Goal: Complete application form

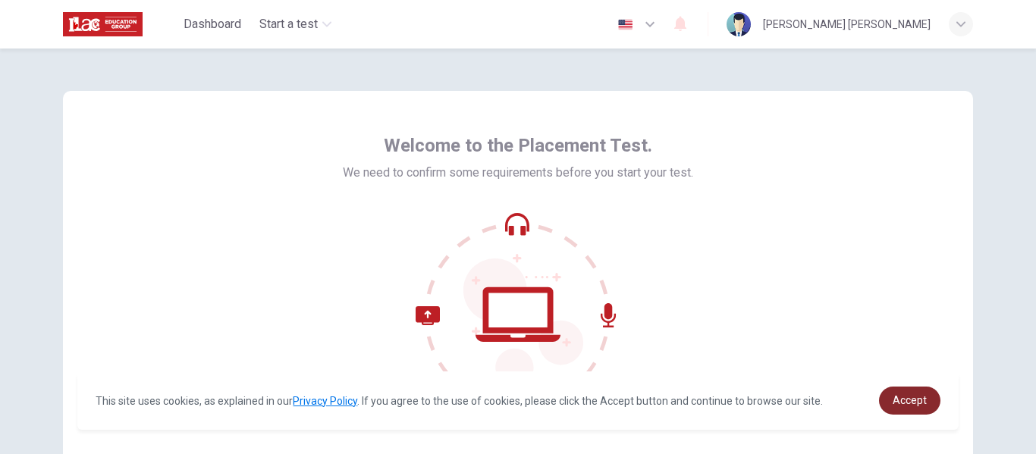
click at [910, 395] on span "Accept" at bounding box center [910, 400] width 34 height 12
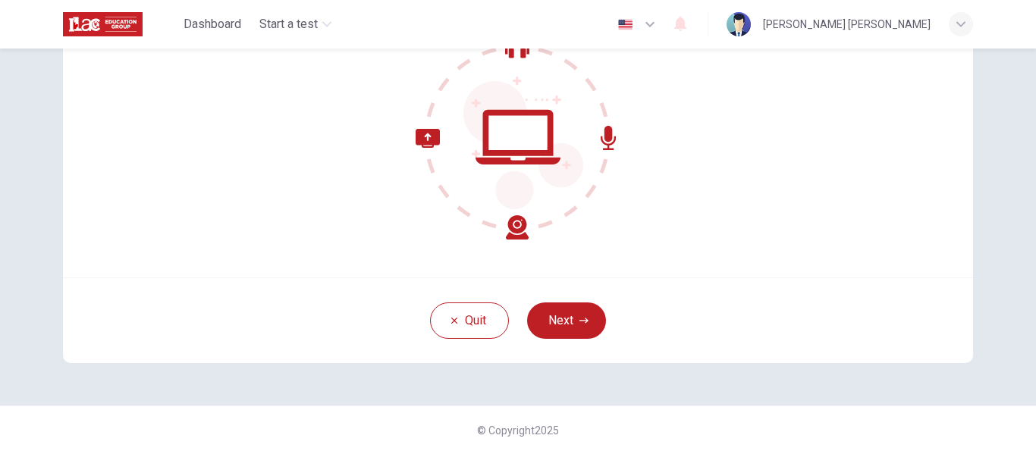
scroll to position [177, 0]
click at [583, 322] on icon "button" at bounding box center [584, 321] width 9 height 5
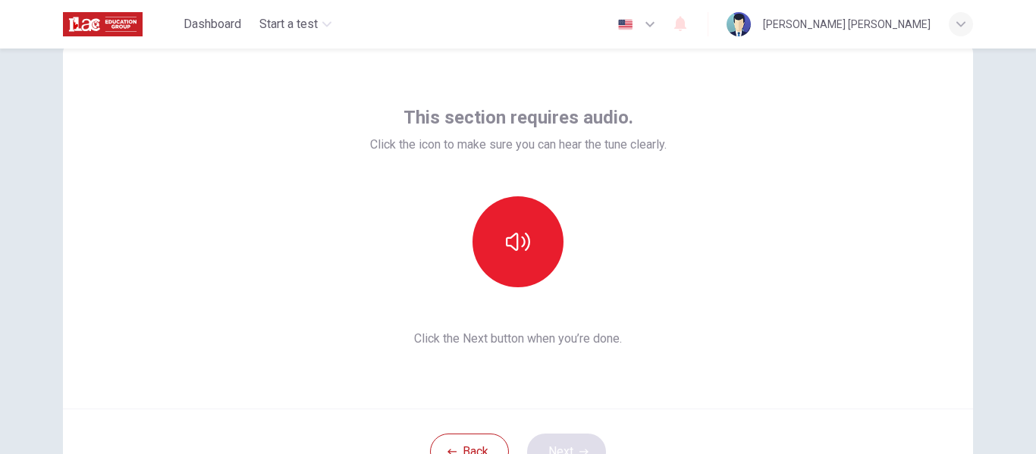
scroll to position [47, 0]
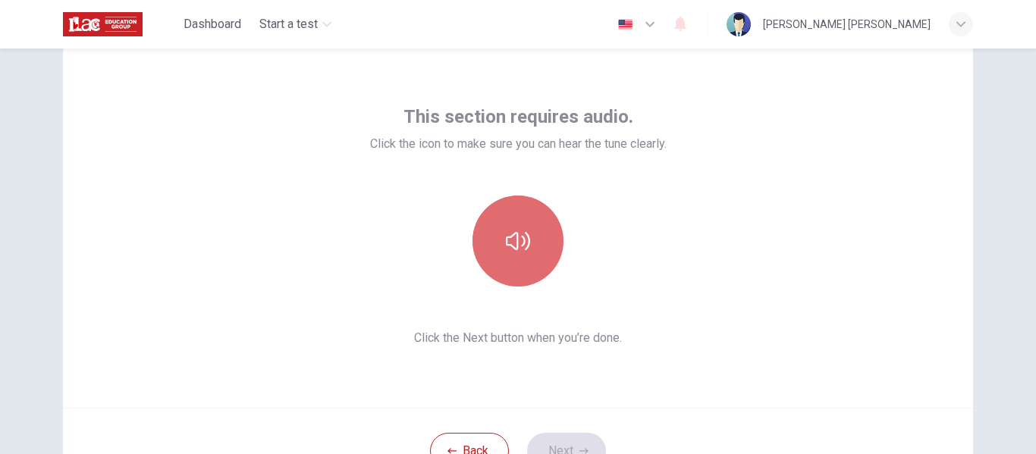
click at [508, 238] on icon "button" at bounding box center [518, 241] width 24 height 24
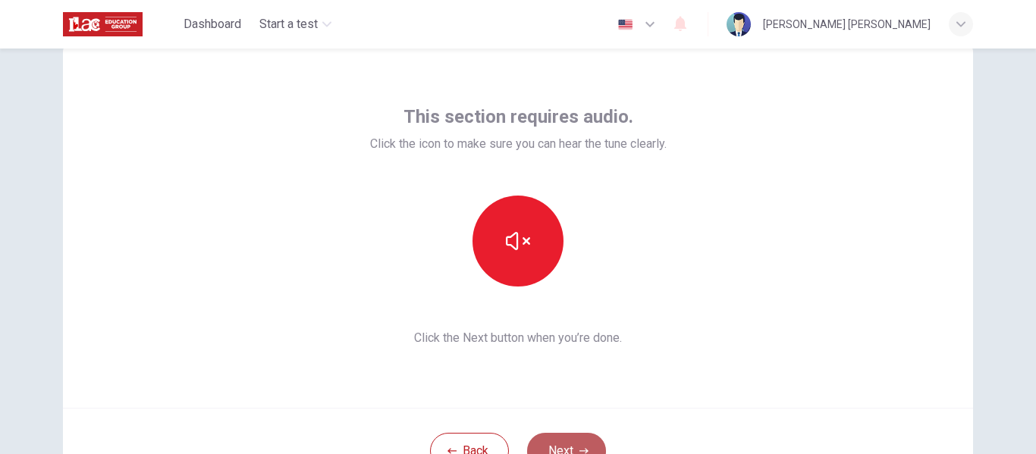
click at [555, 436] on button "Next" at bounding box center [566, 451] width 79 height 36
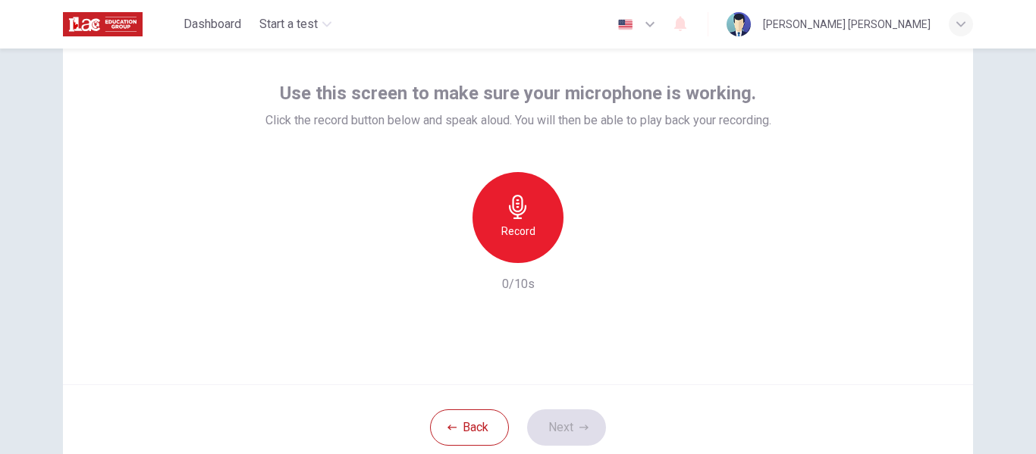
scroll to position [74, 0]
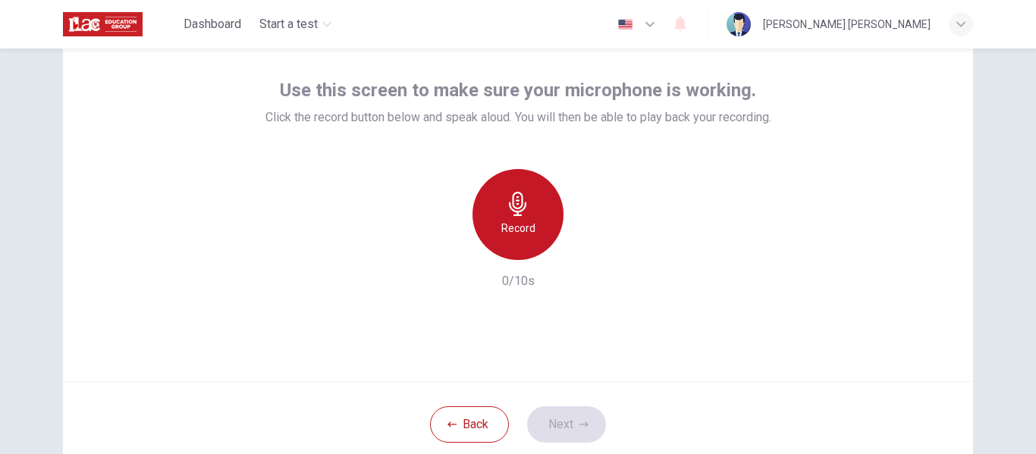
click at [501, 225] on h6 "Record" at bounding box center [518, 228] width 34 height 18
click at [506, 229] on h6 "Record" at bounding box center [518, 228] width 34 height 18
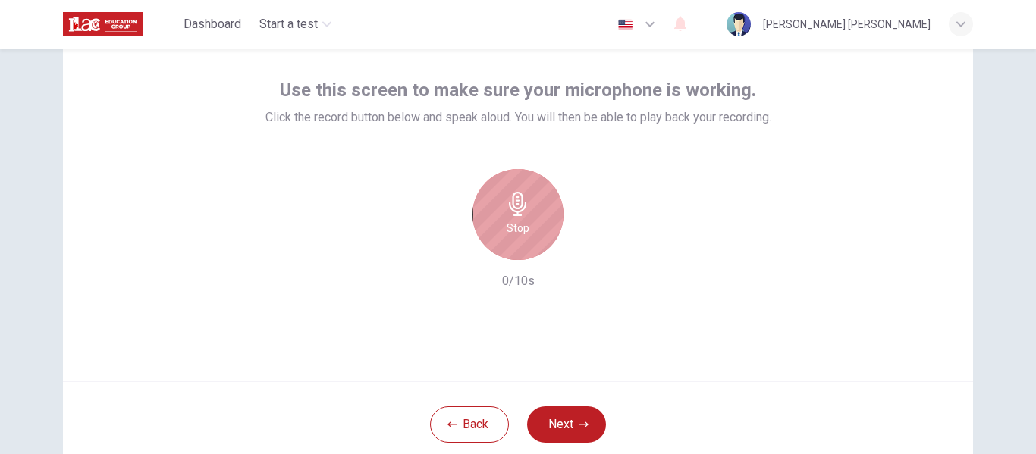
click at [507, 229] on h6 "Stop" at bounding box center [518, 228] width 23 height 18
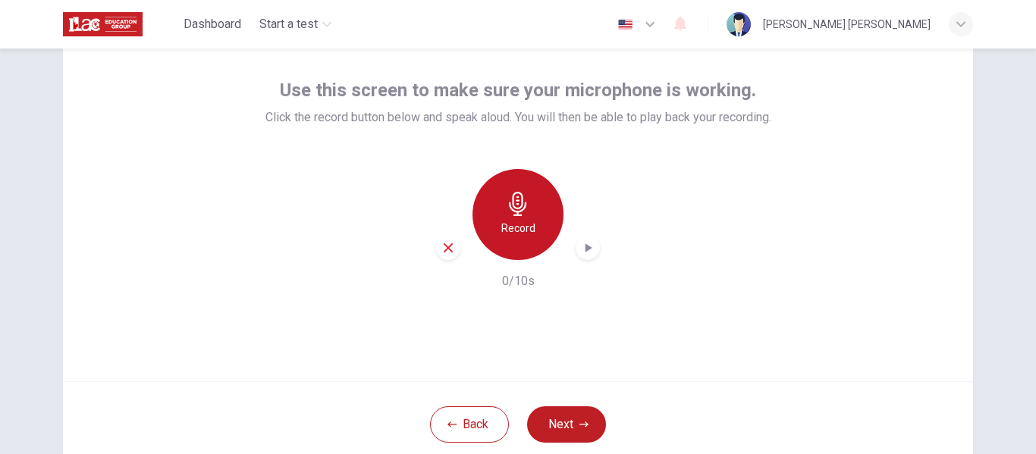
click at [482, 240] on div "Record" at bounding box center [518, 214] width 91 height 91
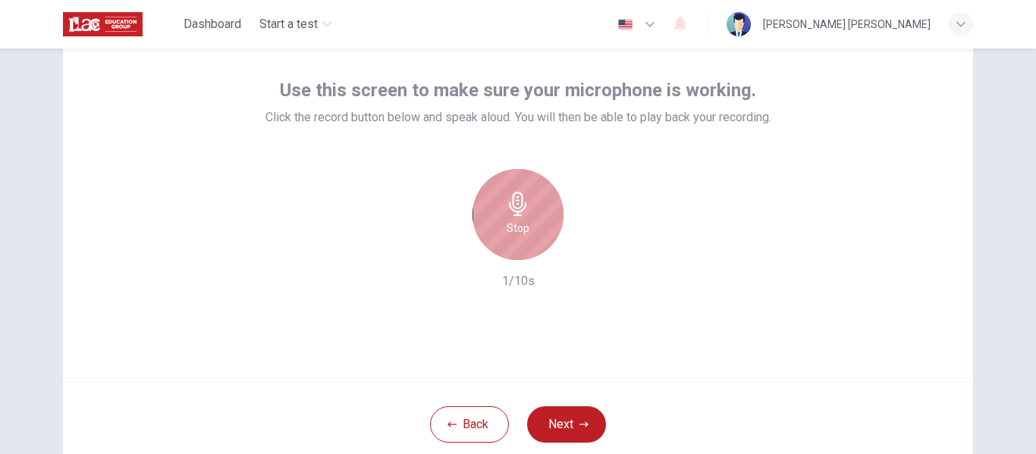
click at [482, 240] on div "Stop" at bounding box center [518, 214] width 91 height 91
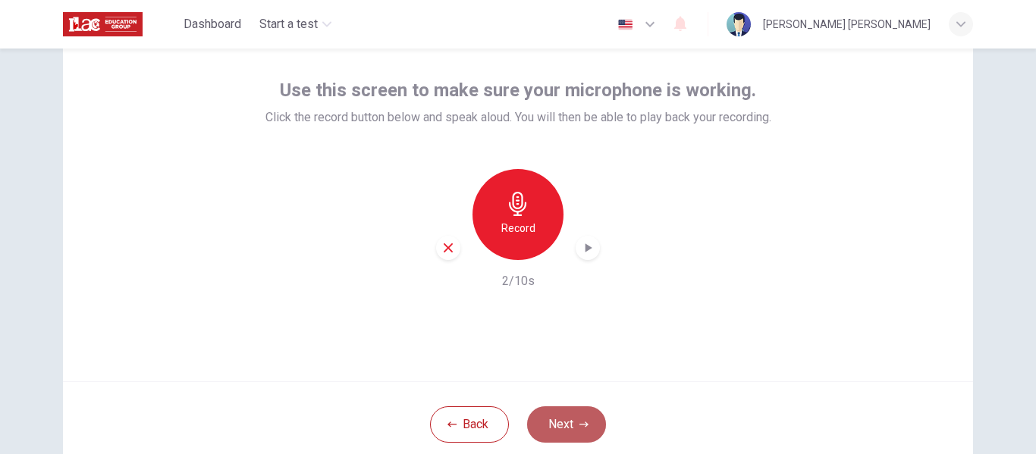
click at [542, 432] on button "Next" at bounding box center [566, 425] width 79 height 36
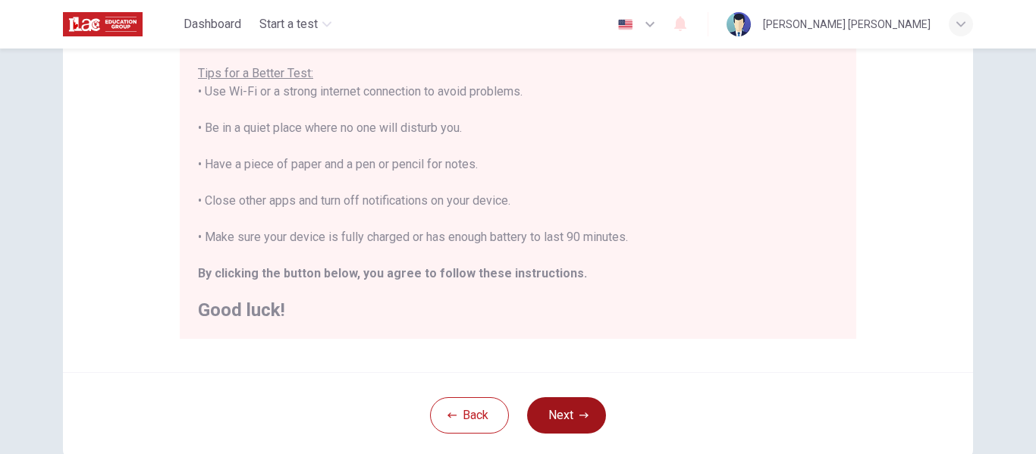
scroll to position [295, 0]
click at [577, 426] on button "Next" at bounding box center [566, 415] width 79 height 36
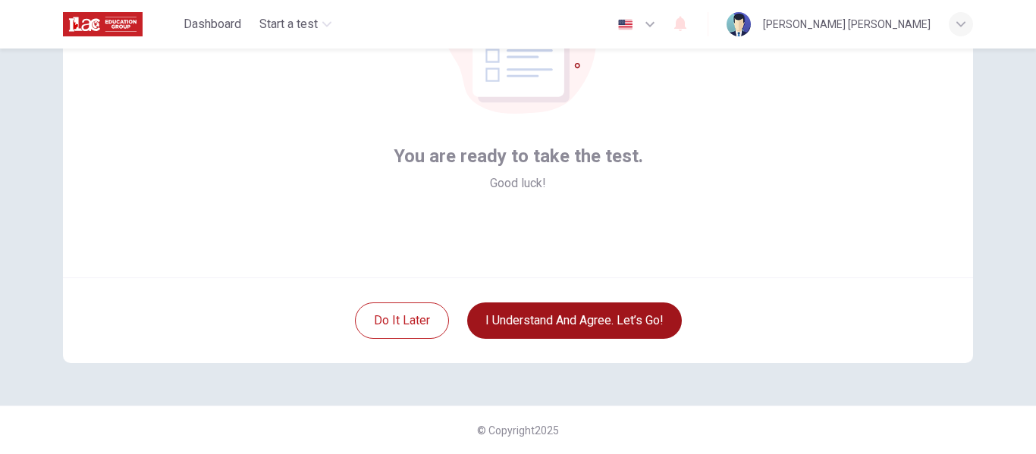
scroll to position [178, 0]
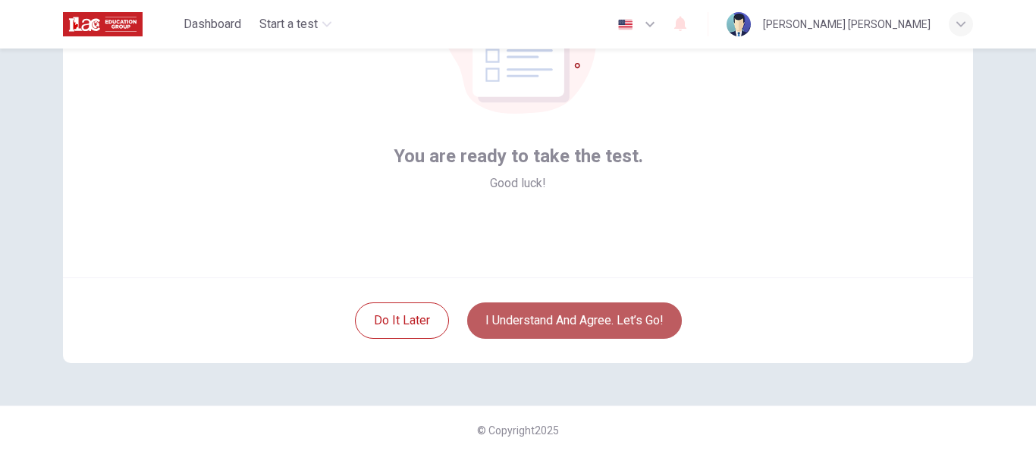
click at [611, 329] on button "I understand and agree. Let’s go!" at bounding box center [574, 321] width 215 height 36
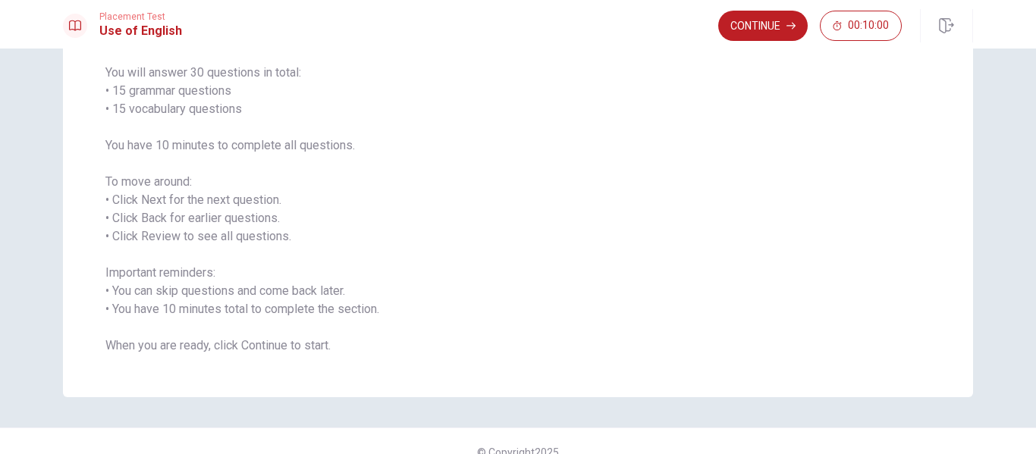
scroll to position [140, 0]
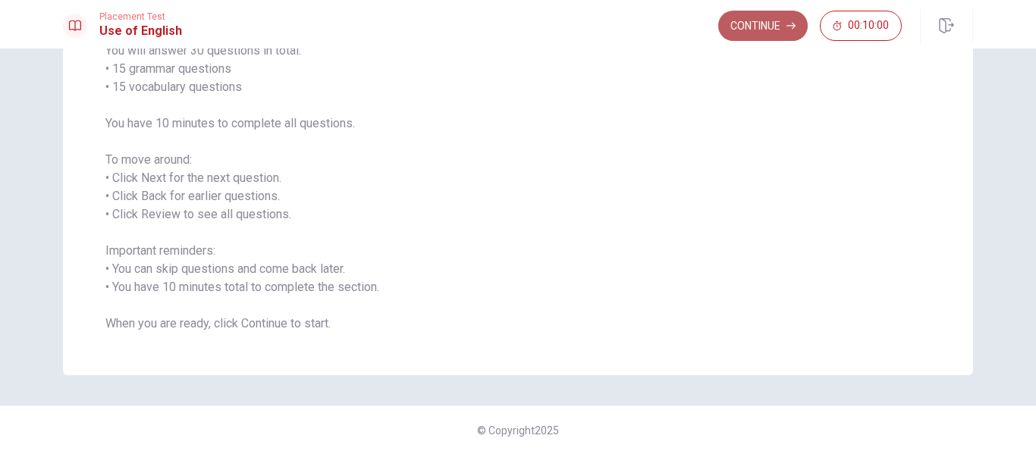
click at [753, 29] on button "Continue" at bounding box center [763, 26] width 90 height 30
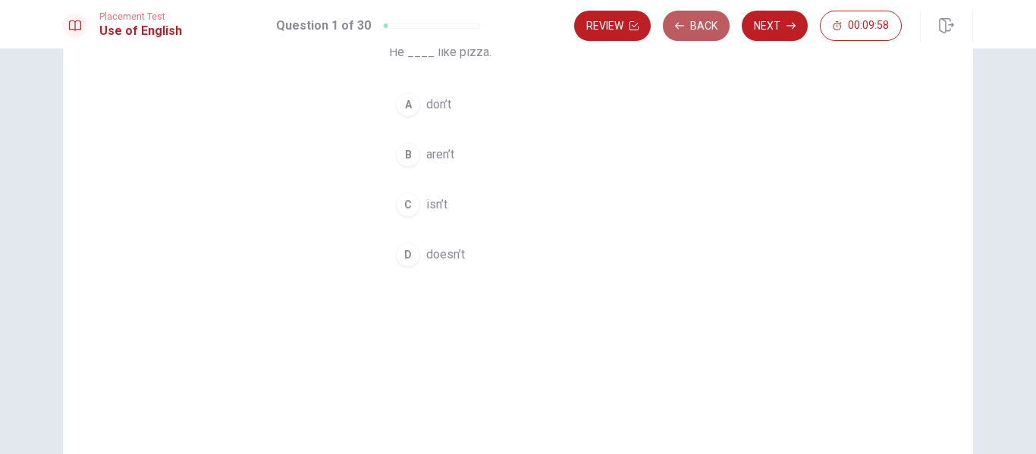
click at [699, 28] on button "Back" at bounding box center [696, 26] width 67 height 30
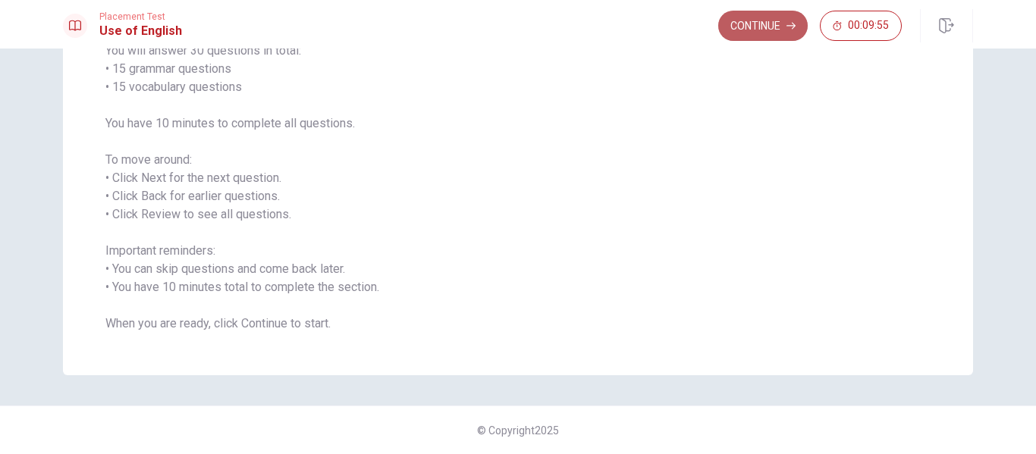
click at [763, 30] on button "Continue" at bounding box center [763, 26] width 90 height 30
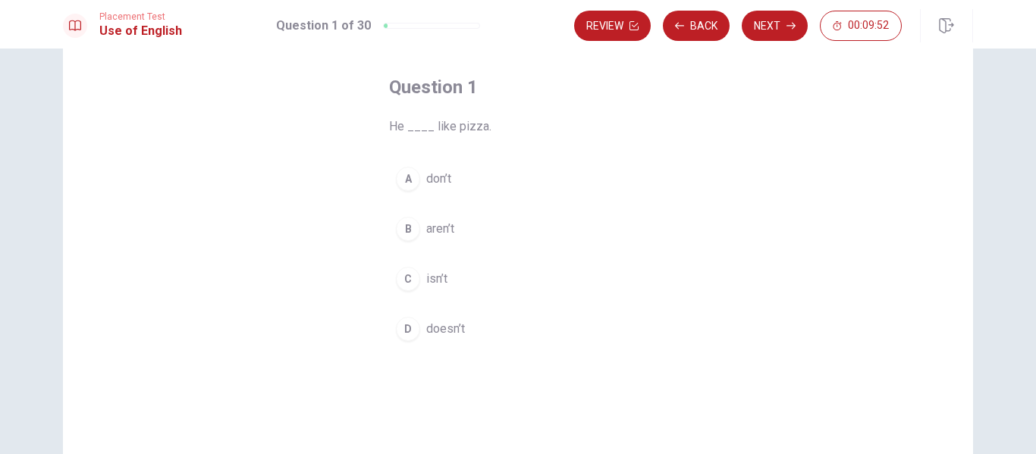
scroll to position [93, 0]
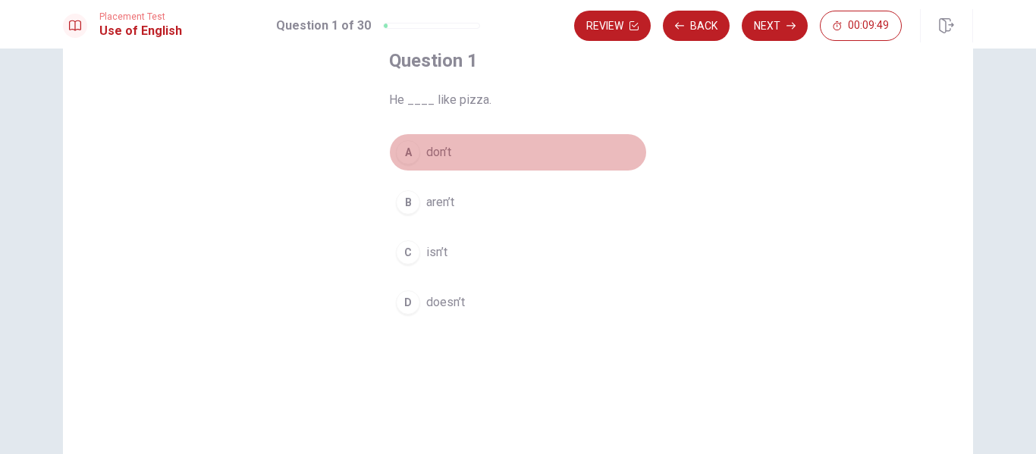
click at [405, 147] on div "A" at bounding box center [408, 152] width 24 height 24
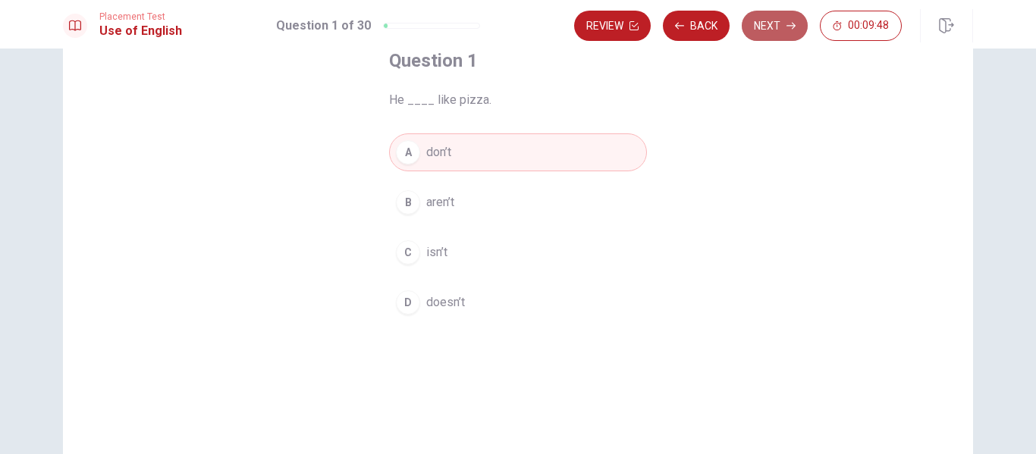
click at [777, 24] on button "Next" at bounding box center [775, 26] width 66 height 30
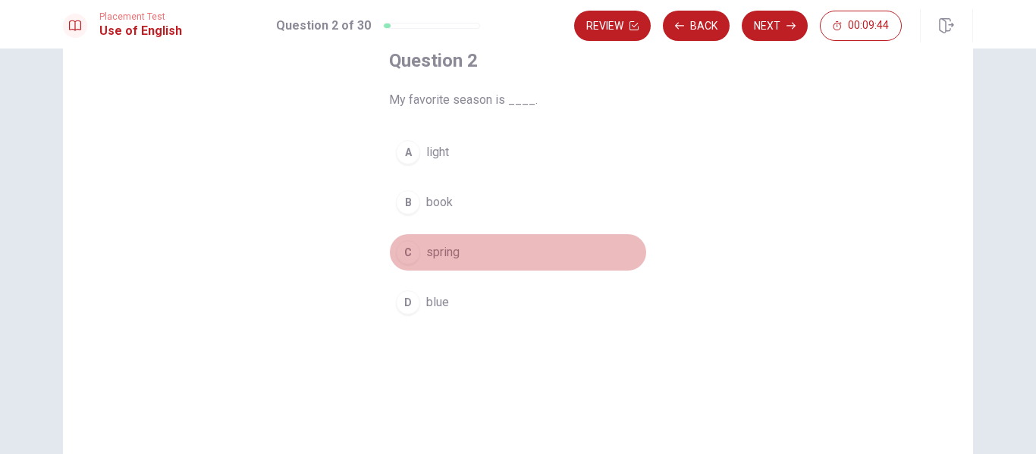
click at [444, 255] on span "spring" at bounding box center [442, 253] width 33 height 18
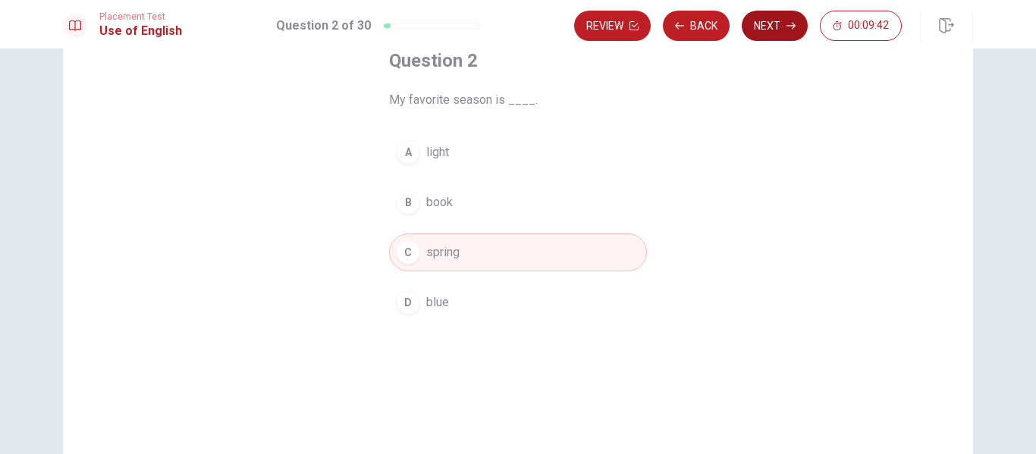
click at [789, 24] on icon "button" at bounding box center [791, 25] width 9 height 9
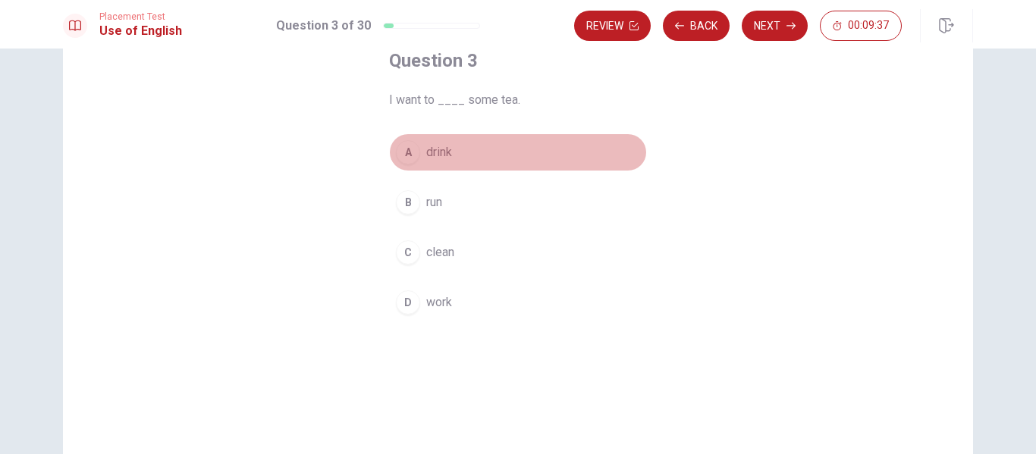
click at [445, 165] on button "A drink" at bounding box center [518, 153] width 258 height 38
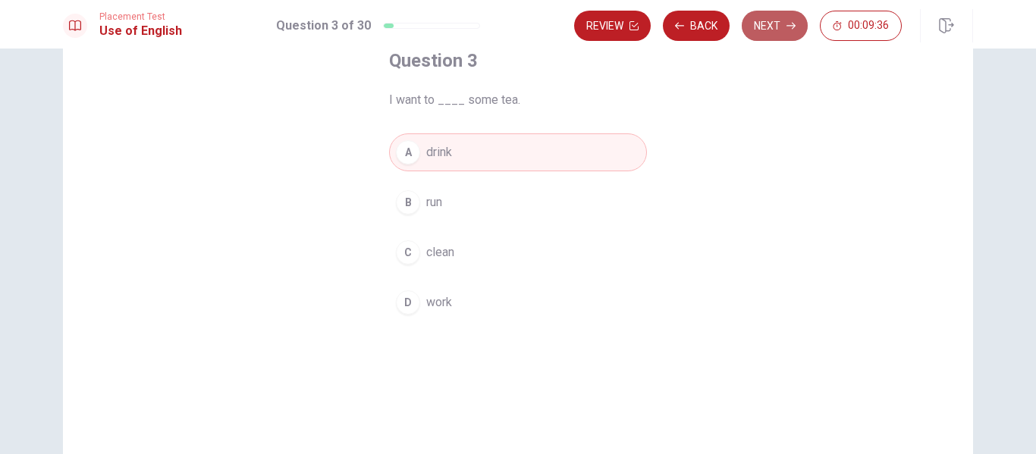
click at [778, 30] on button "Next" at bounding box center [775, 26] width 66 height 30
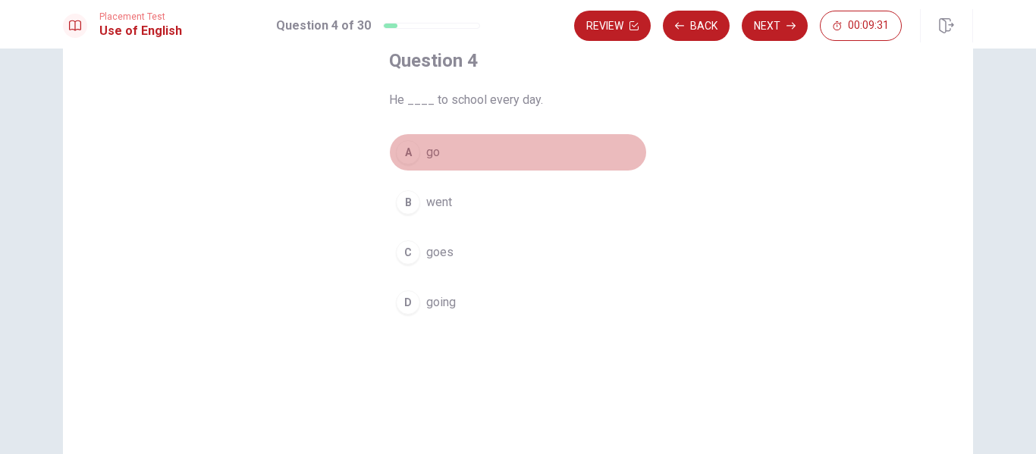
click at [439, 159] on button "A go" at bounding box center [518, 153] width 258 height 38
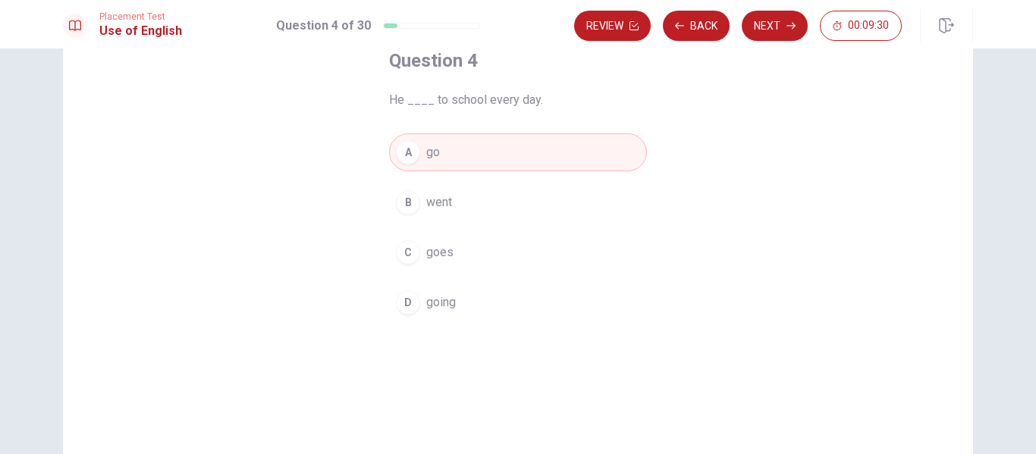
click at [421, 248] on button "C goes" at bounding box center [518, 253] width 258 height 38
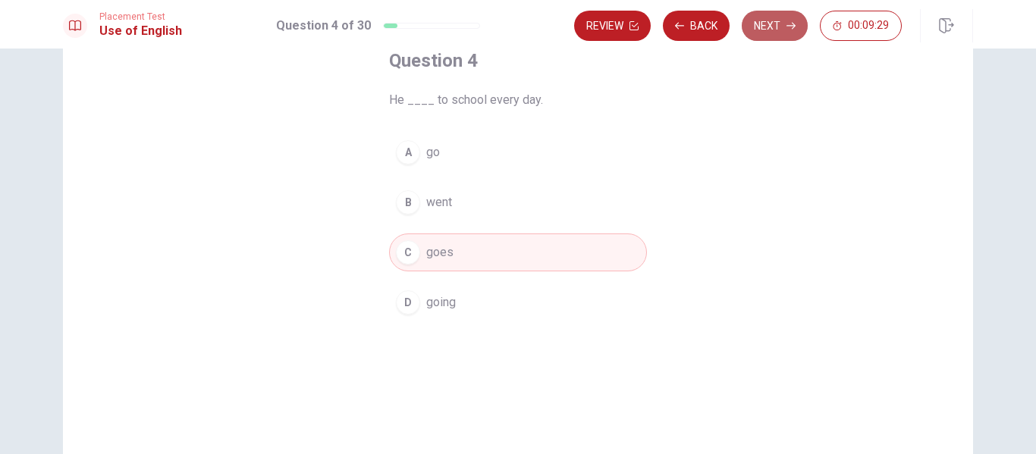
click at [769, 33] on button "Next" at bounding box center [775, 26] width 66 height 30
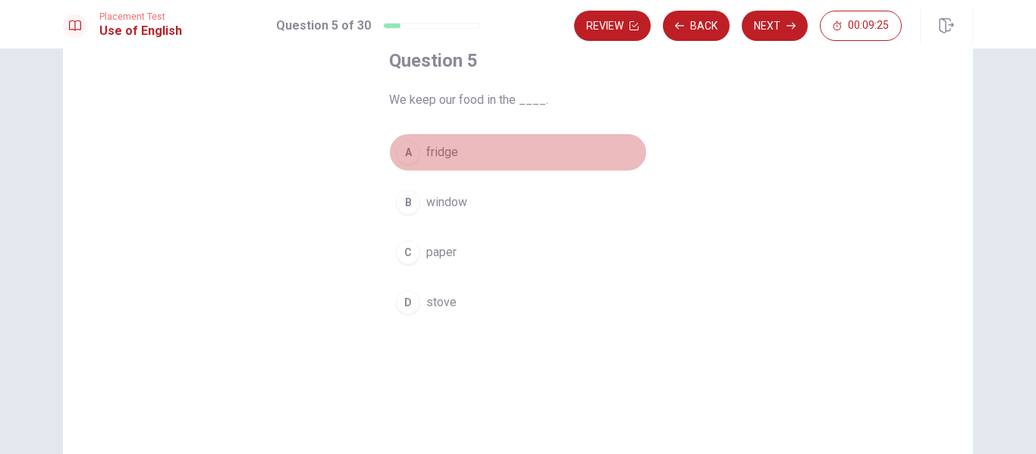
click at [433, 153] on span "fridge" at bounding box center [442, 152] width 32 height 18
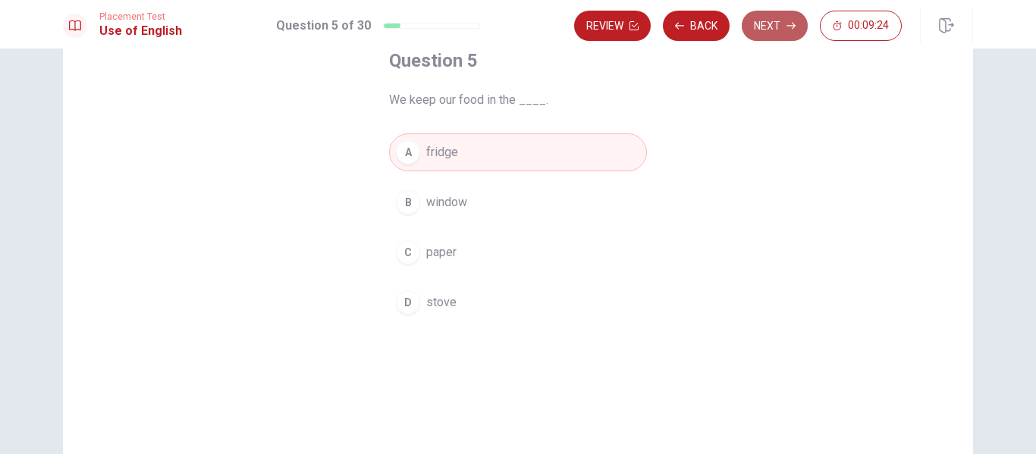
click at [766, 34] on button "Next" at bounding box center [775, 26] width 66 height 30
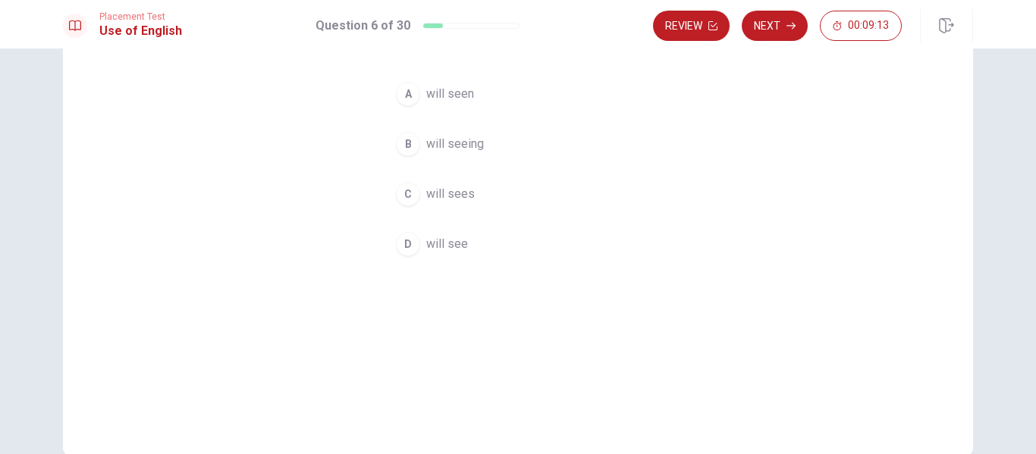
scroll to position [152, 0]
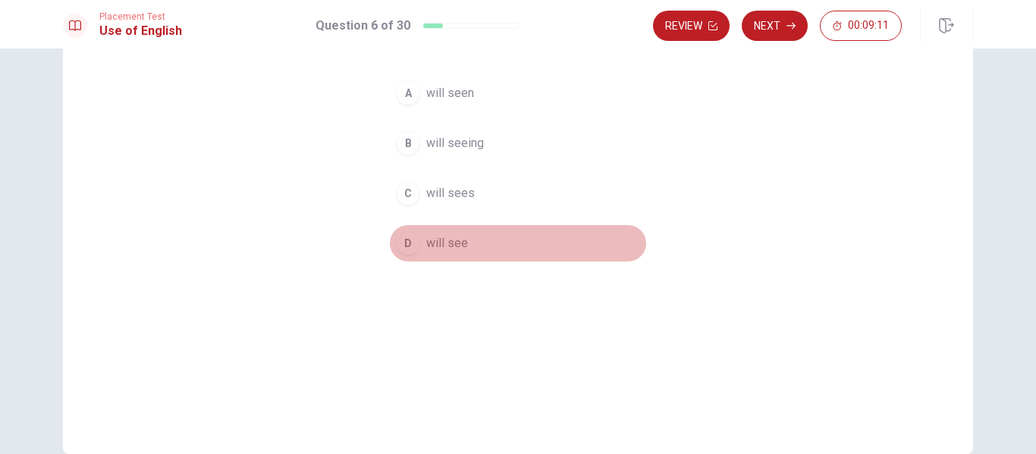
click at [431, 240] on span "will see" at bounding box center [447, 243] width 42 height 18
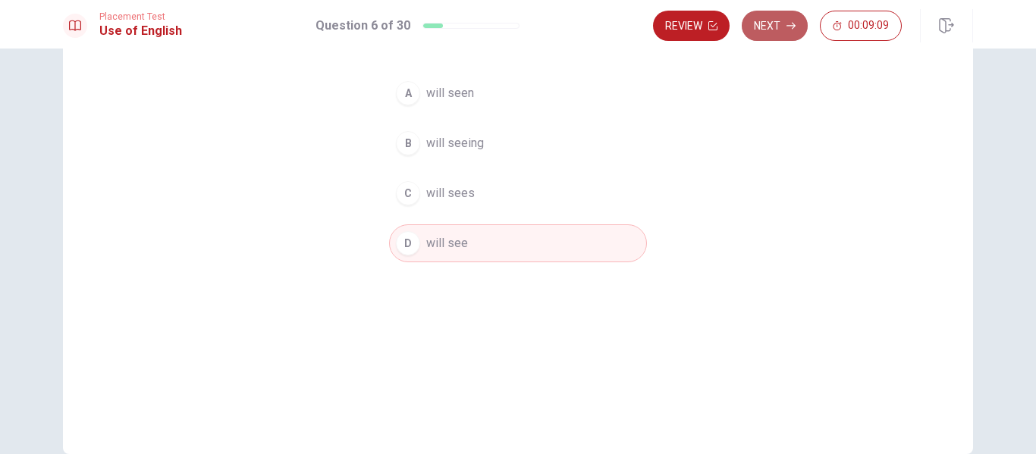
click at [780, 36] on button "Next" at bounding box center [775, 26] width 66 height 30
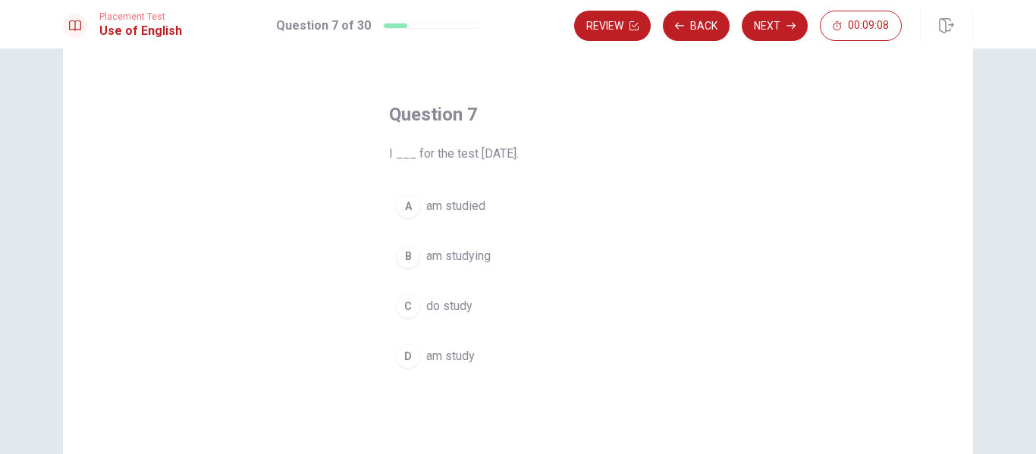
scroll to position [81, 0]
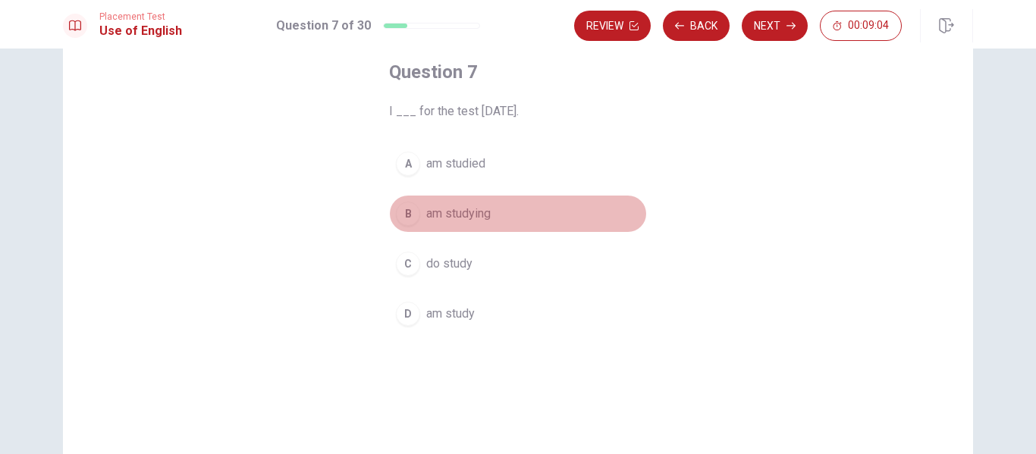
click at [426, 216] on span "am studying" at bounding box center [458, 214] width 64 height 18
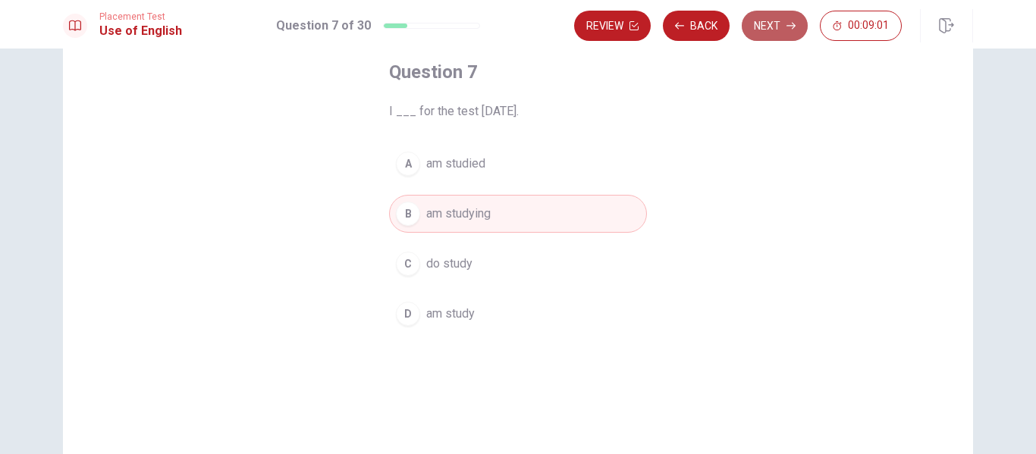
click at [775, 29] on button "Next" at bounding box center [775, 26] width 66 height 30
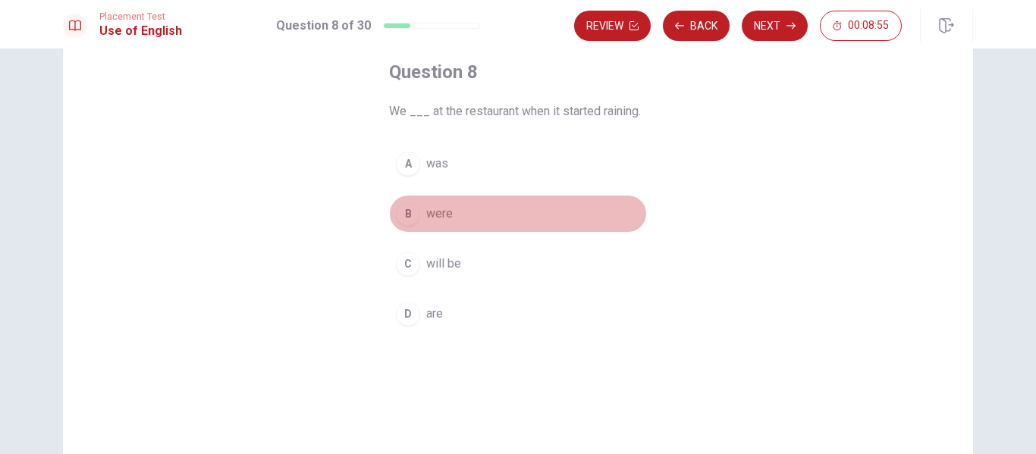
click at [426, 206] on span "were" at bounding box center [439, 214] width 27 height 18
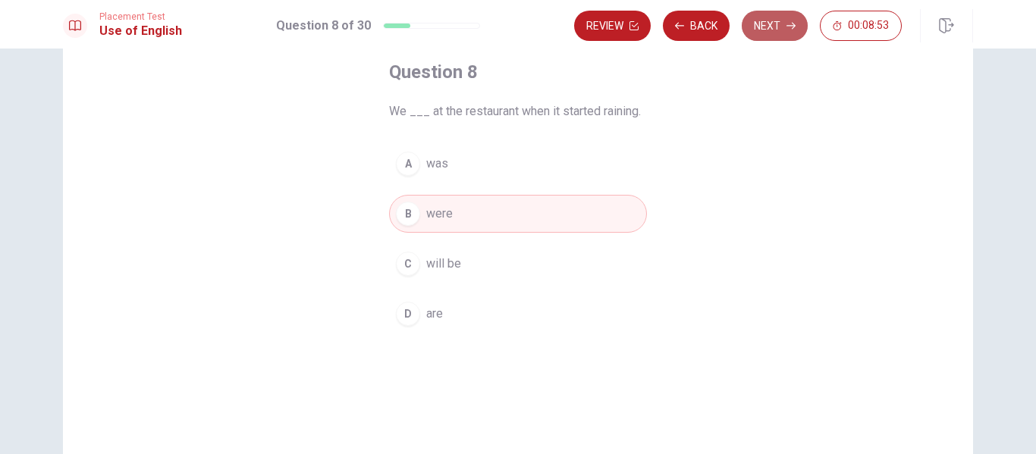
click at [793, 29] on icon "button" at bounding box center [791, 26] width 9 height 7
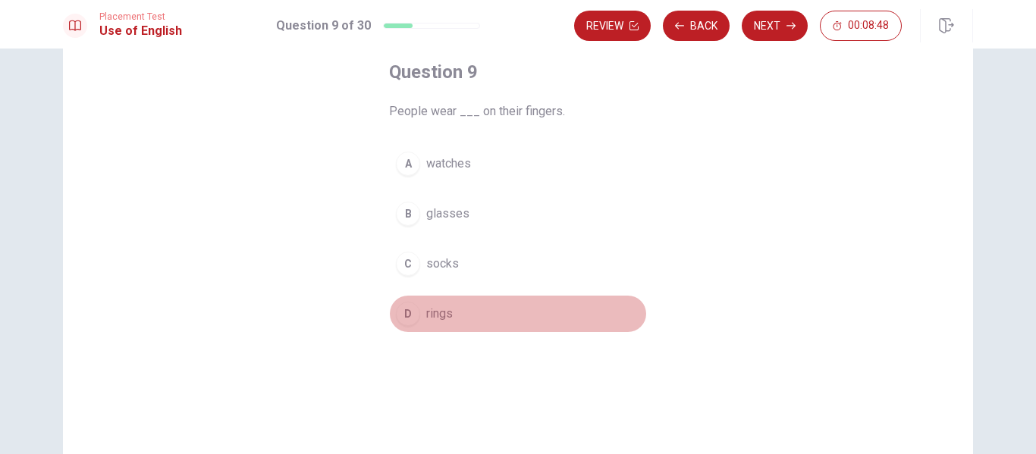
click at [426, 309] on span "rings" at bounding box center [439, 314] width 27 height 18
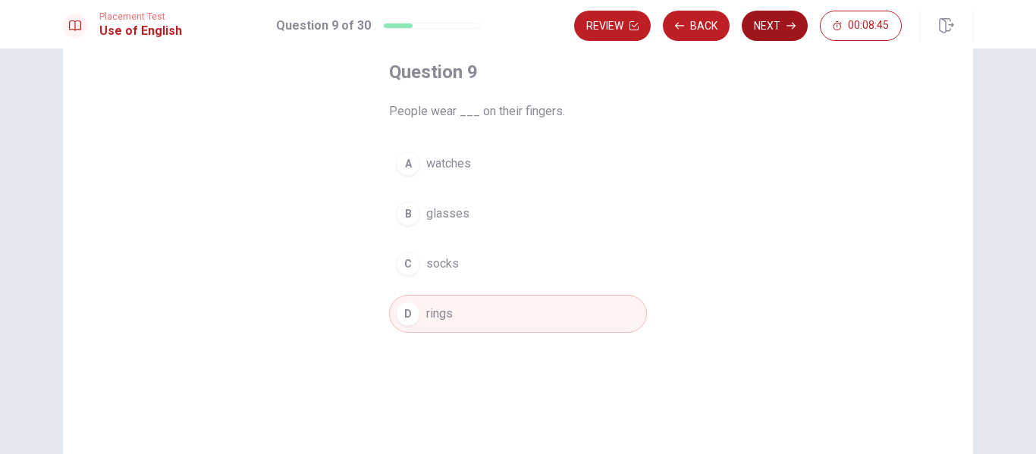
click at [778, 24] on button "Next" at bounding box center [775, 26] width 66 height 30
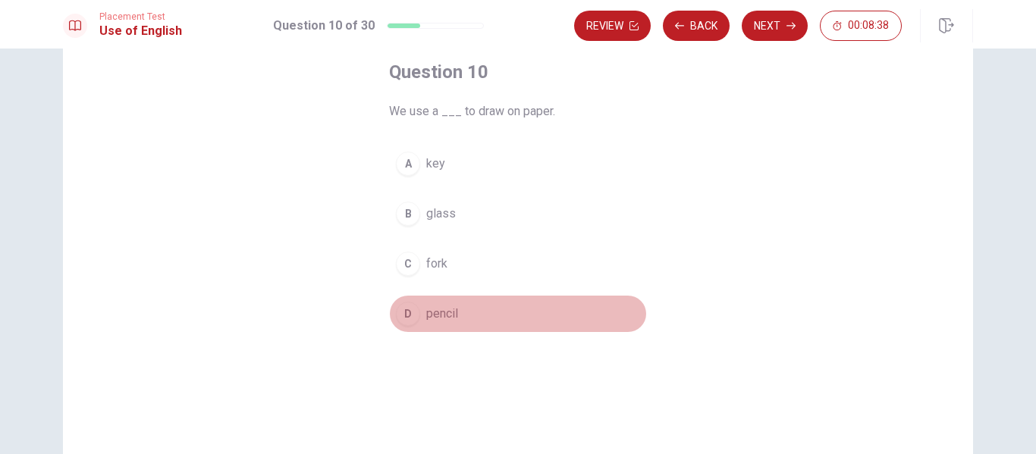
click at [434, 325] on button "D pencil" at bounding box center [518, 314] width 258 height 38
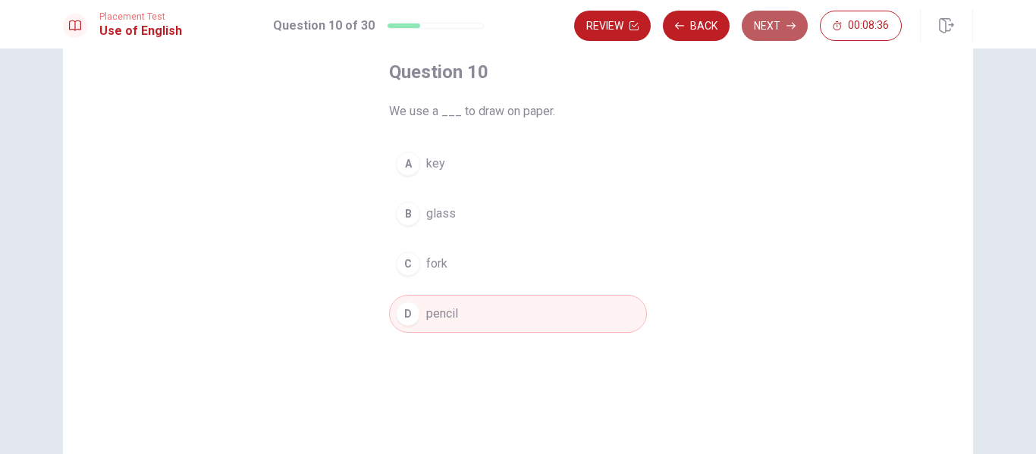
click at [784, 39] on button "Next" at bounding box center [775, 26] width 66 height 30
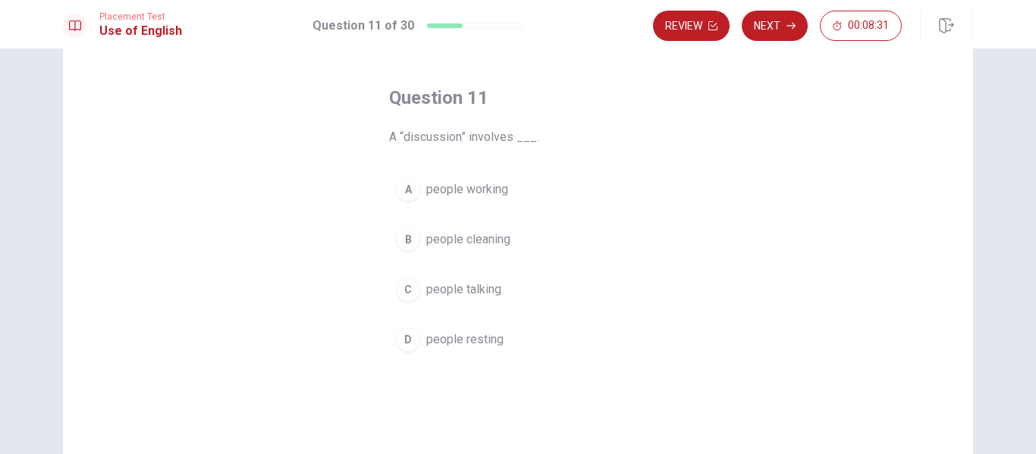
scroll to position [56, 0]
click at [482, 291] on span "people talking" at bounding box center [463, 289] width 75 height 18
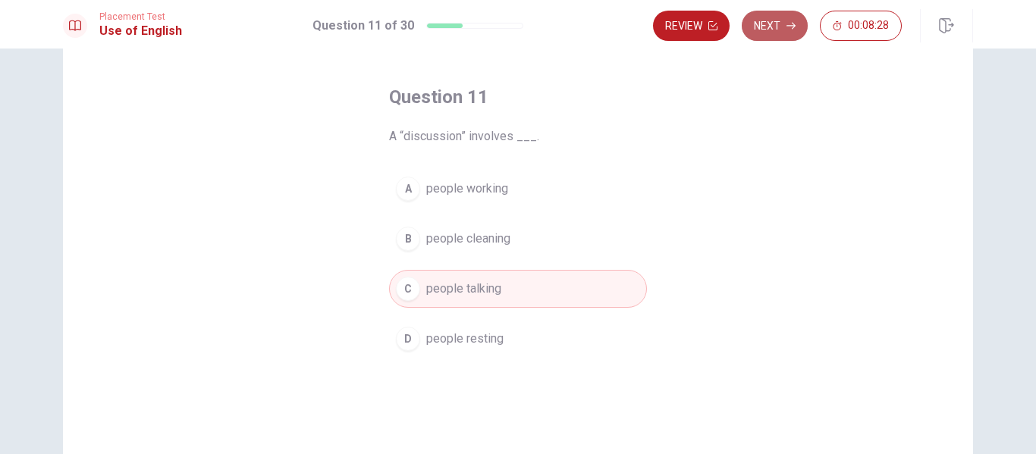
click at [796, 36] on button "Next" at bounding box center [775, 26] width 66 height 30
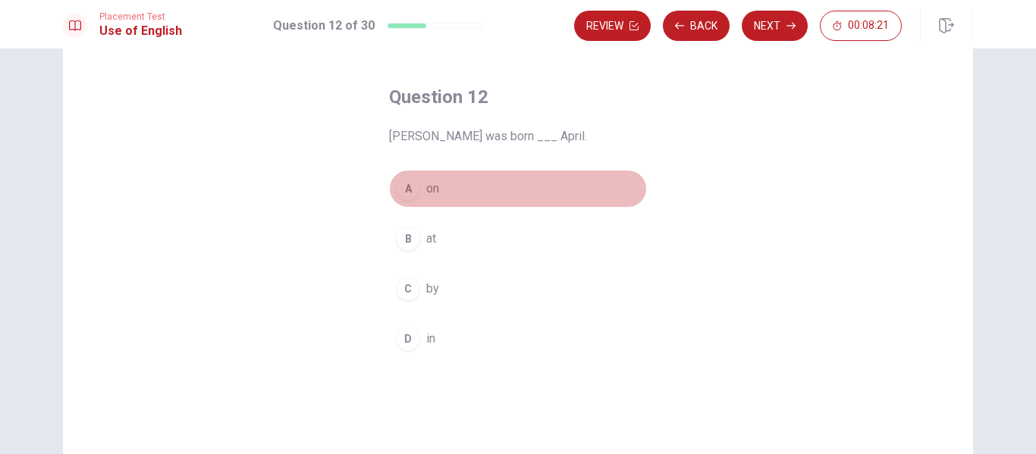
click at [426, 187] on span "on" at bounding box center [432, 189] width 13 height 18
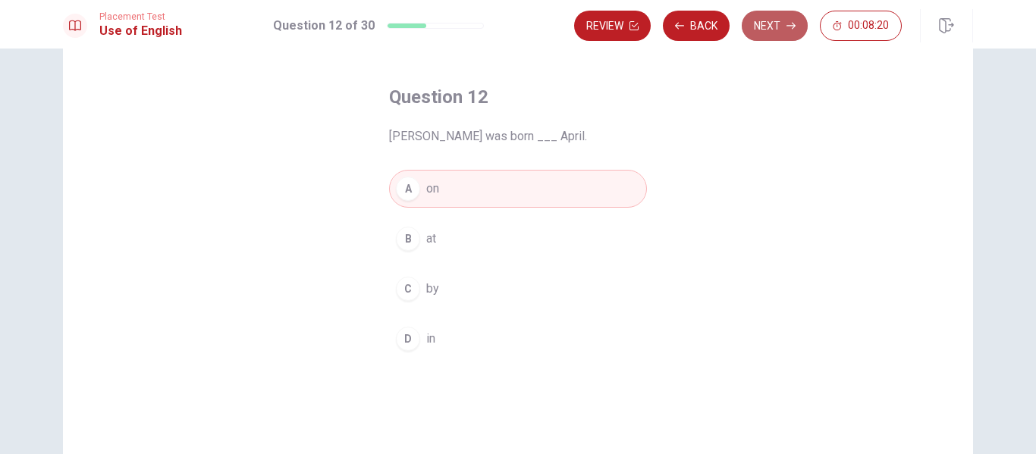
click at [772, 22] on button "Next" at bounding box center [775, 26] width 66 height 30
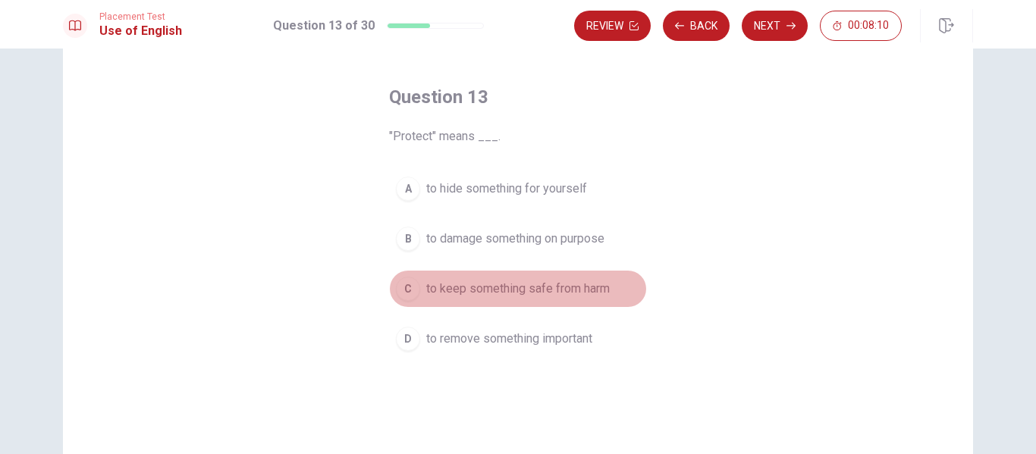
click at [530, 294] on span "to keep something safe from harm" at bounding box center [518, 289] width 184 height 18
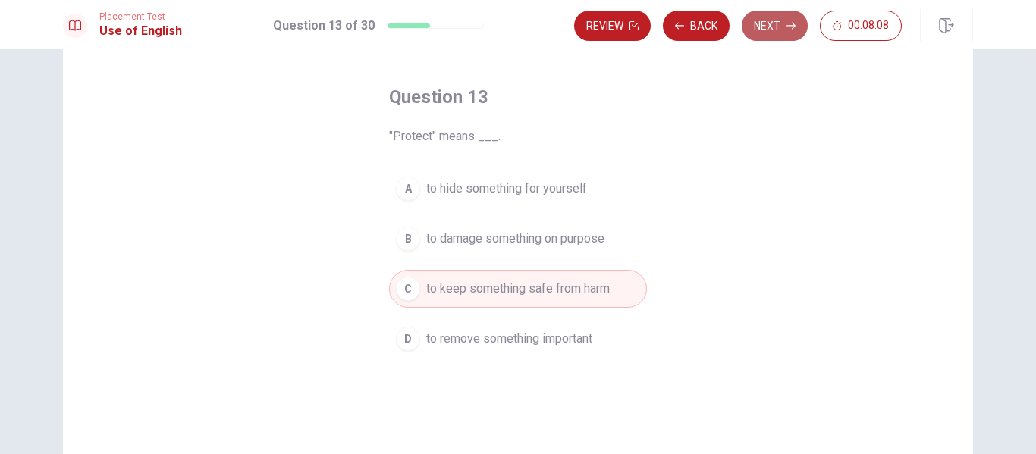
click at [778, 29] on button "Next" at bounding box center [775, 26] width 66 height 30
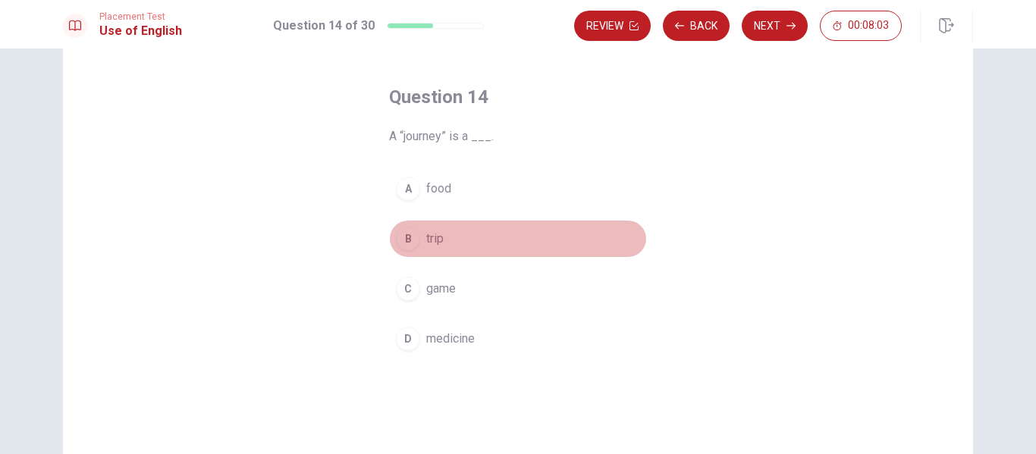
click at [451, 231] on button "B trip" at bounding box center [518, 239] width 258 height 38
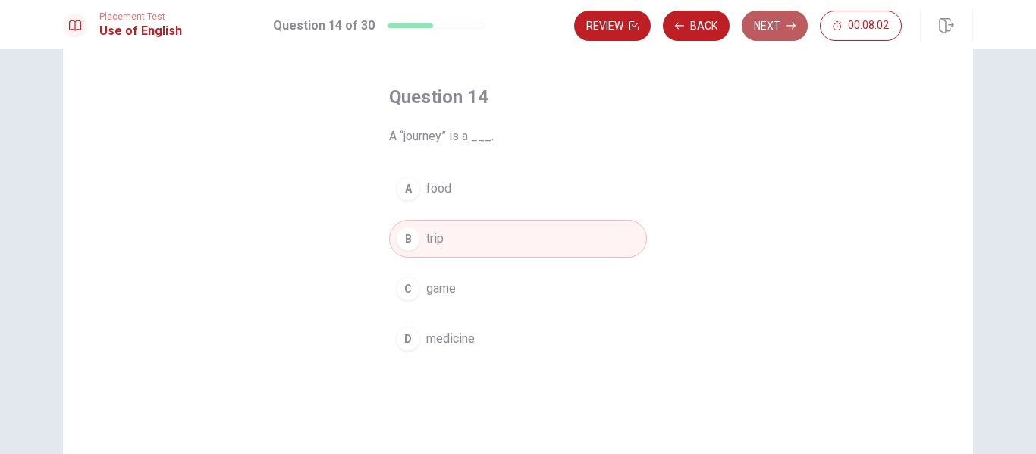
click at [754, 27] on button "Next" at bounding box center [775, 26] width 66 height 30
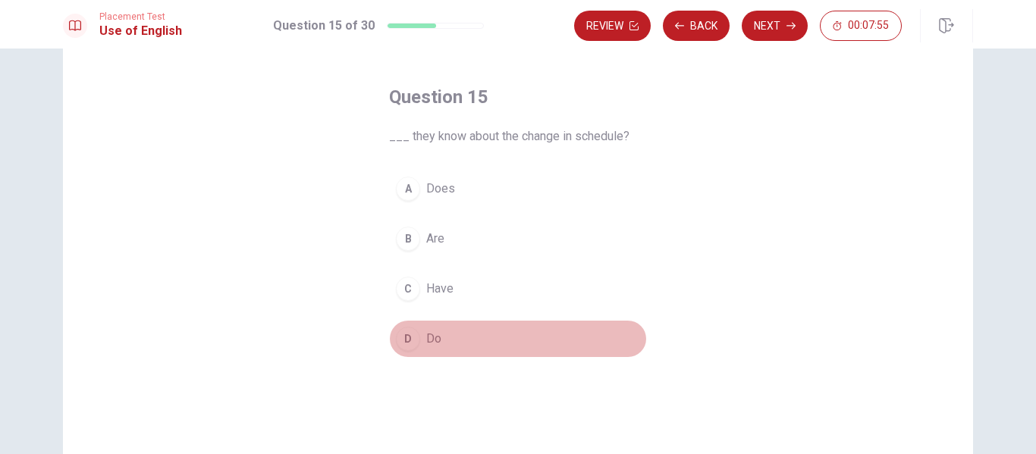
click at [426, 335] on span "Do" at bounding box center [433, 339] width 15 height 18
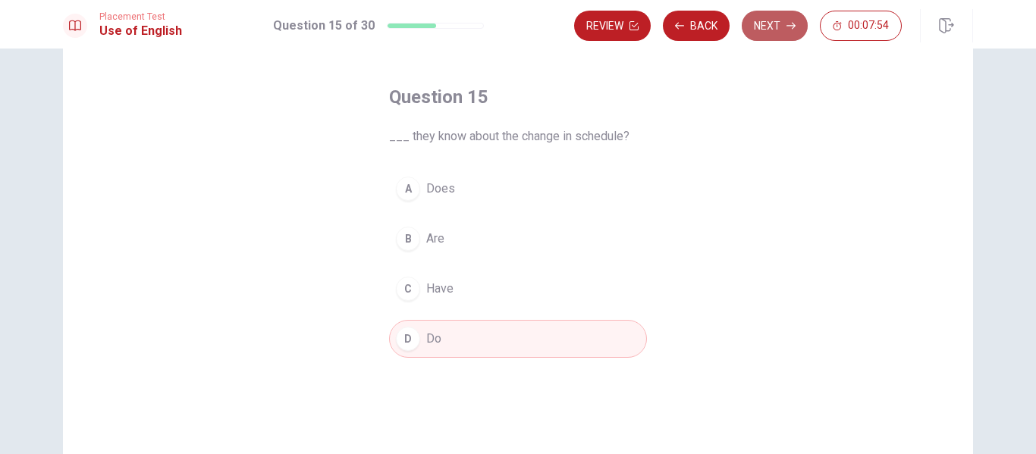
click at [765, 15] on button "Next" at bounding box center [775, 26] width 66 height 30
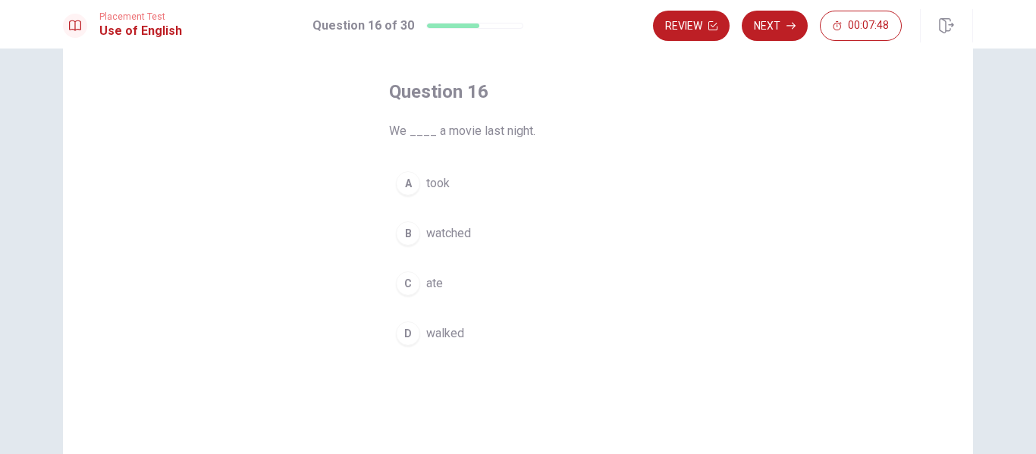
scroll to position [62, 0]
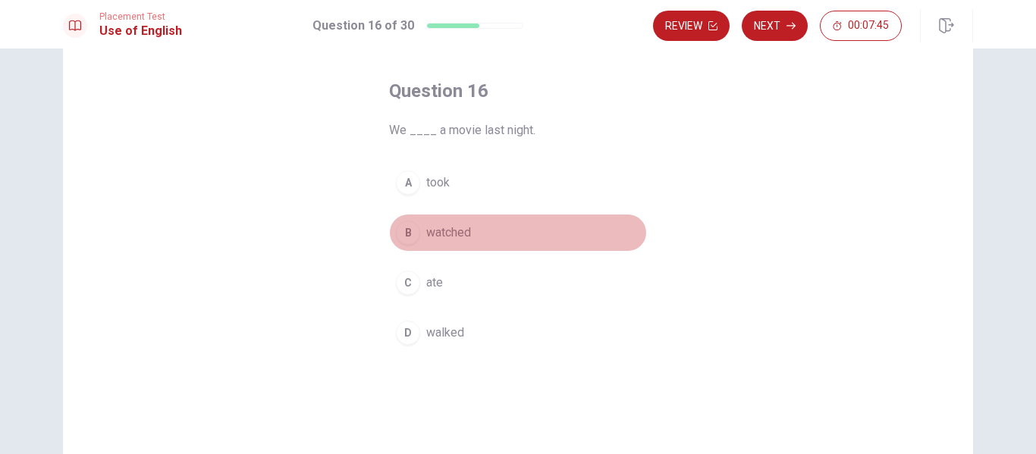
click at [450, 230] on span "watched" at bounding box center [448, 233] width 45 height 18
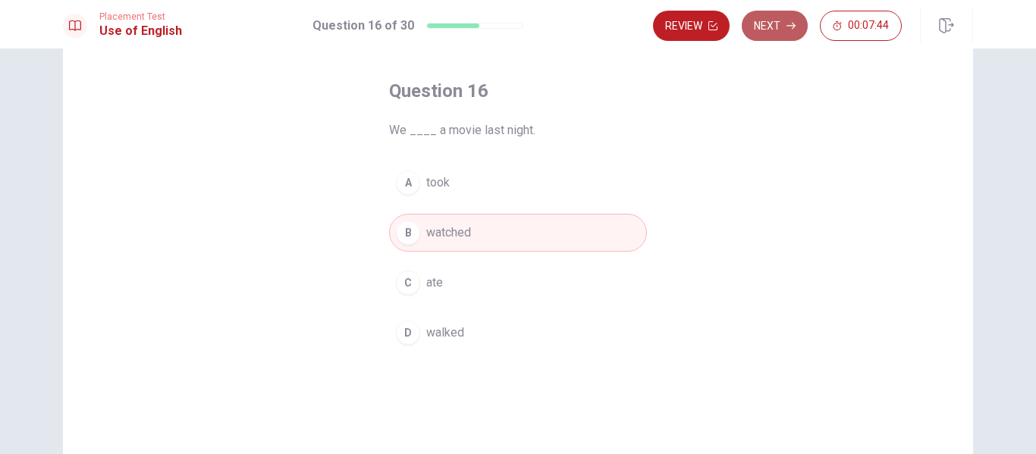
click at [773, 30] on button "Next" at bounding box center [775, 26] width 66 height 30
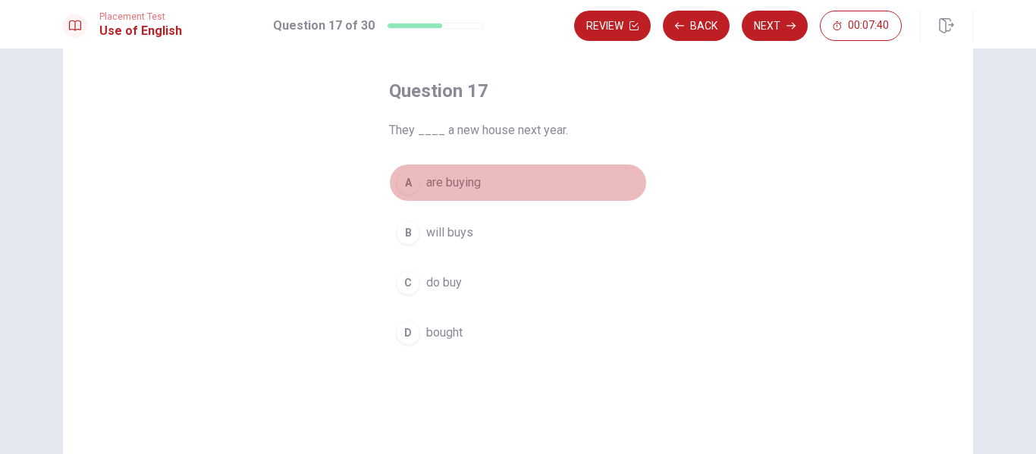
click at [464, 179] on span "are buying" at bounding box center [453, 183] width 55 height 18
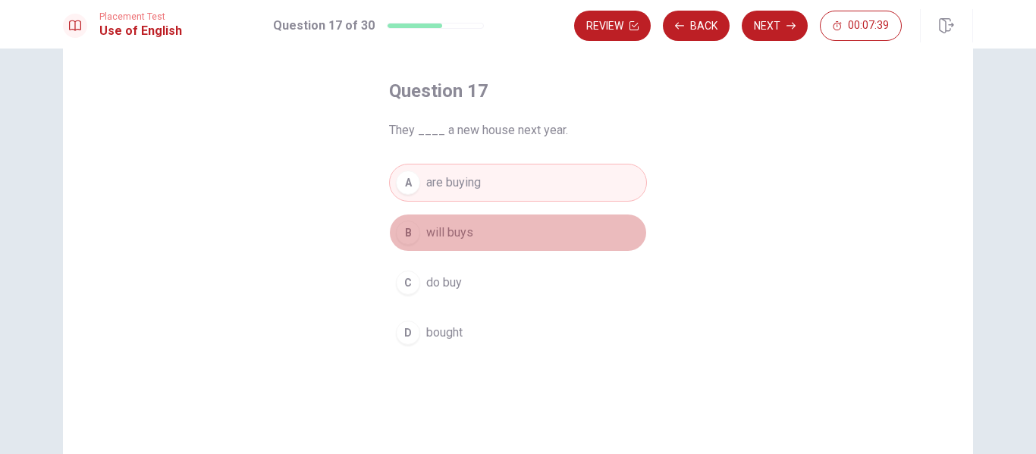
click at [455, 231] on span "will buys" at bounding box center [449, 233] width 47 height 18
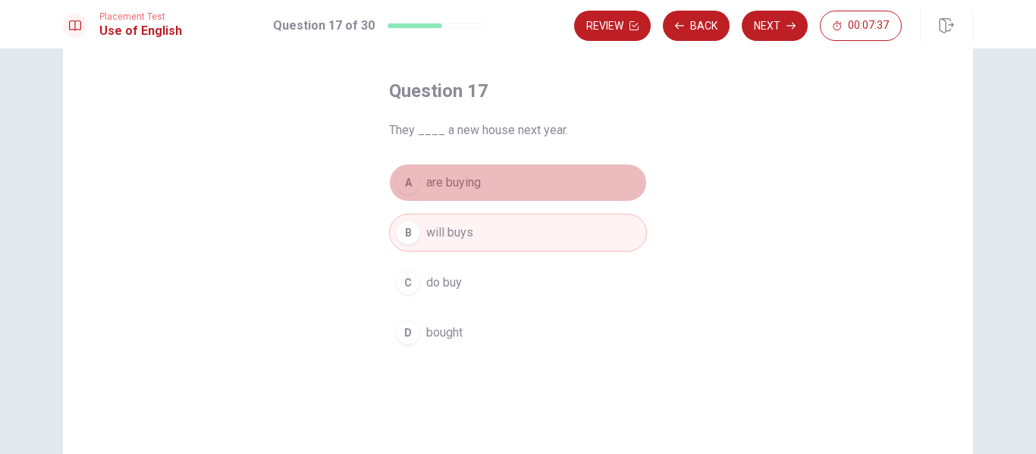
click at [476, 188] on span "are buying" at bounding box center [453, 183] width 55 height 18
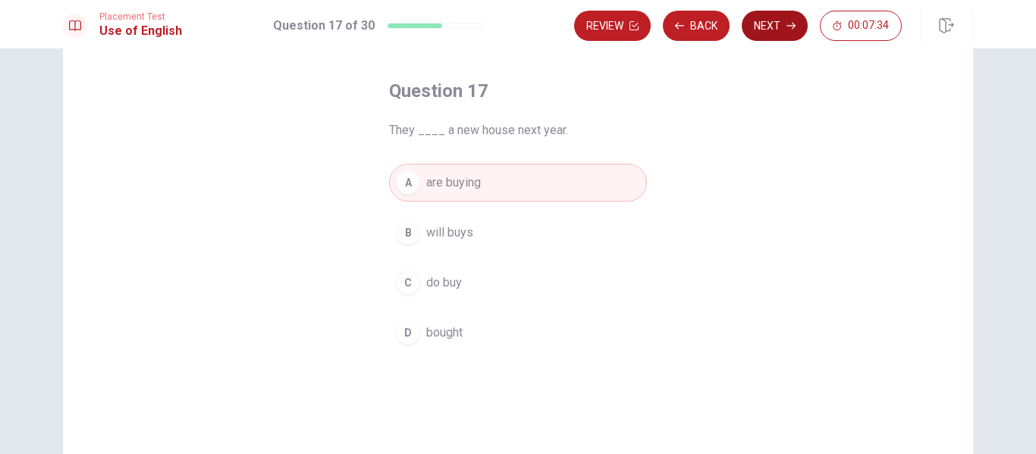
click at [750, 36] on button "Next" at bounding box center [775, 26] width 66 height 30
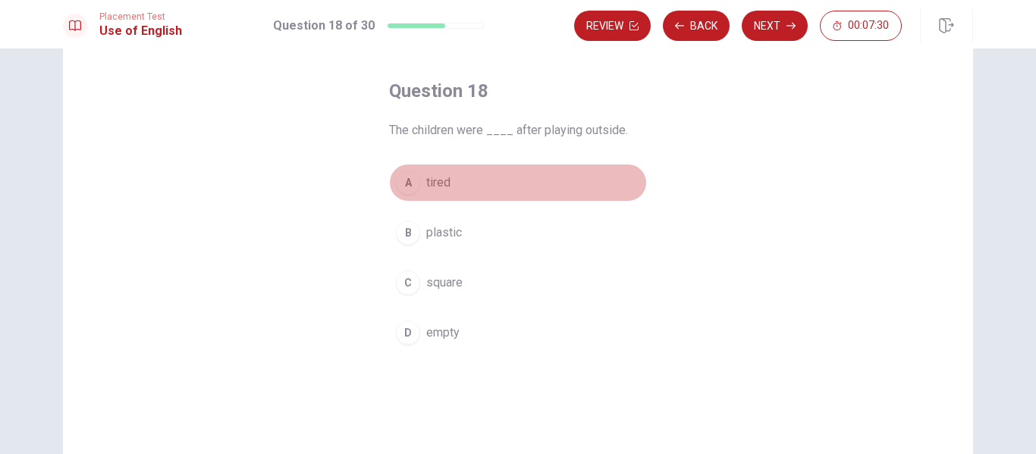
click at [435, 179] on span "tired" at bounding box center [438, 183] width 24 height 18
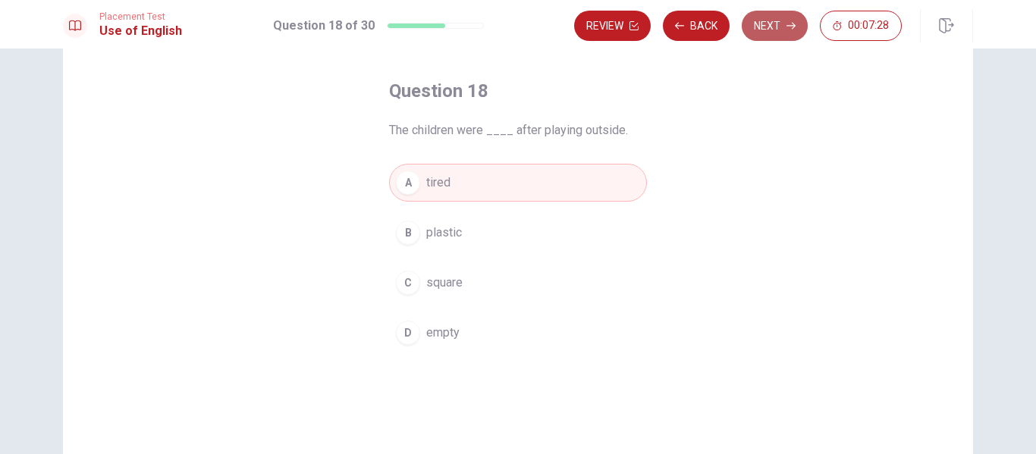
click at [779, 24] on button "Next" at bounding box center [775, 26] width 66 height 30
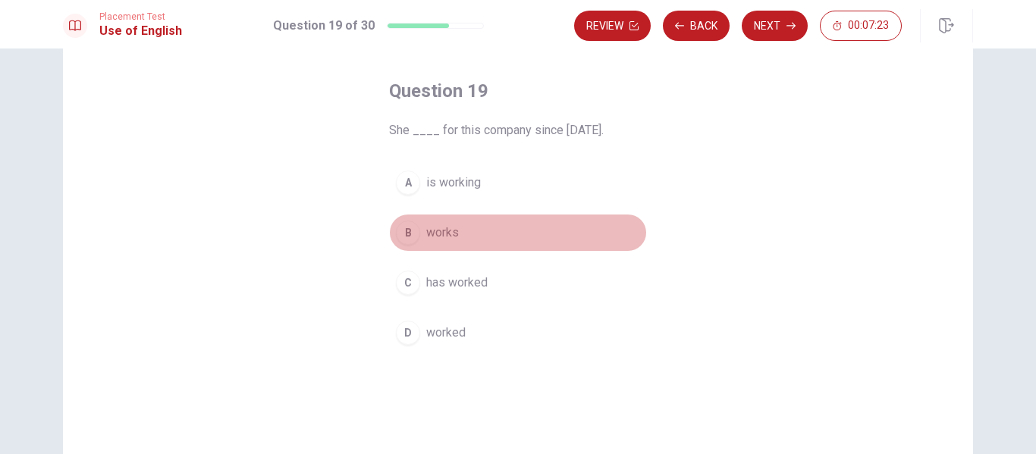
click at [432, 225] on span "works" at bounding box center [442, 233] width 33 height 18
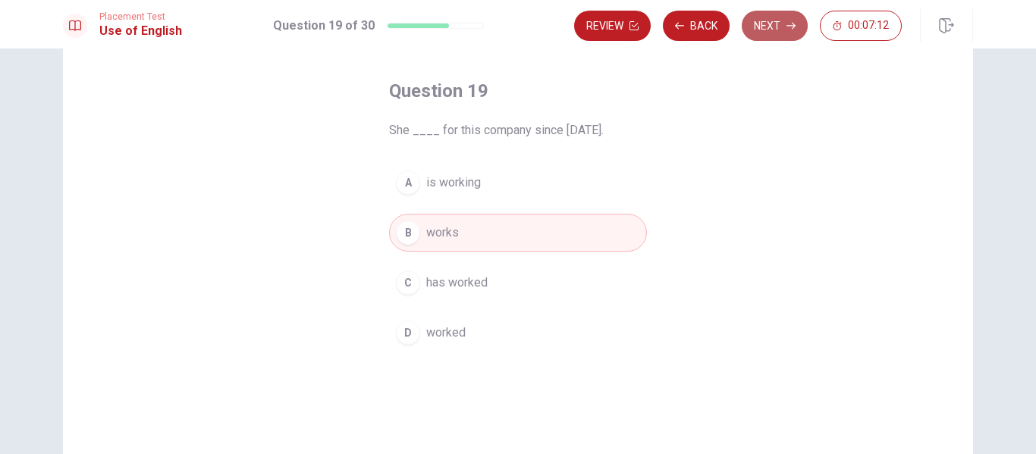
click at [761, 22] on button "Next" at bounding box center [775, 26] width 66 height 30
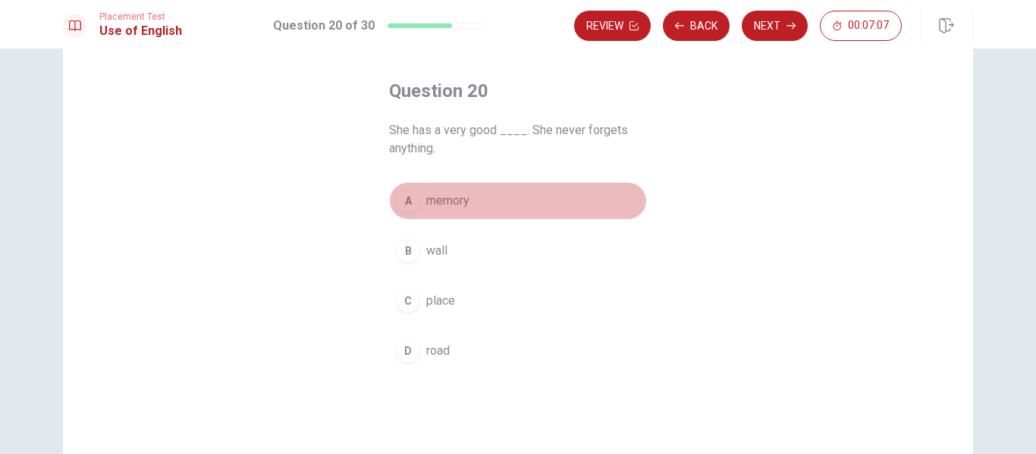
click at [451, 194] on span "memory" at bounding box center [447, 201] width 43 height 18
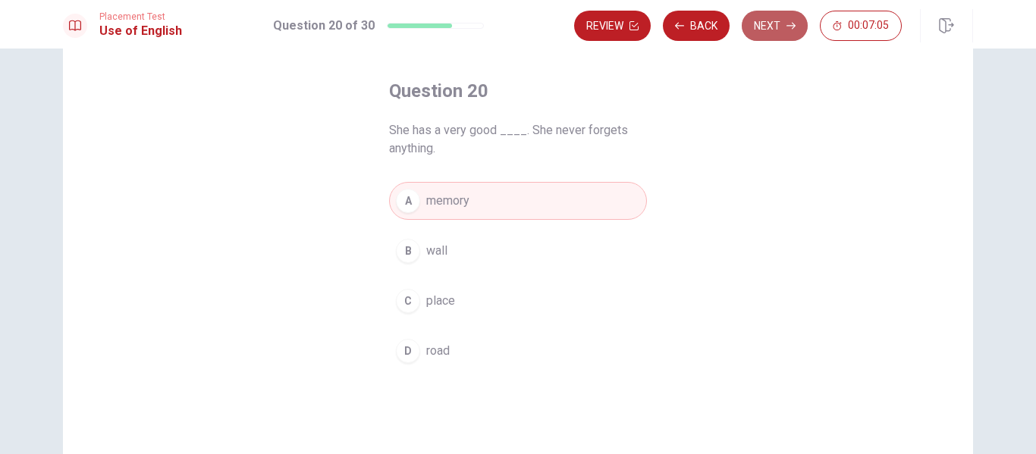
click at [780, 17] on button "Next" at bounding box center [775, 26] width 66 height 30
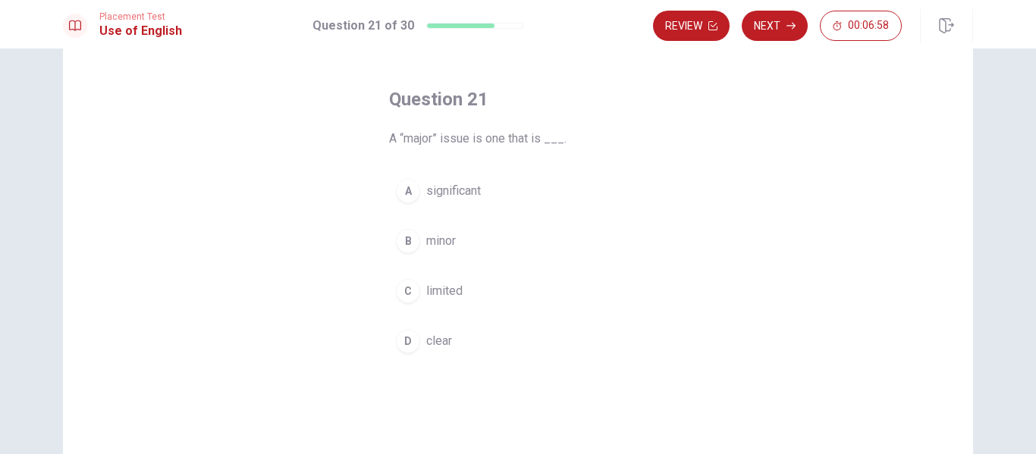
scroll to position [55, 0]
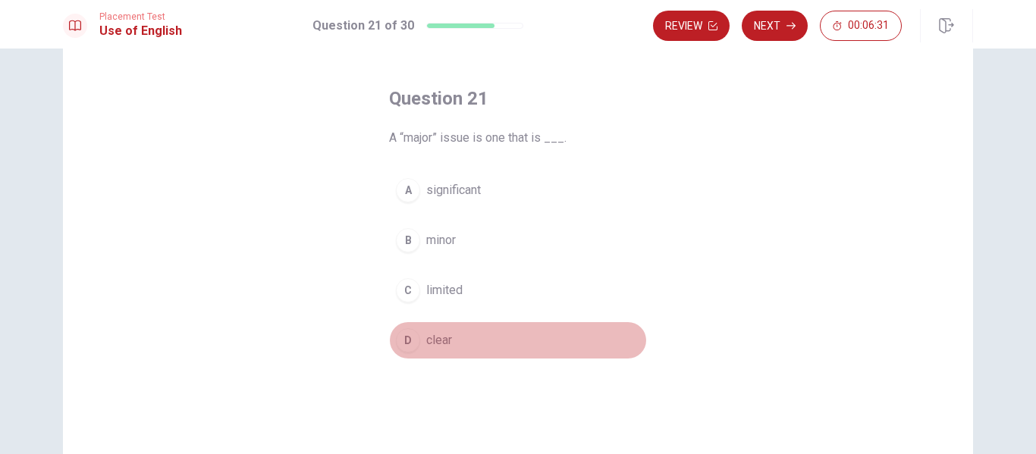
click at [433, 340] on span "clear" at bounding box center [439, 341] width 26 height 18
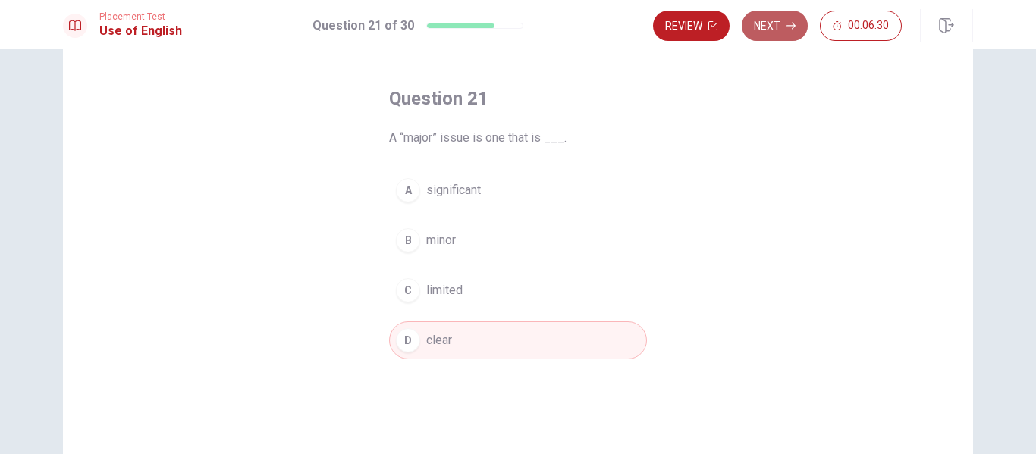
click at [781, 19] on button "Next" at bounding box center [775, 26] width 66 height 30
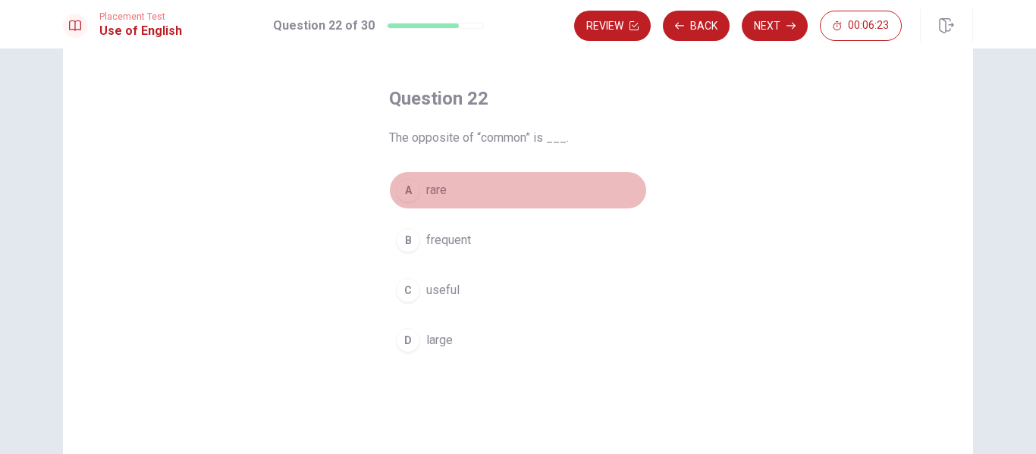
click at [442, 181] on button "A rare" at bounding box center [518, 190] width 258 height 38
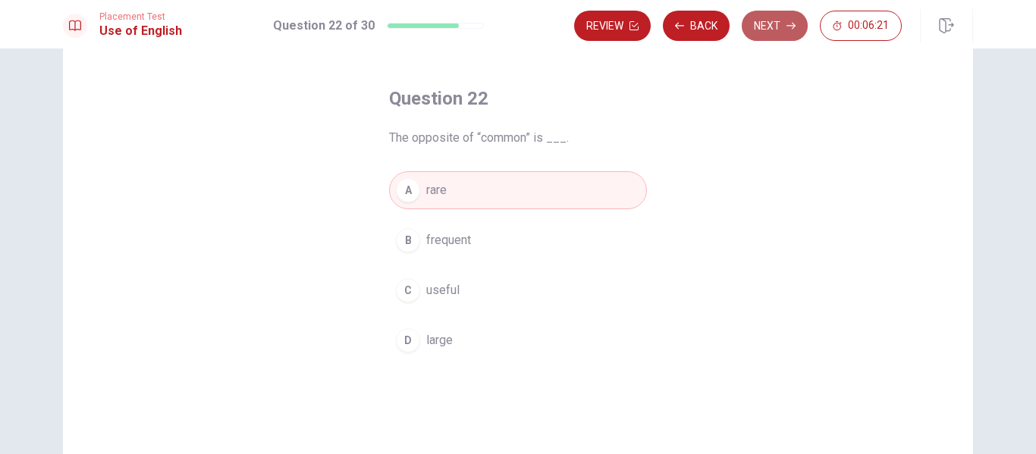
click at [791, 27] on icon "button" at bounding box center [791, 25] width 9 height 9
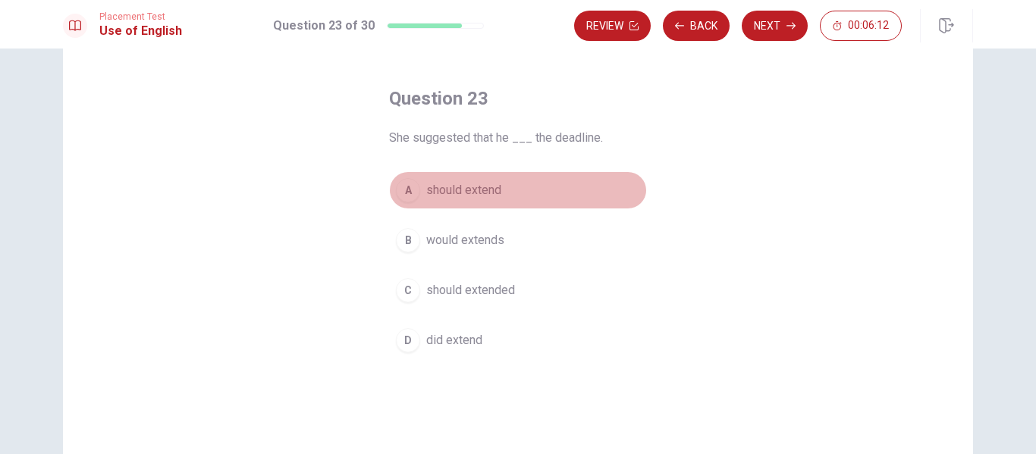
click at [455, 193] on span "should extend" at bounding box center [463, 190] width 75 height 18
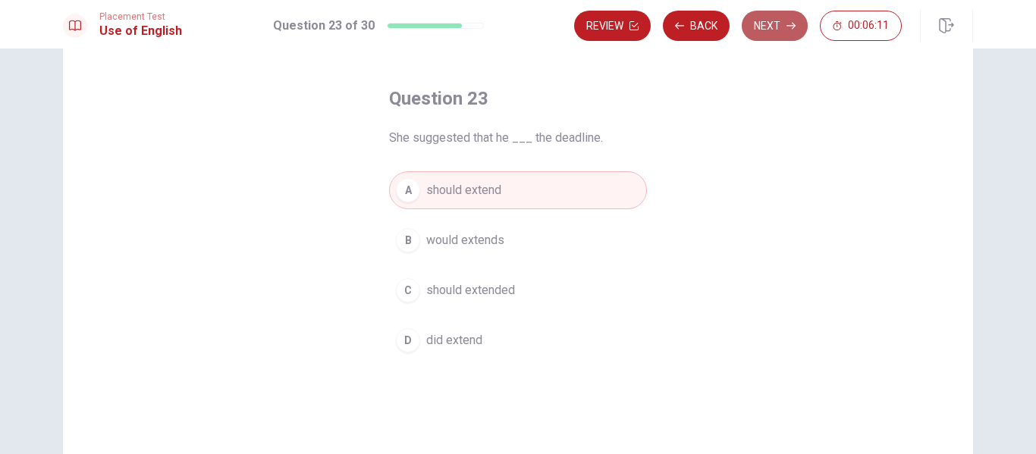
click at [779, 27] on button "Next" at bounding box center [775, 26] width 66 height 30
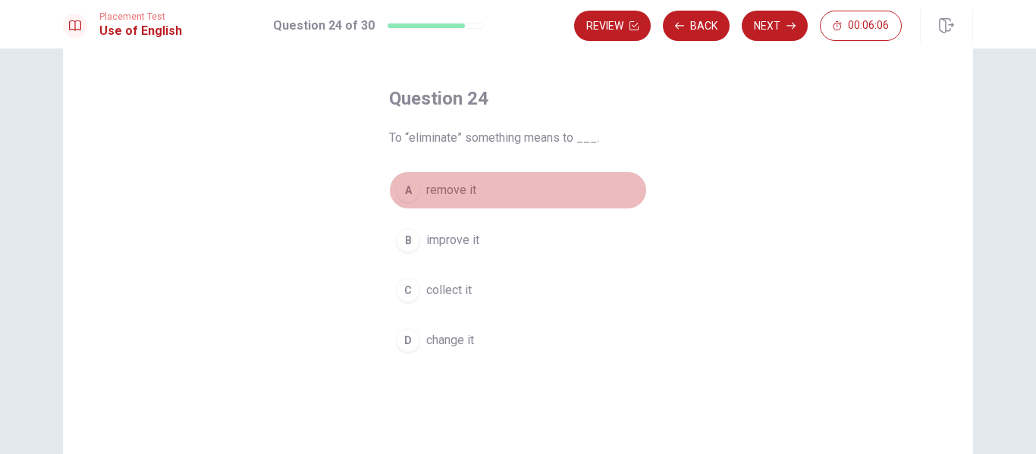
click at [465, 190] on span "remove it" at bounding box center [451, 190] width 50 height 18
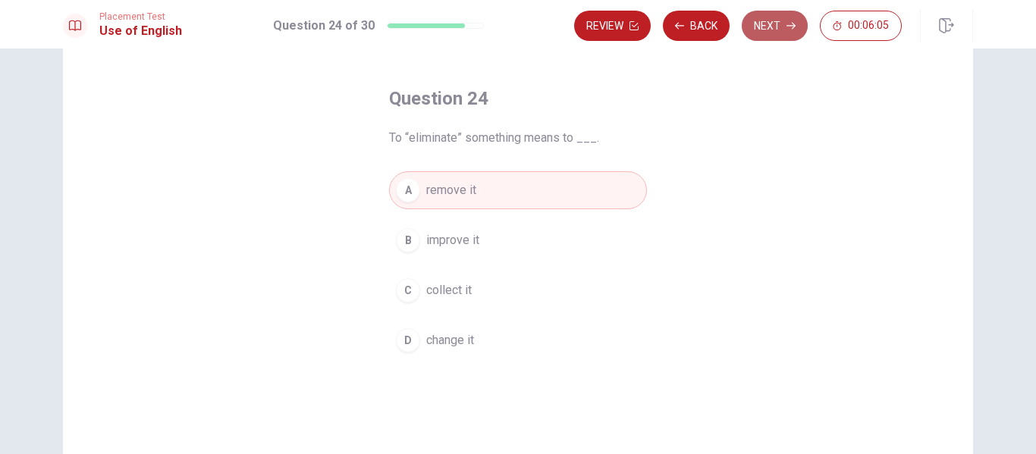
click at [790, 30] on icon "button" at bounding box center [791, 25] width 9 height 9
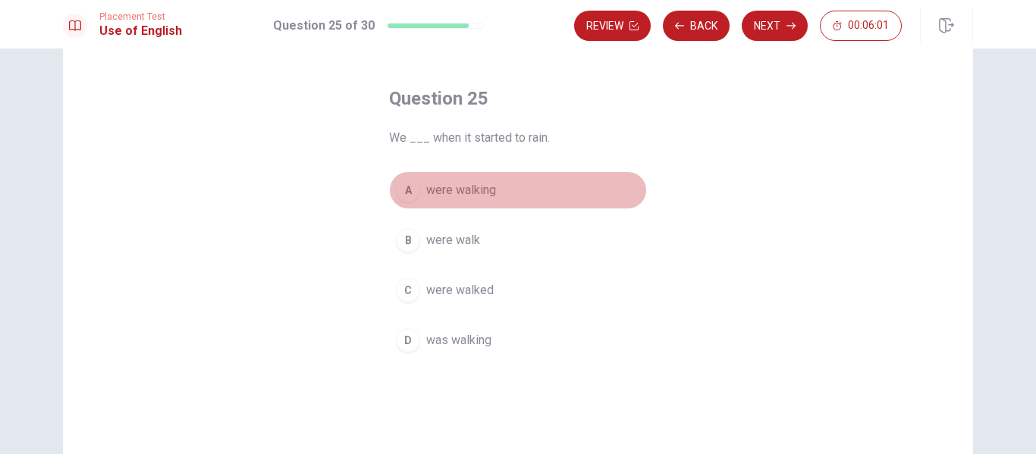
click at [479, 175] on button "A were walking" at bounding box center [518, 190] width 258 height 38
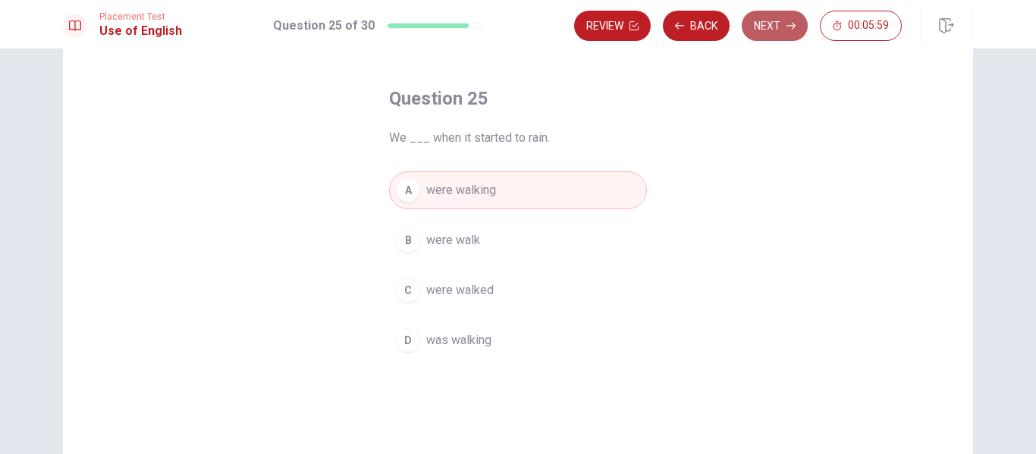
click at [775, 27] on button "Next" at bounding box center [775, 26] width 66 height 30
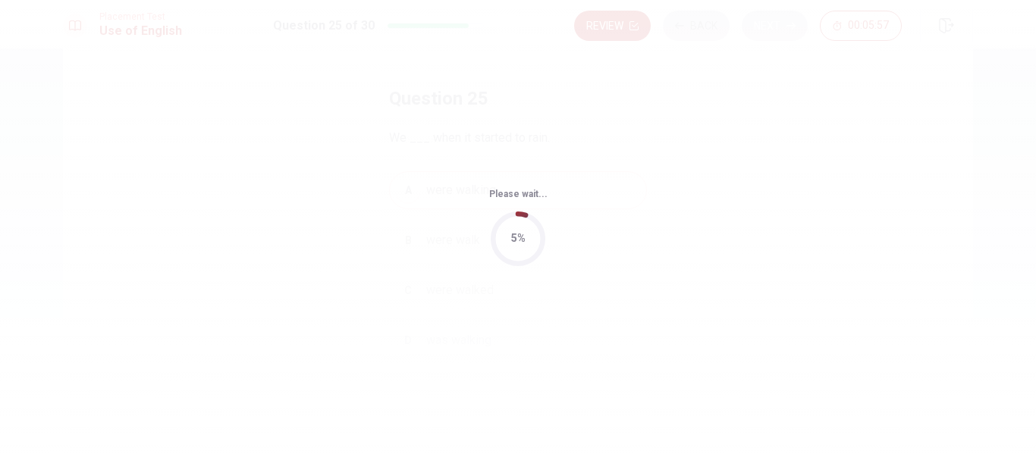
scroll to position [0, 0]
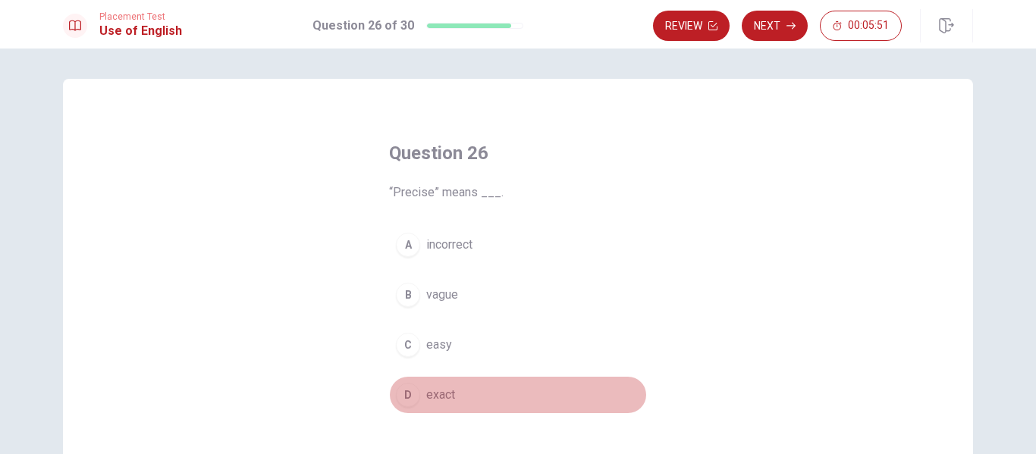
click at [429, 398] on span "exact" at bounding box center [440, 395] width 29 height 18
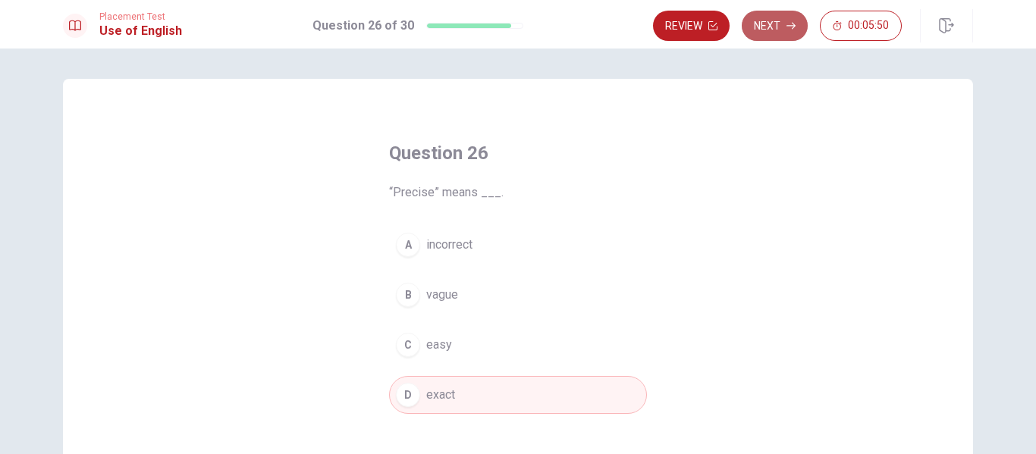
click at [764, 29] on button "Next" at bounding box center [775, 26] width 66 height 30
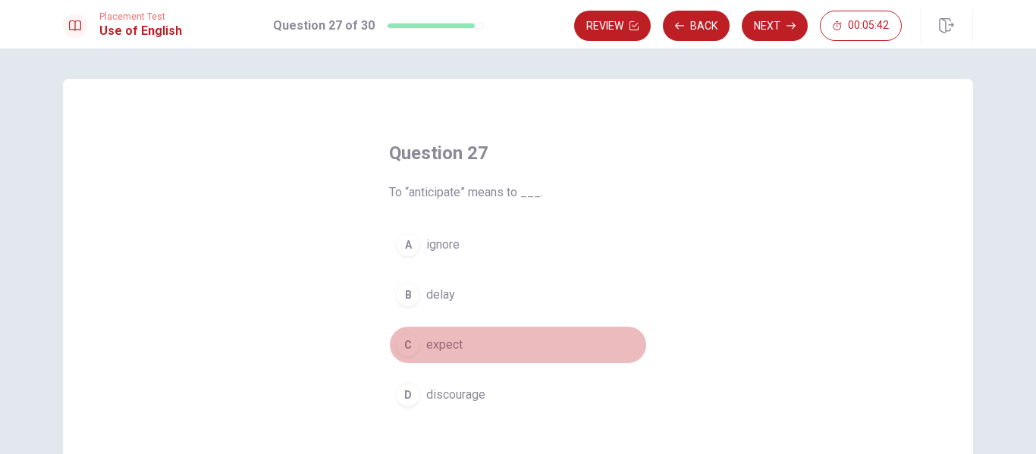
click at [451, 351] on span "expect" at bounding box center [444, 345] width 36 height 18
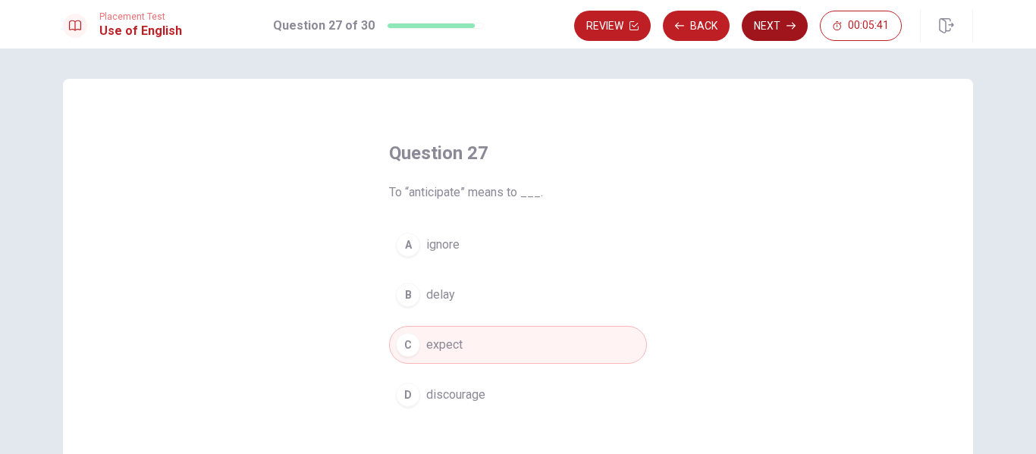
drag, startPoint x: 451, startPoint y: 351, endPoint x: 752, endPoint y: 36, distance: 436.2
click at [752, 36] on div "Placement Test Use of English Question 27 of 30 Review Back Next 00:05:41 Quest…" at bounding box center [518, 227] width 1036 height 454
click at [752, 36] on button "Next" at bounding box center [775, 26] width 66 height 30
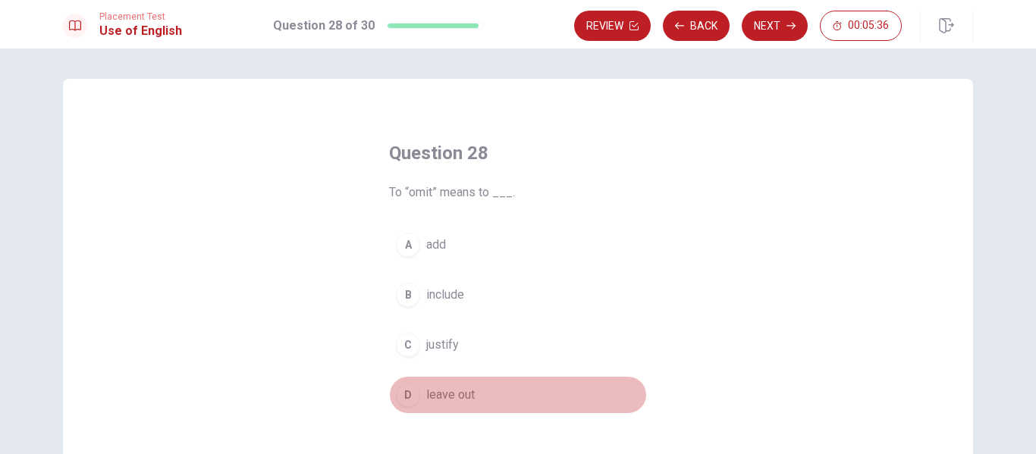
click at [455, 387] on span "leave out" at bounding box center [450, 395] width 49 height 18
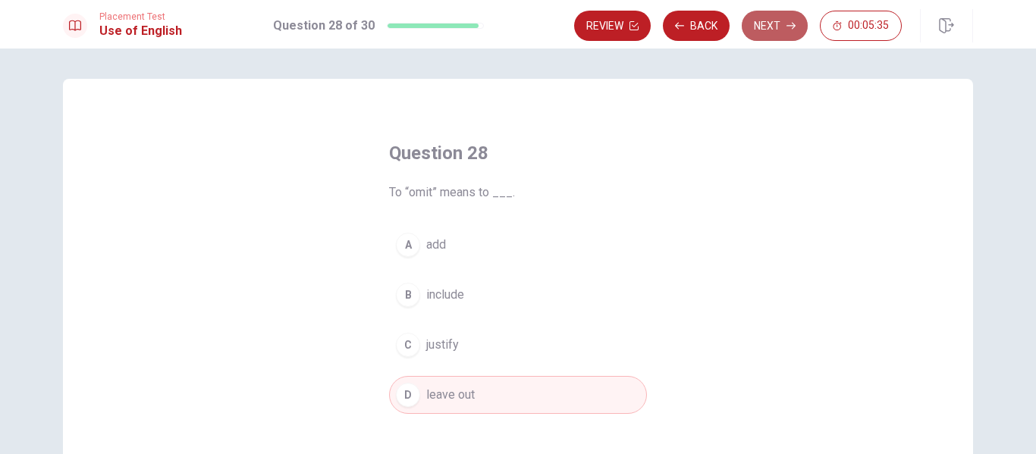
click at [761, 24] on button "Next" at bounding box center [775, 26] width 66 height 30
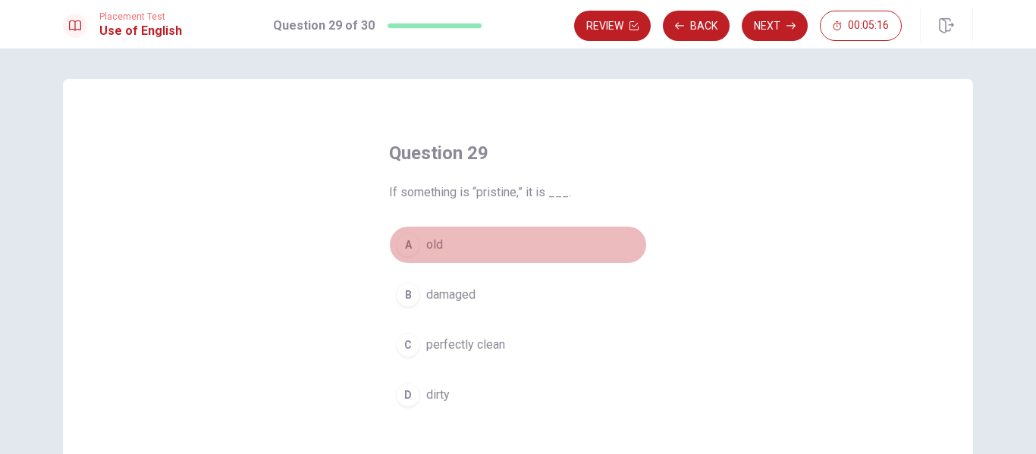
click at [426, 241] on span "old" at bounding box center [434, 245] width 17 height 18
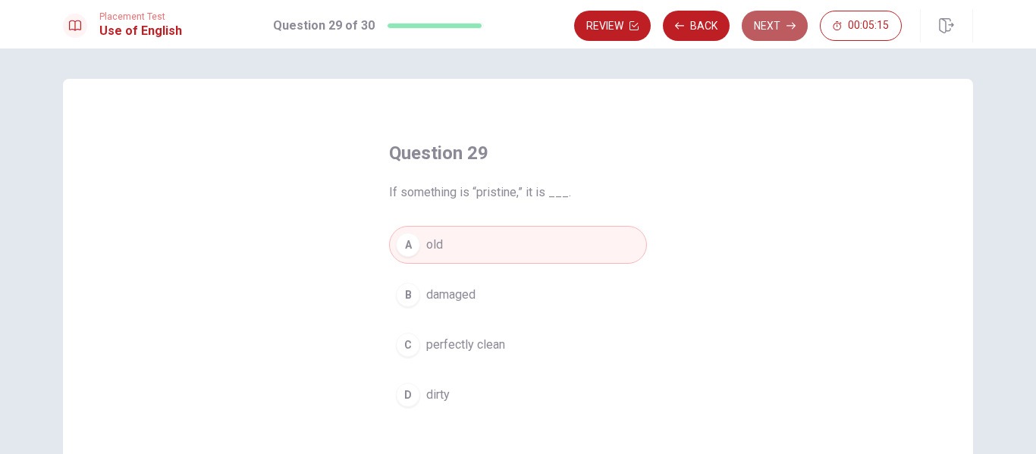
click at [749, 20] on button "Next" at bounding box center [775, 26] width 66 height 30
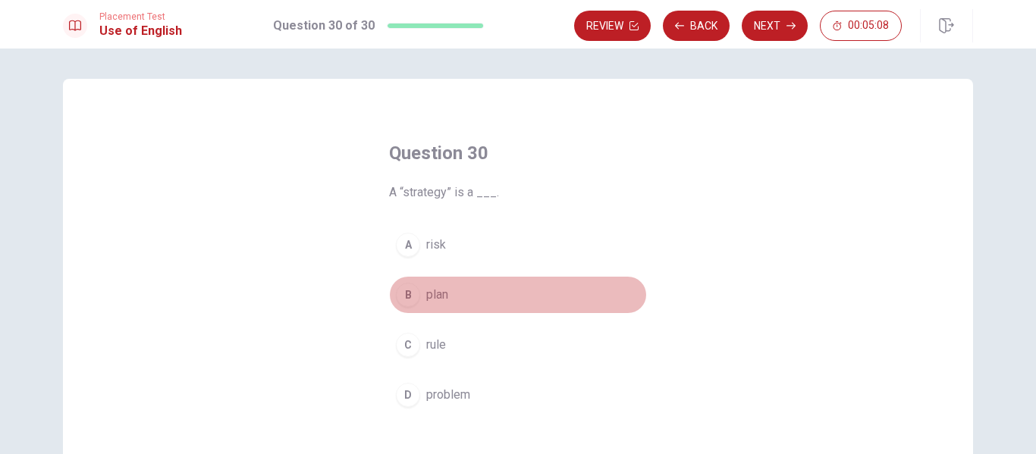
click at [435, 297] on span "plan" at bounding box center [437, 295] width 22 height 18
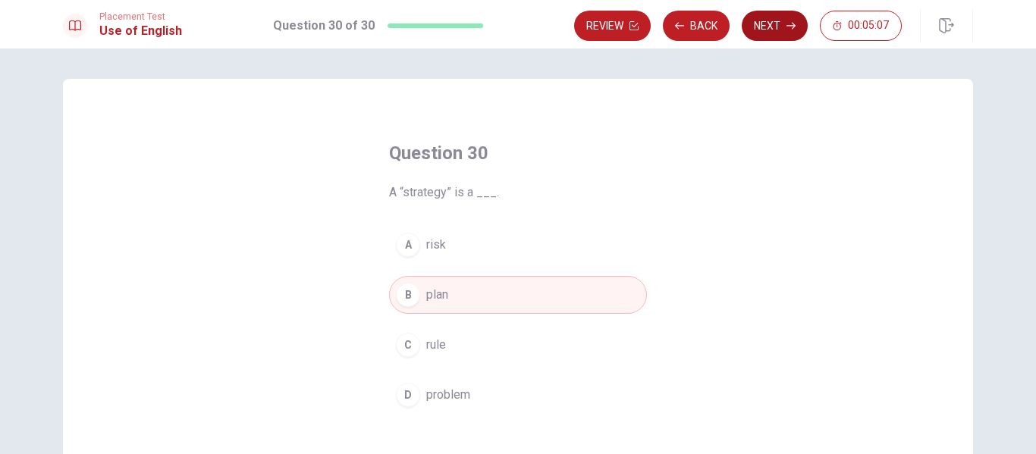
click at [759, 23] on button "Next" at bounding box center [775, 26] width 66 height 30
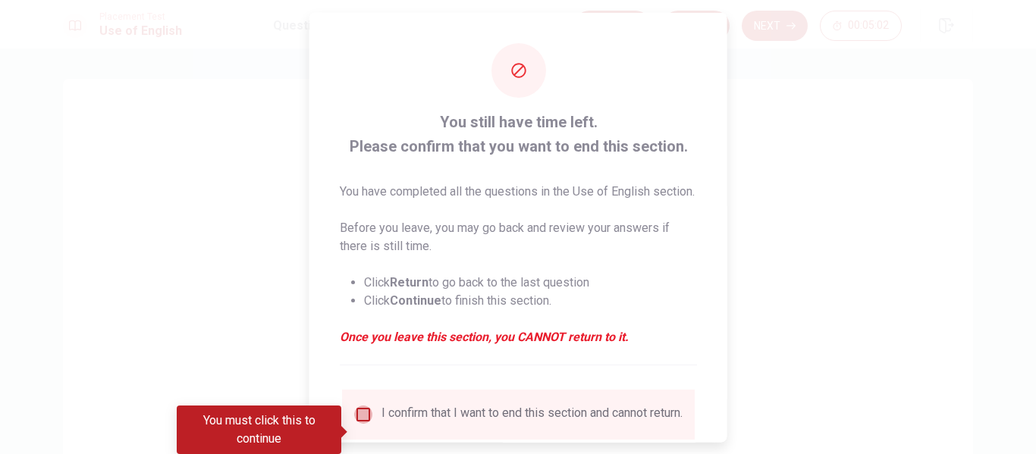
click at [366, 423] on input "You must click this to continue" at bounding box center [363, 414] width 18 height 18
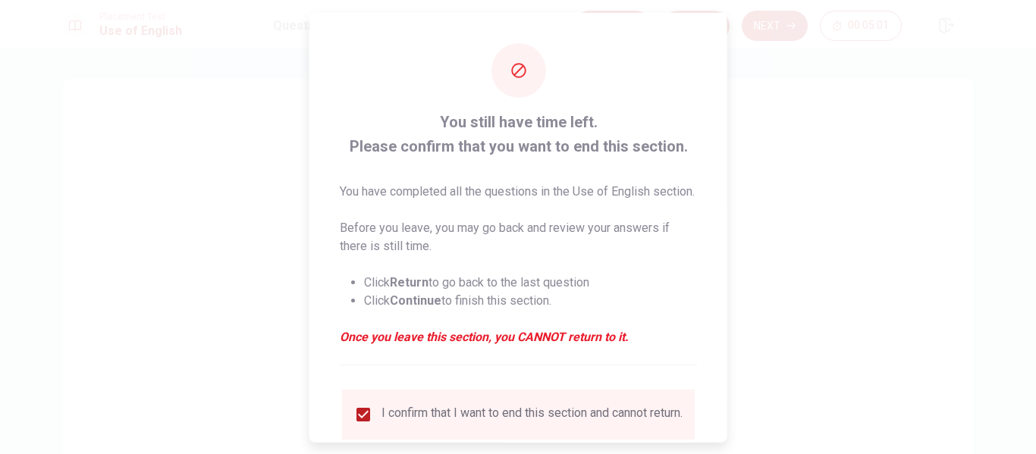
scroll to position [130, 0]
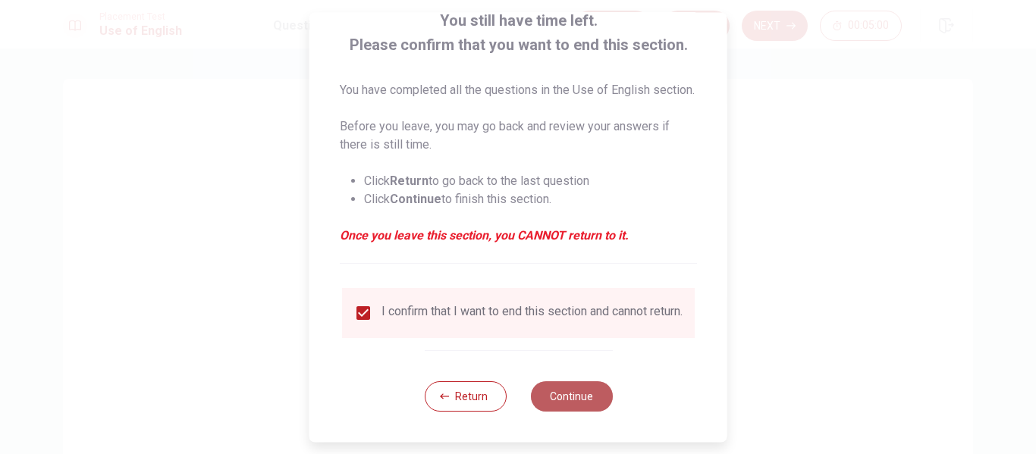
click at [575, 392] on button "Continue" at bounding box center [571, 397] width 82 height 30
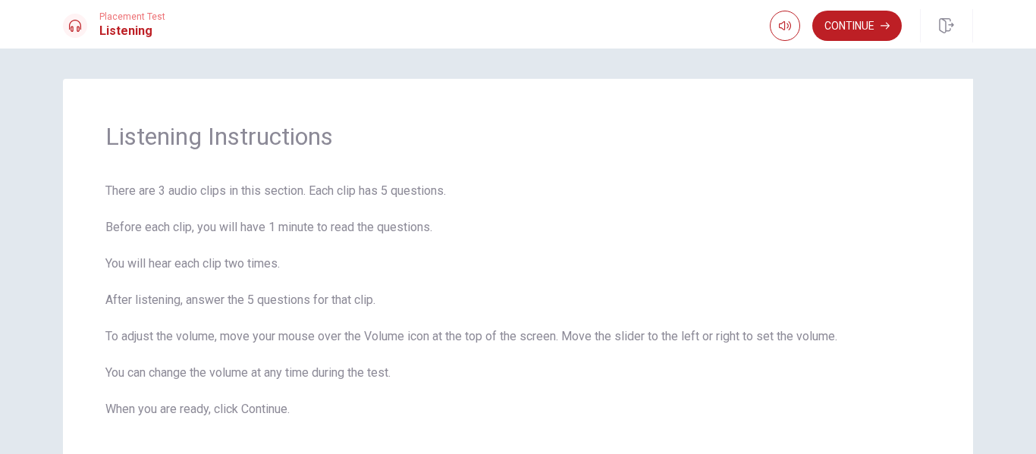
scroll to position [86, 0]
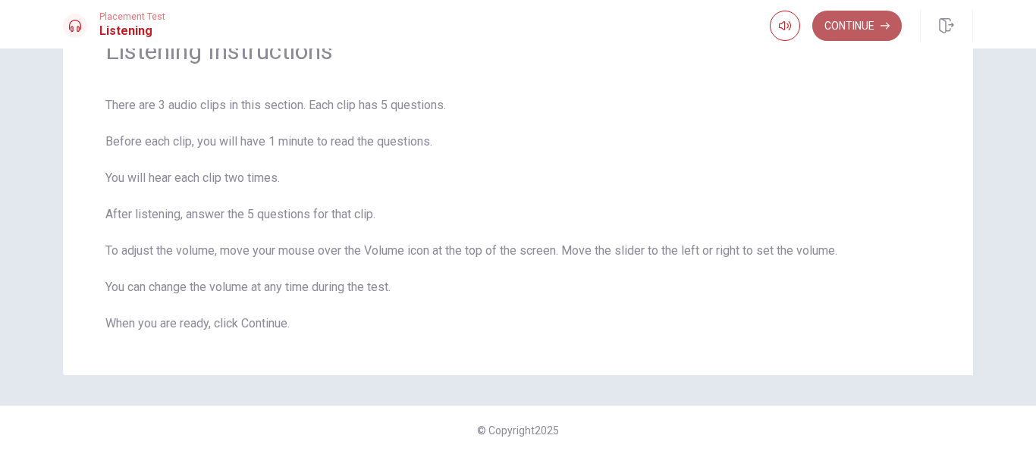
click at [863, 39] on button "Continue" at bounding box center [858, 26] width 90 height 30
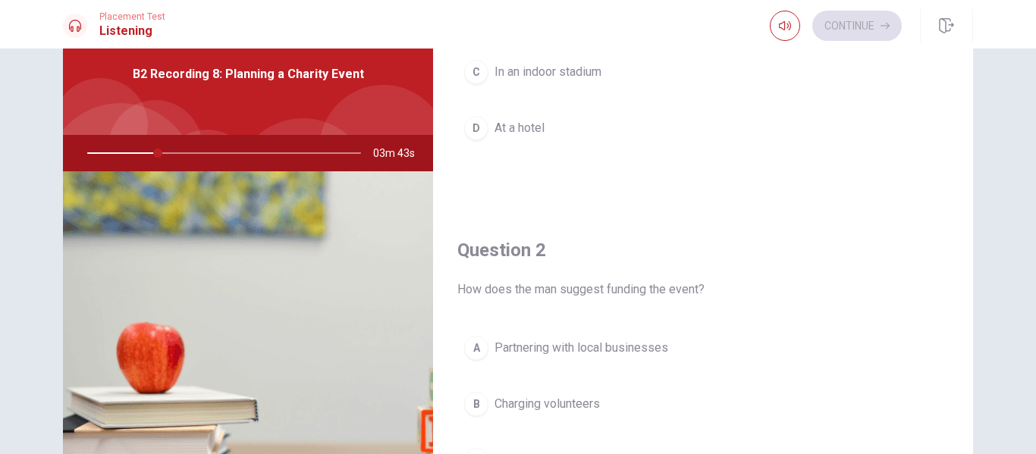
scroll to position [0, 0]
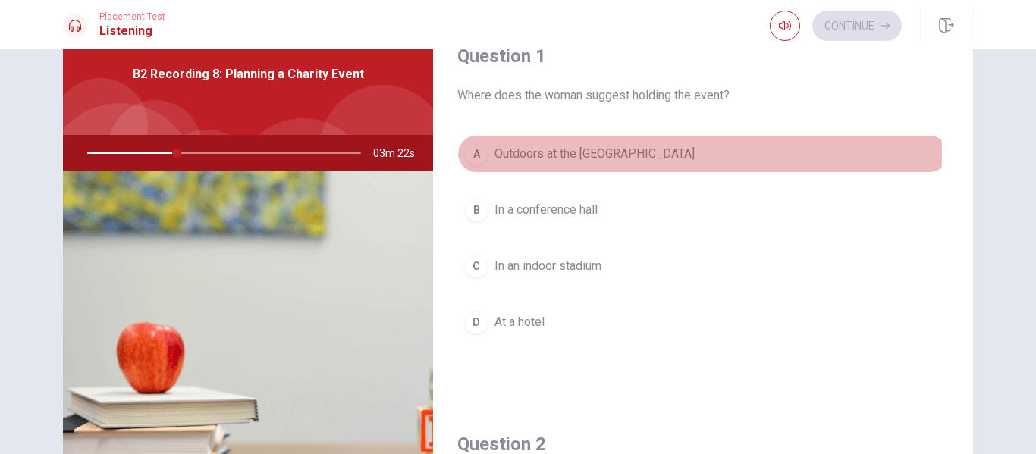
click at [616, 154] on span "Outdoors at the [GEOGRAPHIC_DATA]" at bounding box center [595, 154] width 200 height 18
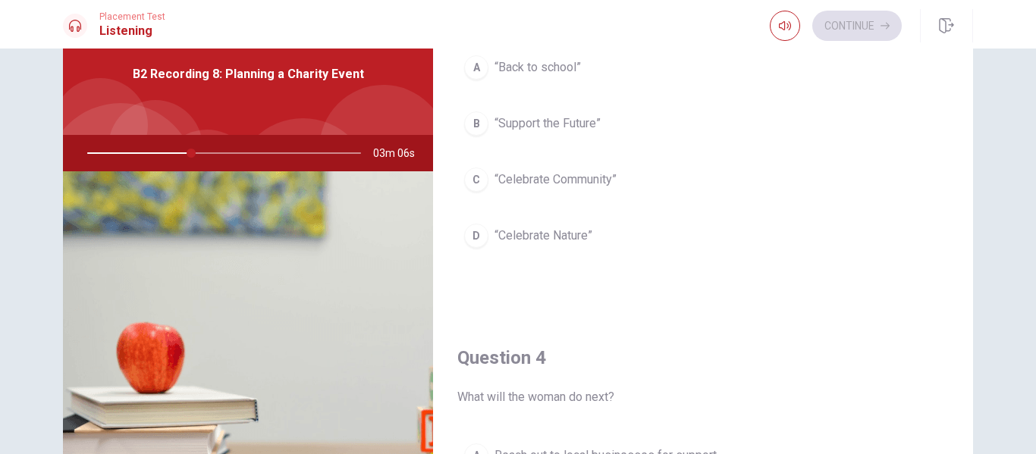
scroll to position [863, 0]
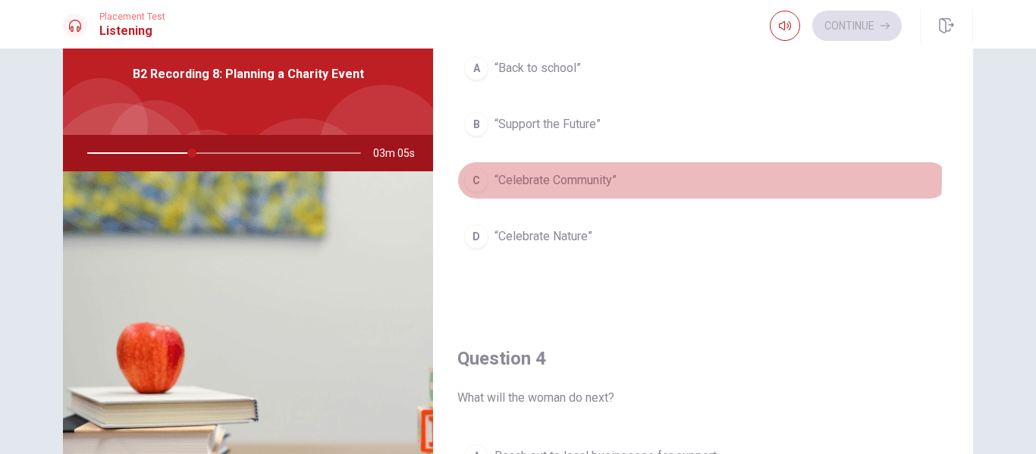
click at [584, 175] on span "“Celebrate Community”" at bounding box center [556, 180] width 122 height 18
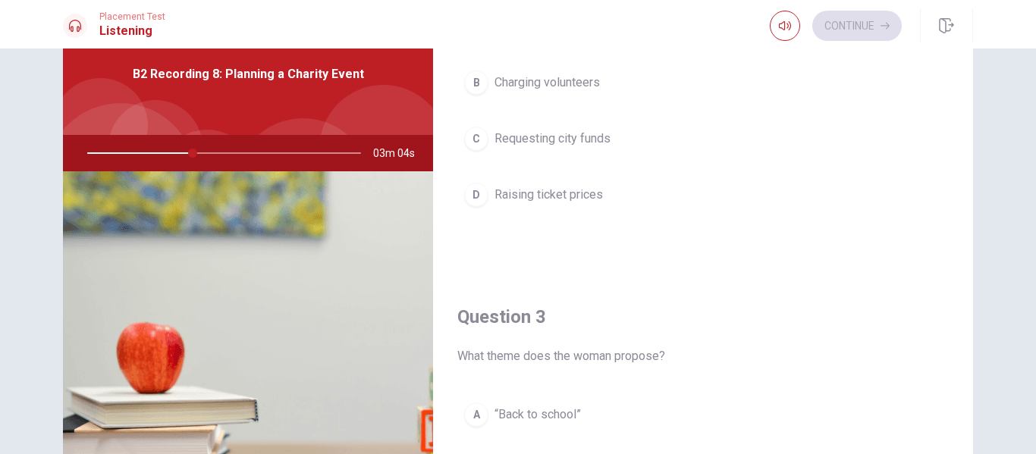
scroll to position [486, 0]
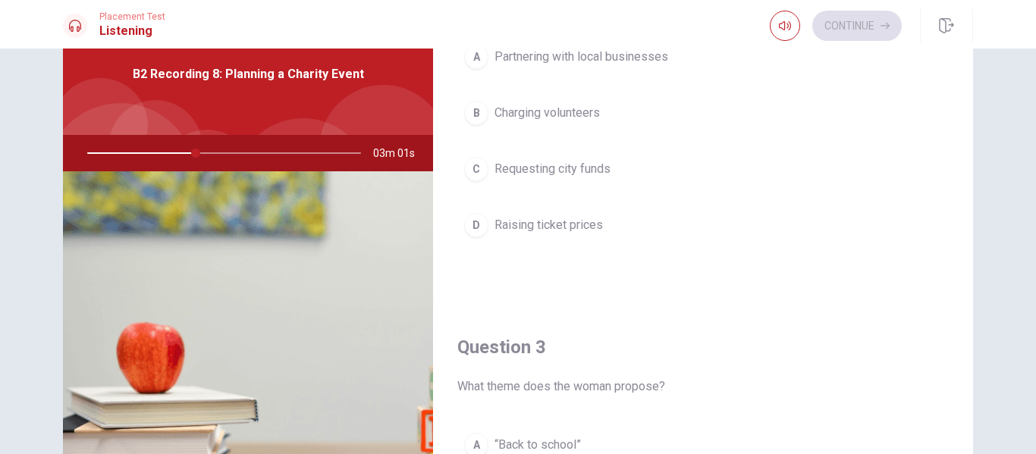
click at [586, 110] on span "Charging volunteers" at bounding box center [547, 113] width 105 height 18
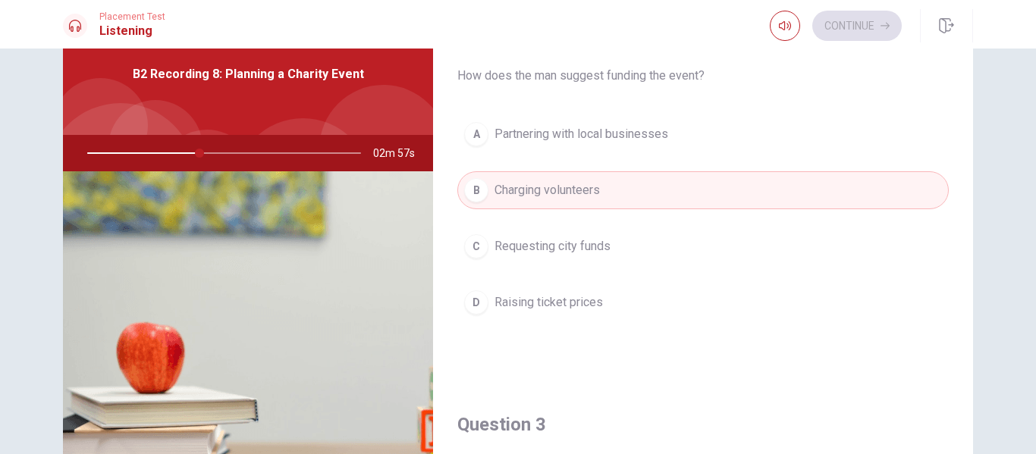
scroll to position [432, 0]
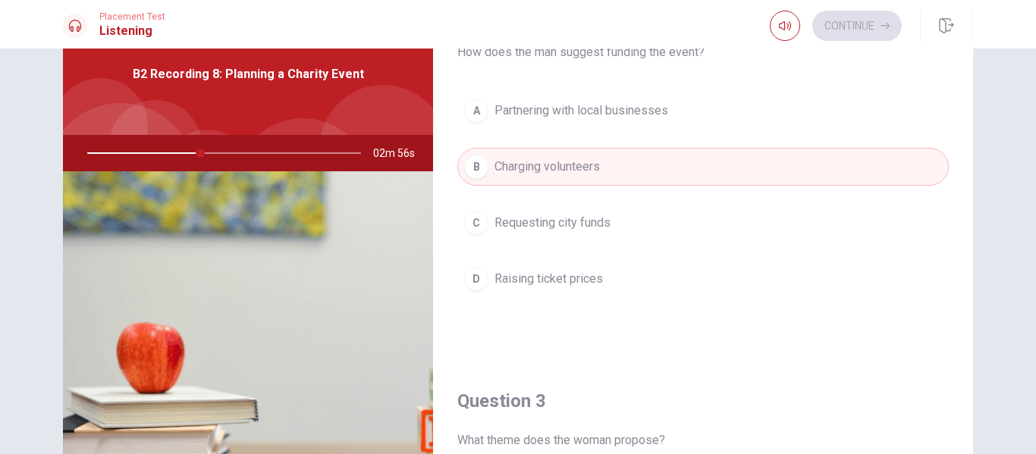
click at [630, 106] on span "Partnering with local businesses" at bounding box center [582, 111] width 174 height 18
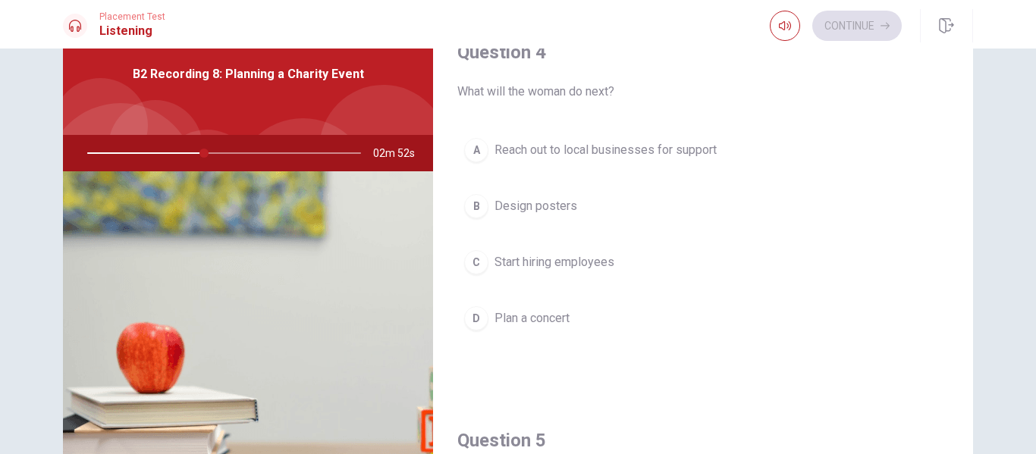
scroll to position [1180, 0]
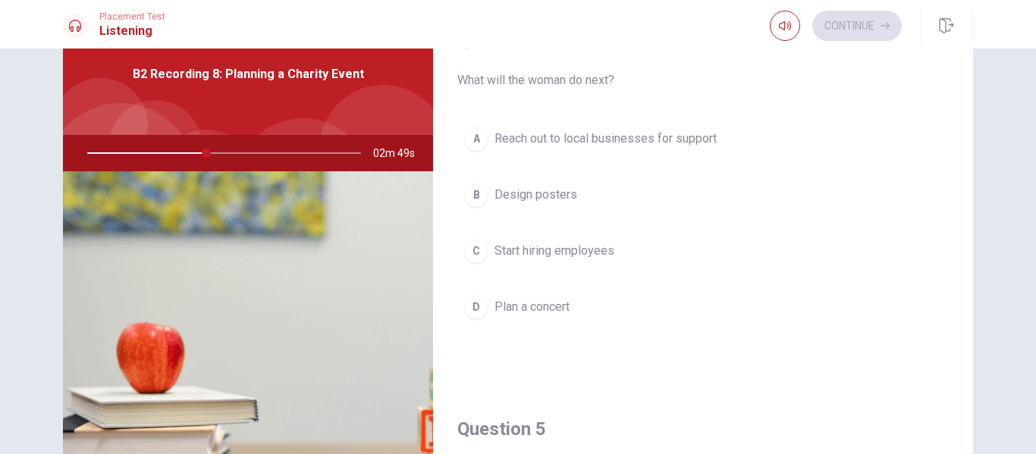
click at [646, 146] on span "Reach out to local businesses for support" at bounding box center [606, 139] width 222 height 18
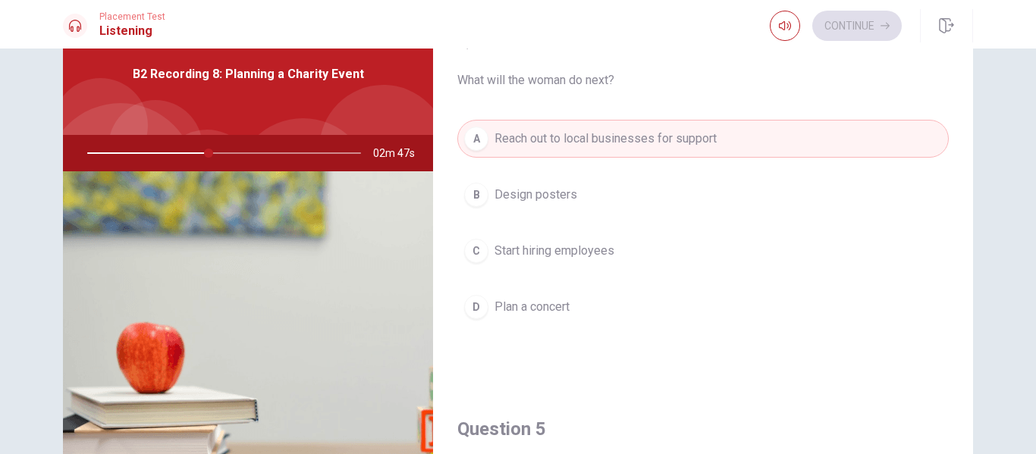
scroll to position [1415, 0]
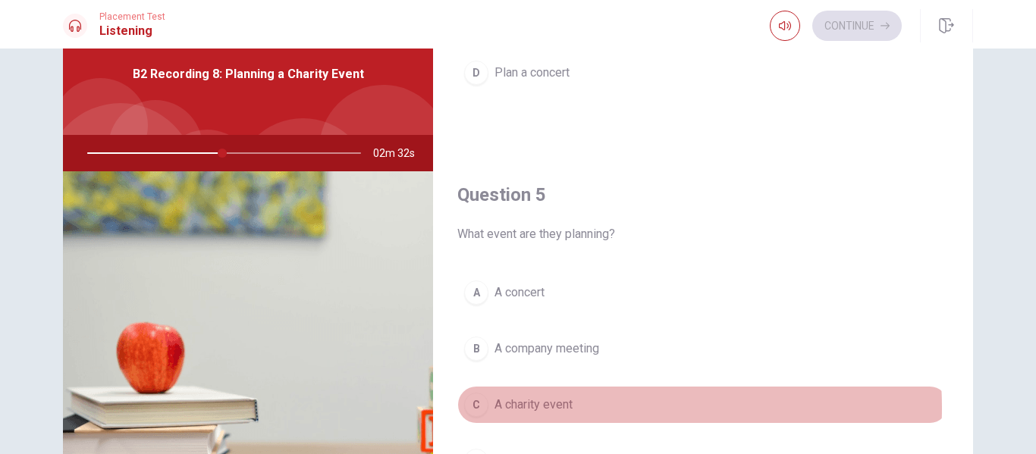
click at [564, 408] on span "A charity event" at bounding box center [534, 405] width 78 height 18
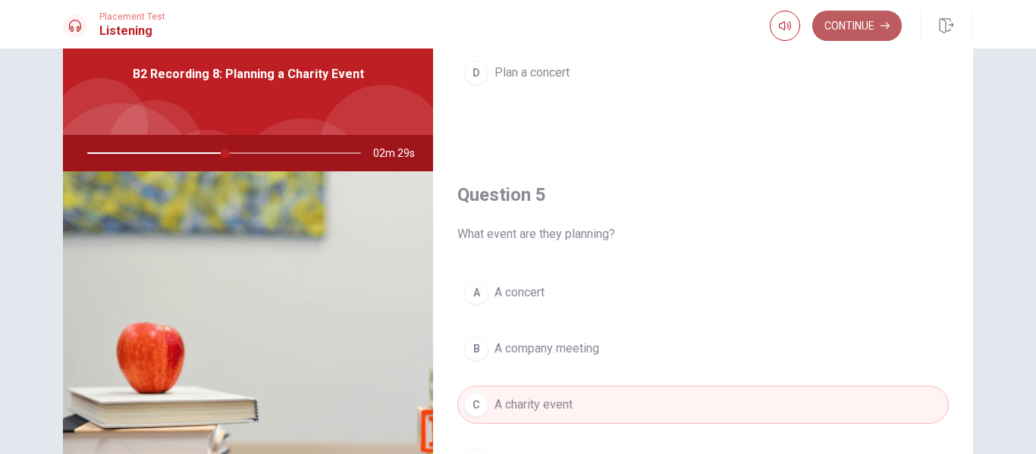
click at [855, 36] on button "Continue" at bounding box center [858, 26] width 90 height 30
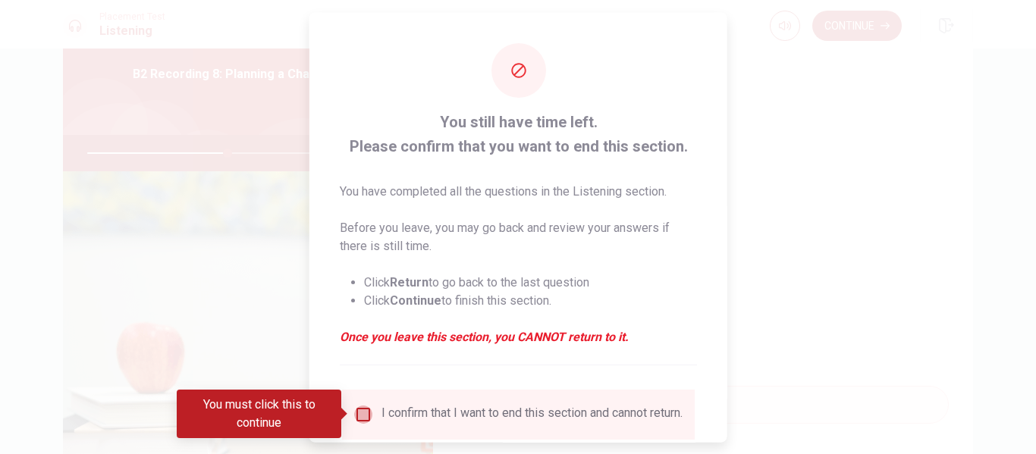
click at [369, 413] on input "You must click this to continue" at bounding box center [363, 414] width 18 height 18
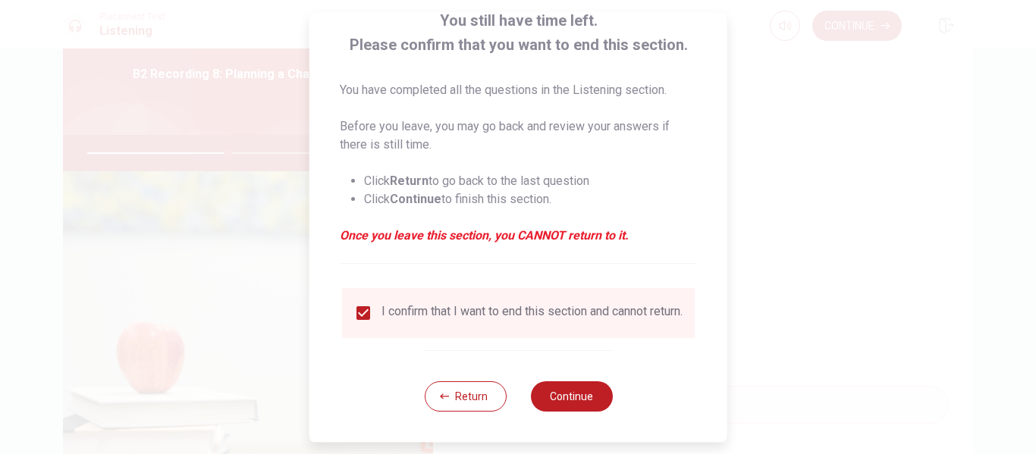
scroll to position [112, 0]
click at [567, 407] on button "Continue" at bounding box center [571, 397] width 82 height 30
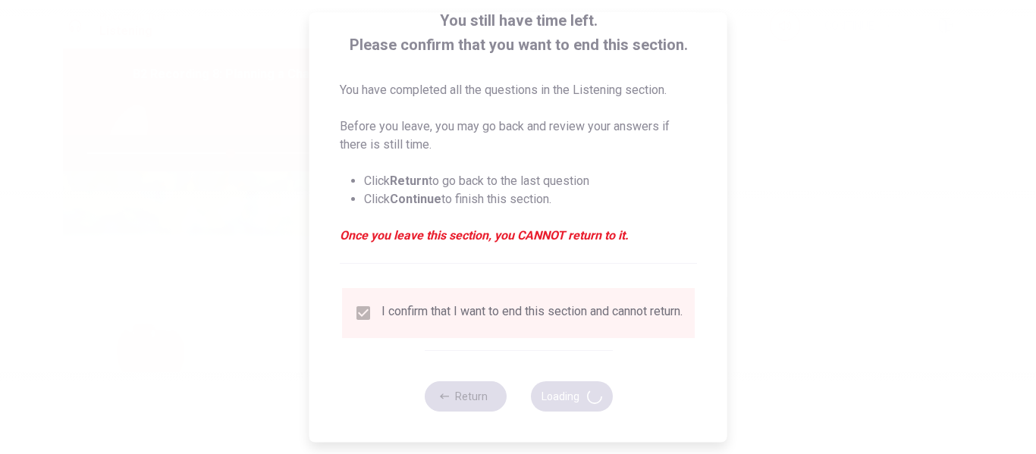
type input "53"
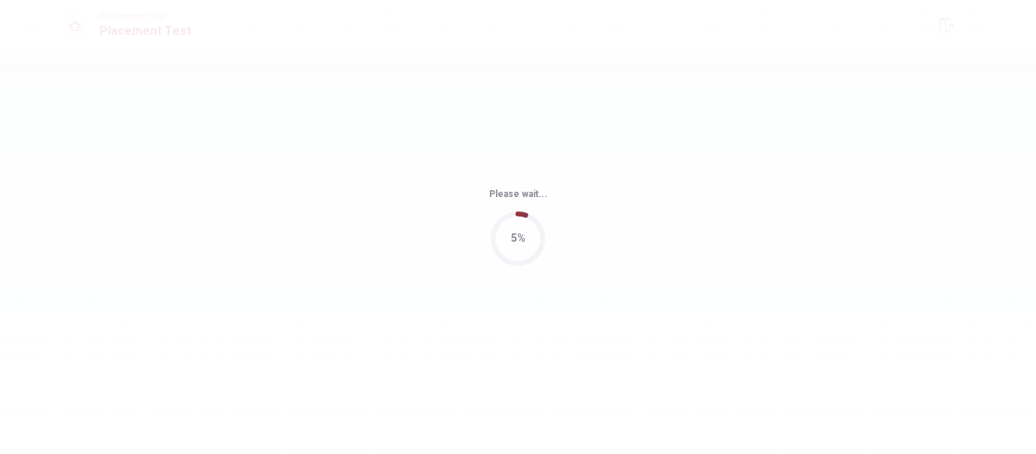
scroll to position [0, 0]
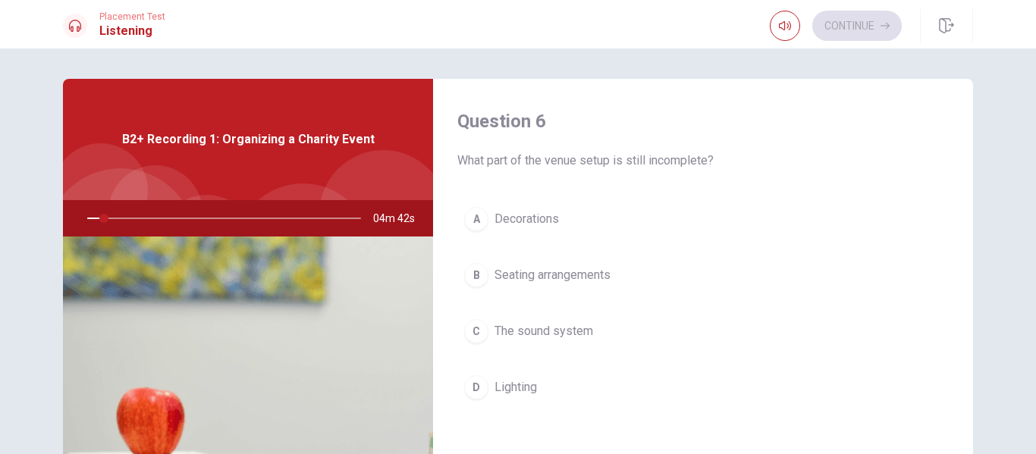
click at [658, 166] on span "What part of the venue setup is still incomplete?" at bounding box center [703, 161] width 492 height 18
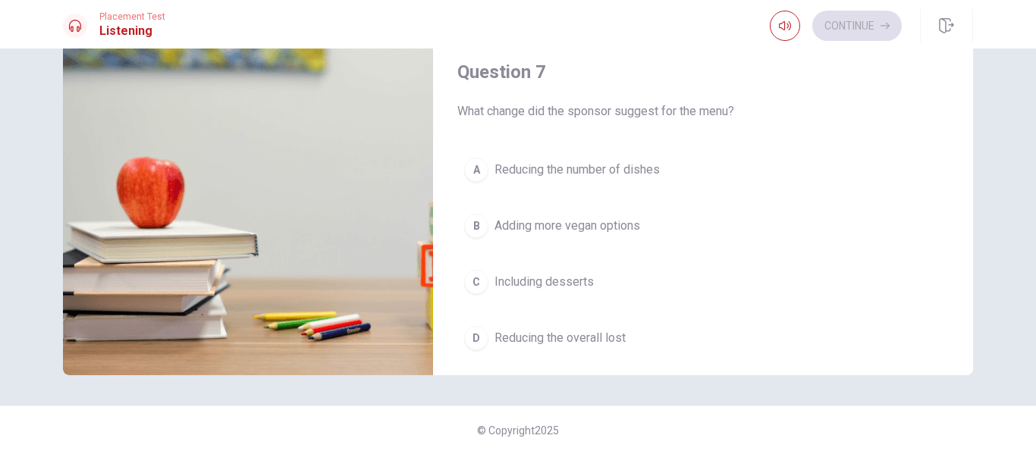
scroll to position [206, 0]
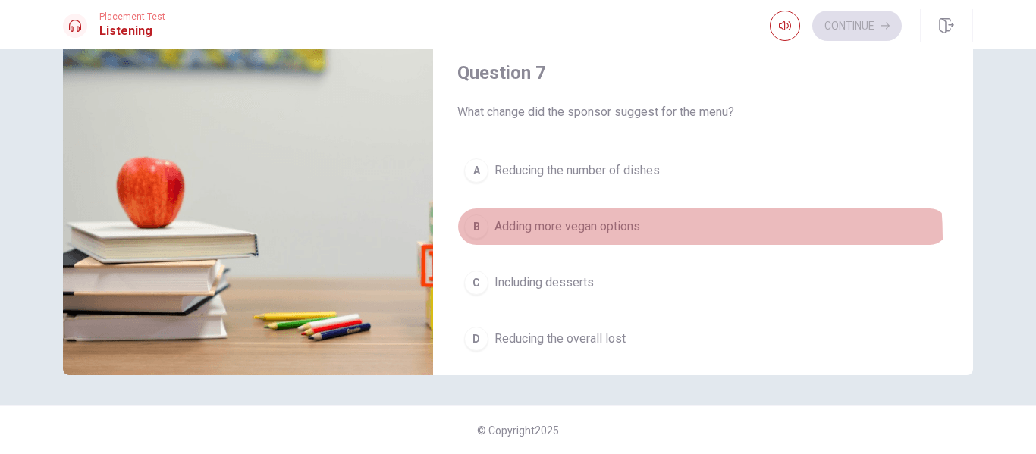
click at [586, 238] on button "B Adding more vegan options" at bounding box center [703, 227] width 492 height 38
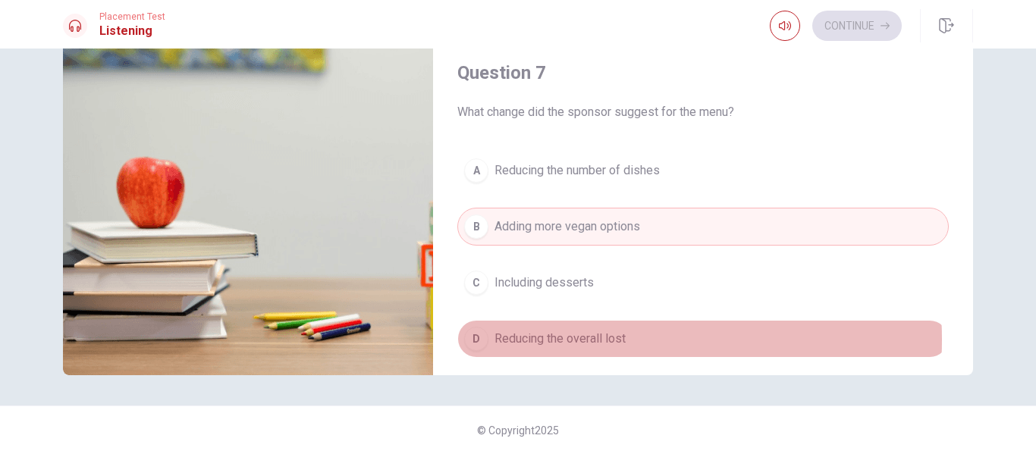
click at [581, 340] on span "Reducing the overall lost" at bounding box center [560, 339] width 131 height 18
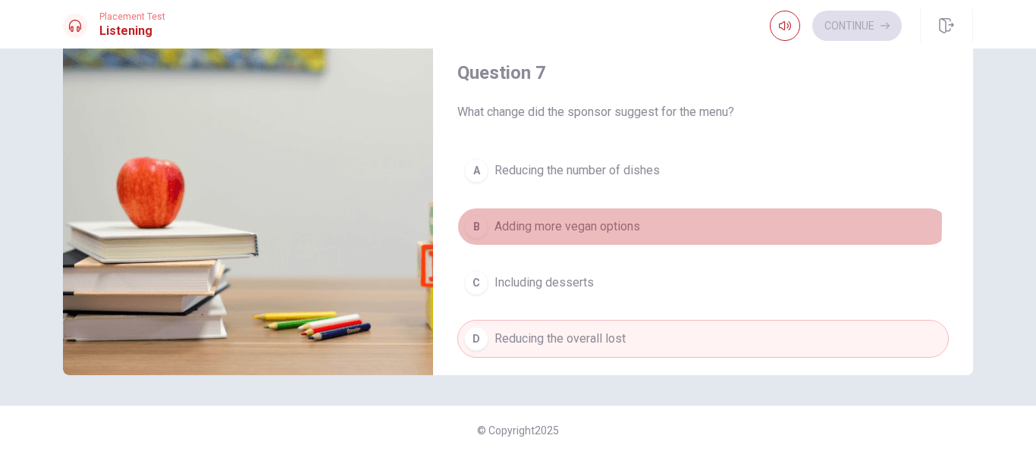
click at [594, 222] on span "Adding more vegan options" at bounding box center [568, 227] width 146 height 18
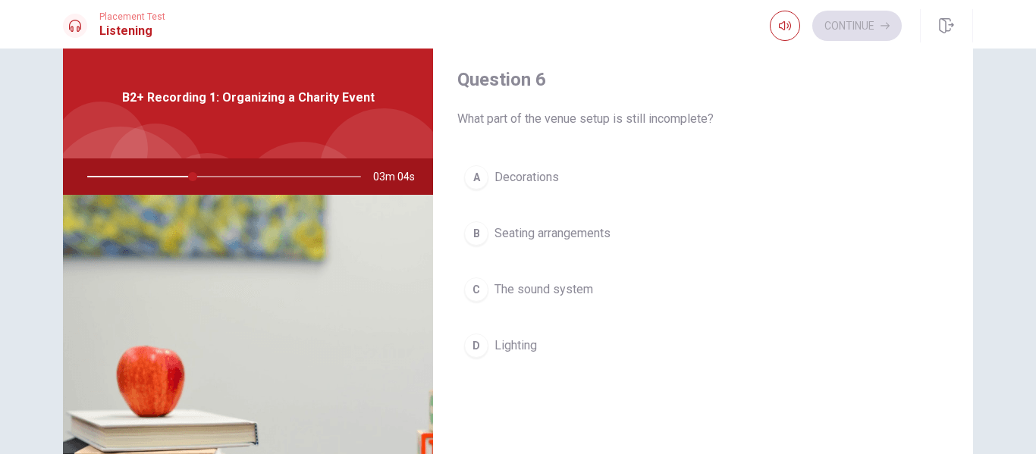
scroll to position [40, 0]
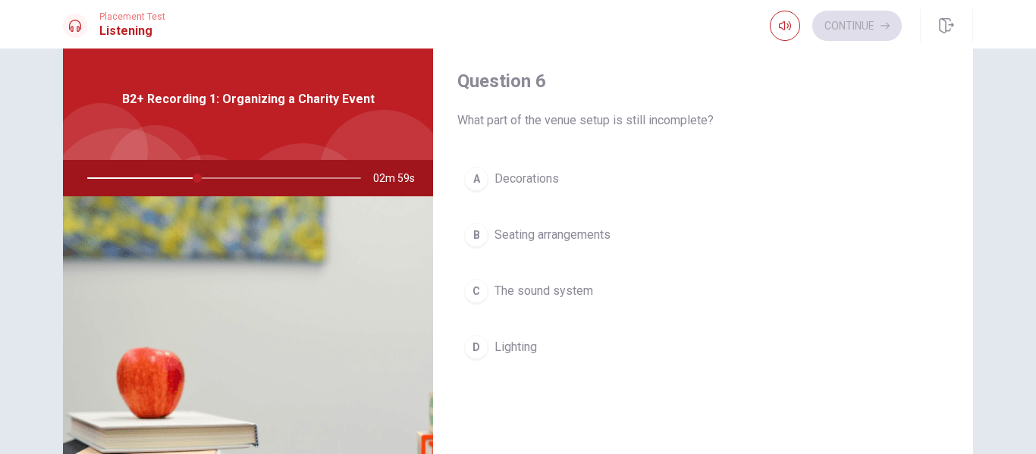
click at [580, 297] on span "The sound system" at bounding box center [544, 291] width 99 height 18
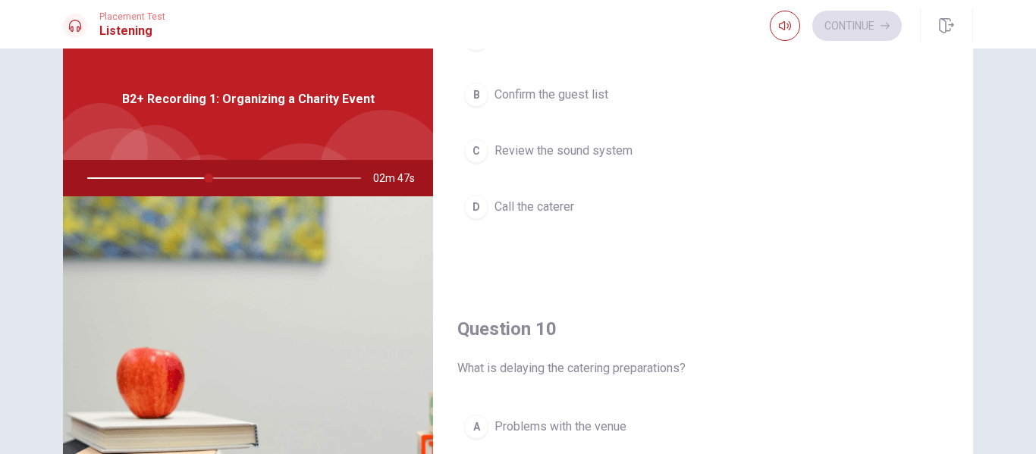
scroll to position [1305, 0]
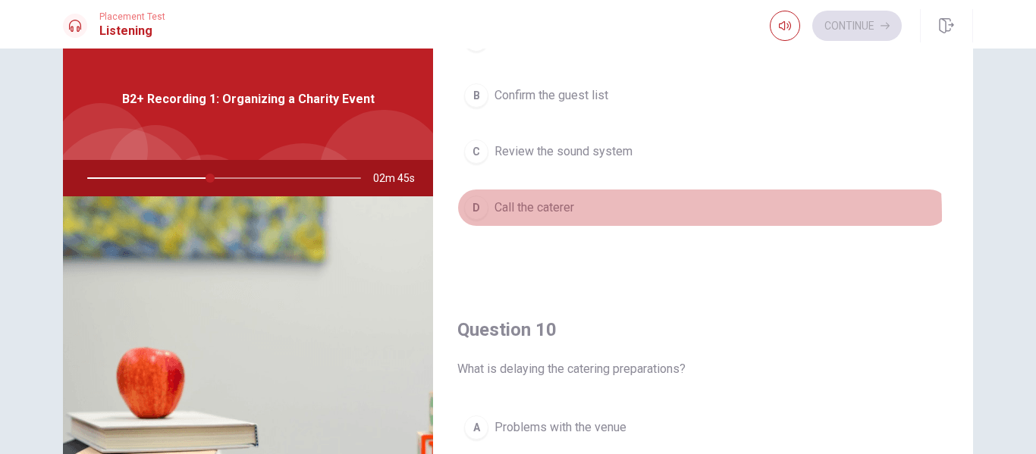
click at [572, 215] on span "Call the caterer" at bounding box center [535, 208] width 80 height 18
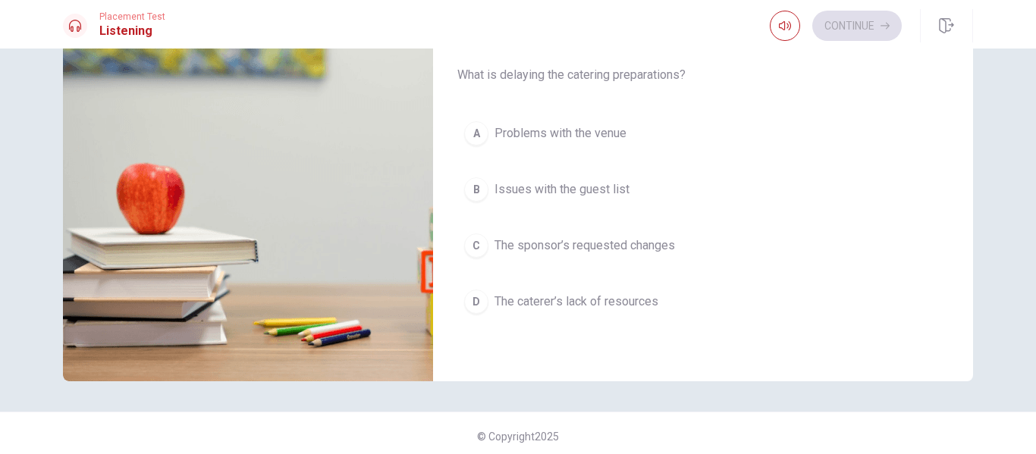
scroll to position [224, 0]
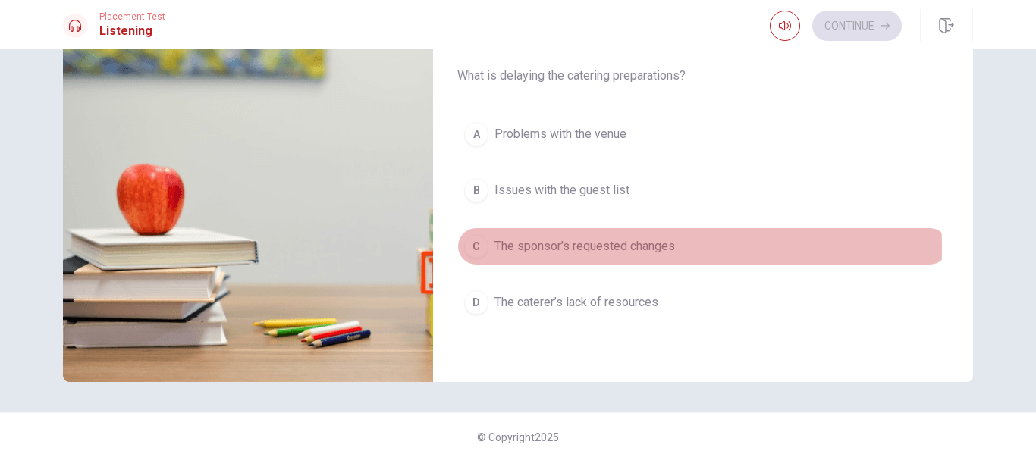
click at [584, 248] on span "The sponsor’s requested changes" at bounding box center [585, 246] width 181 height 18
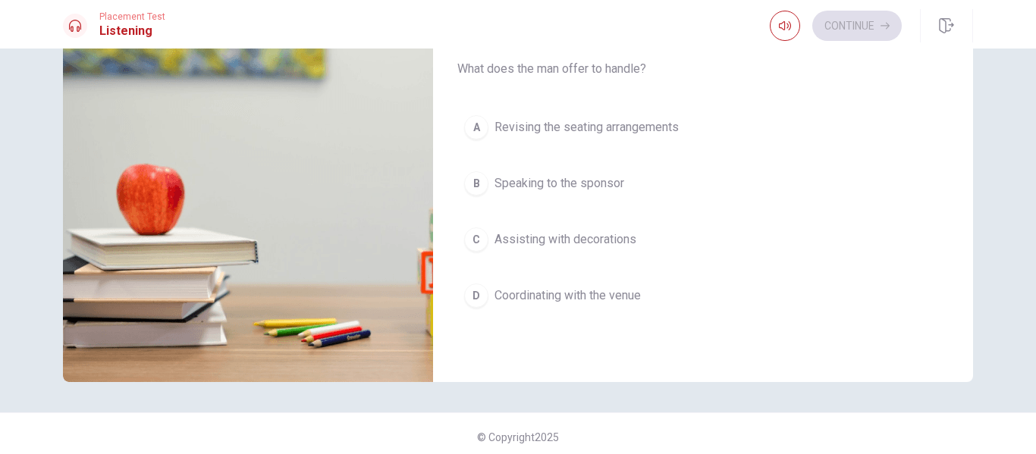
scroll to position [655, 0]
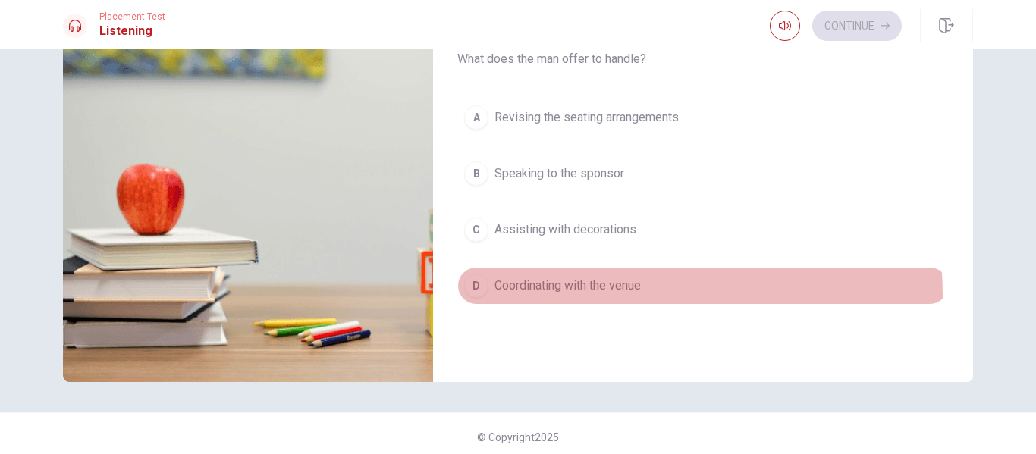
click at [567, 297] on button "D Coordinating with the venue" at bounding box center [703, 286] width 492 height 38
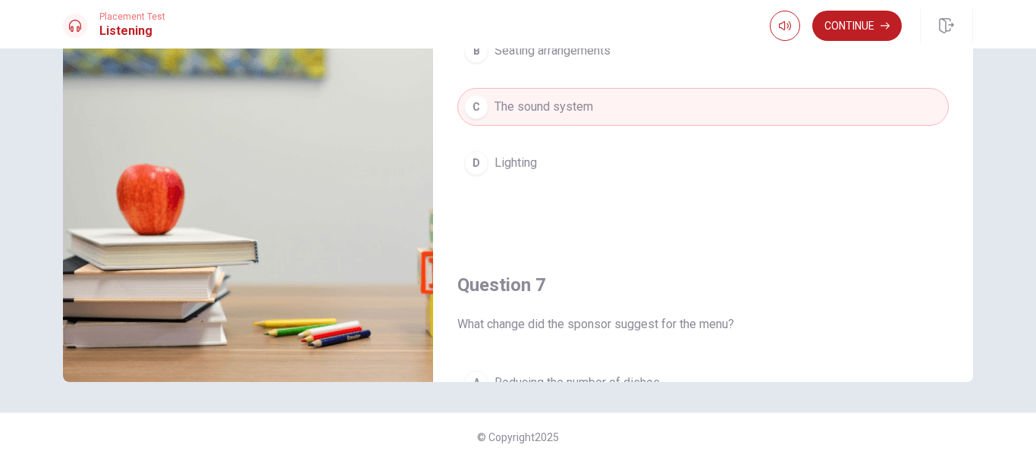
scroll to position [0, 0]
click at [846, 27] on button "Continue" at bounding box center [858, 26] width 90 height 30
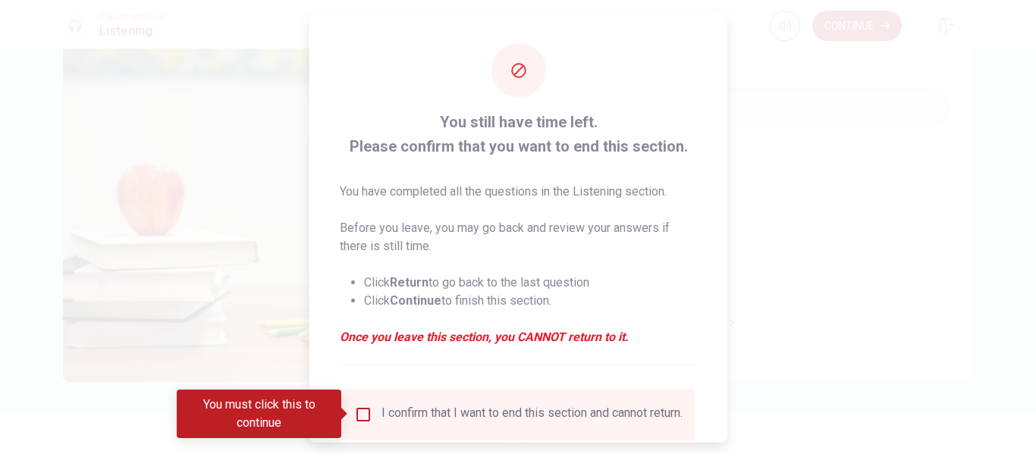
scroll to position [112, 0]
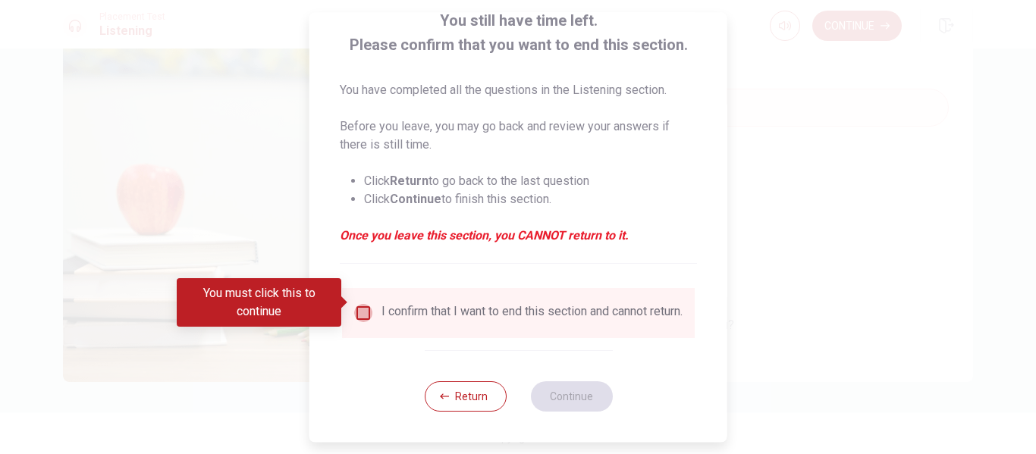
click at [364, 309] on input "You must click this to continue" at bounding box center [363, 313] width 18 height 18
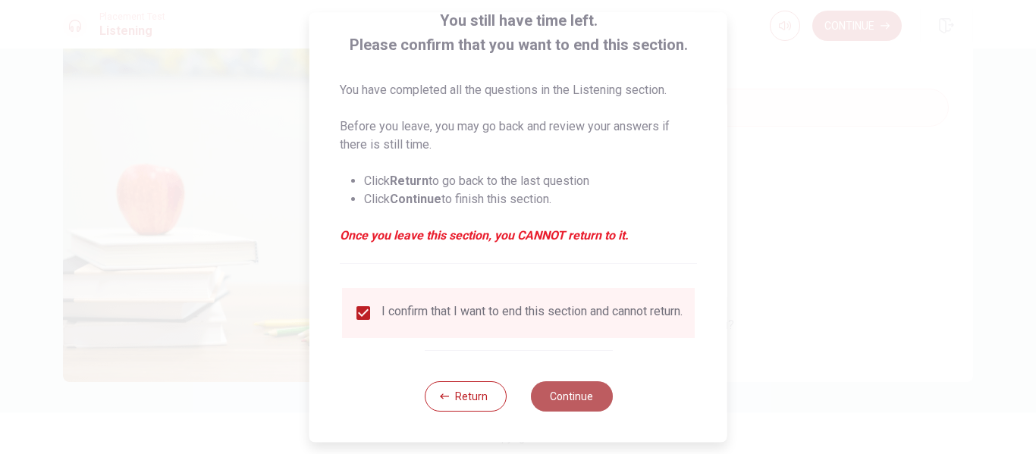
click at [586, 386] on button "Continue" at bounding box center [571, 397] width 82 height 30
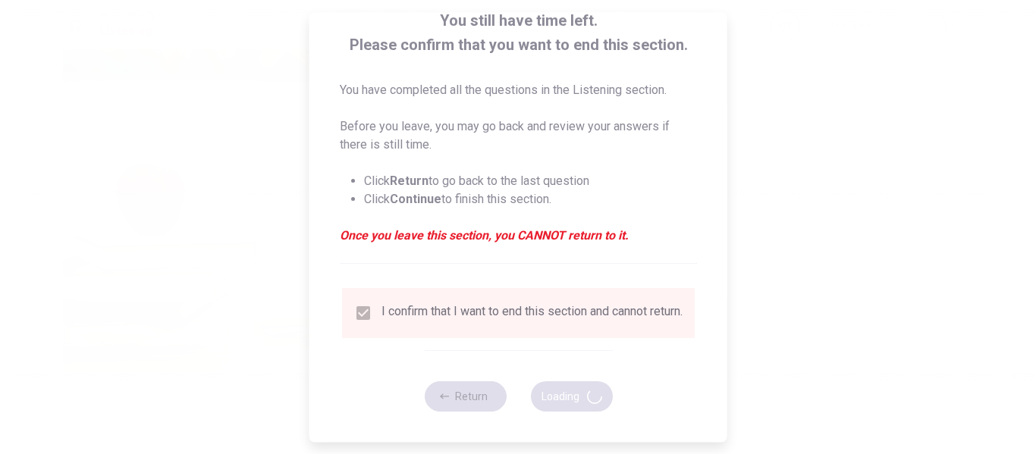
type input "65"
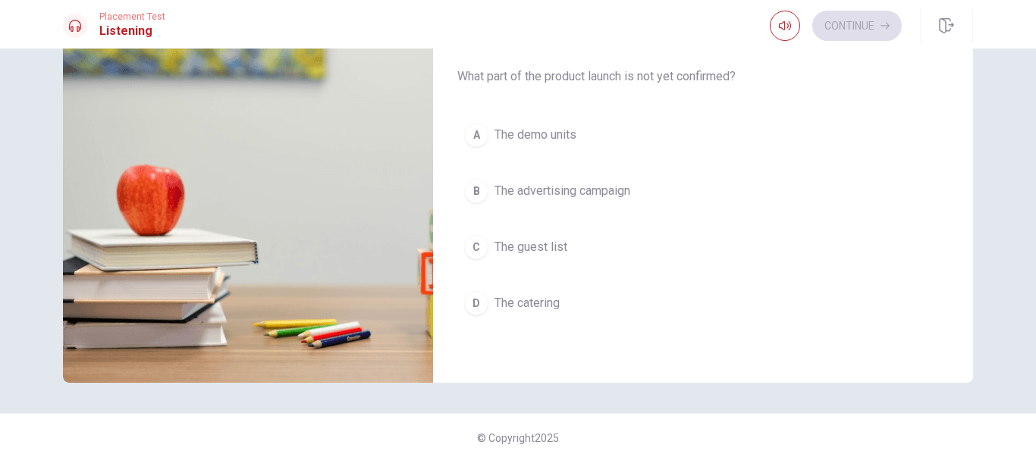
scroll to position [224, 0]
click at [569, 244] on button "C The guest list" at bounding box center [703, 247] width 492 height 38
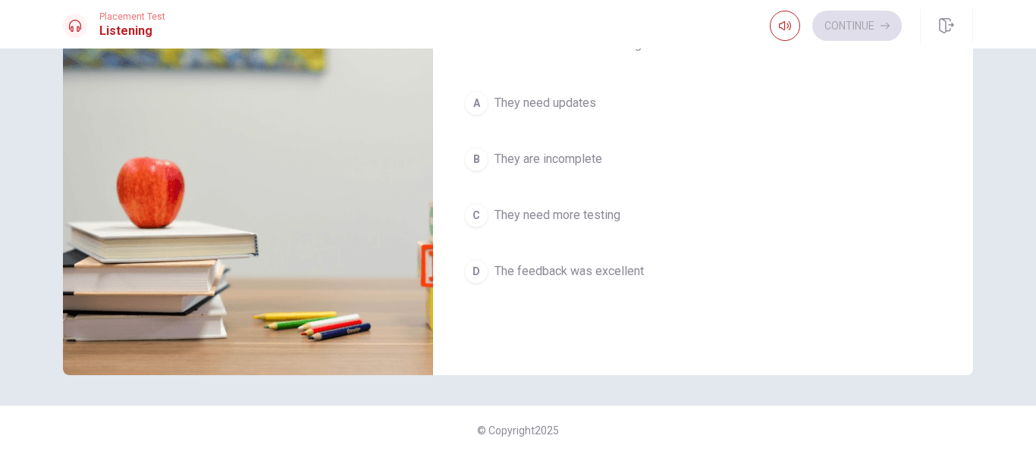
scroll to position [1051, 0]
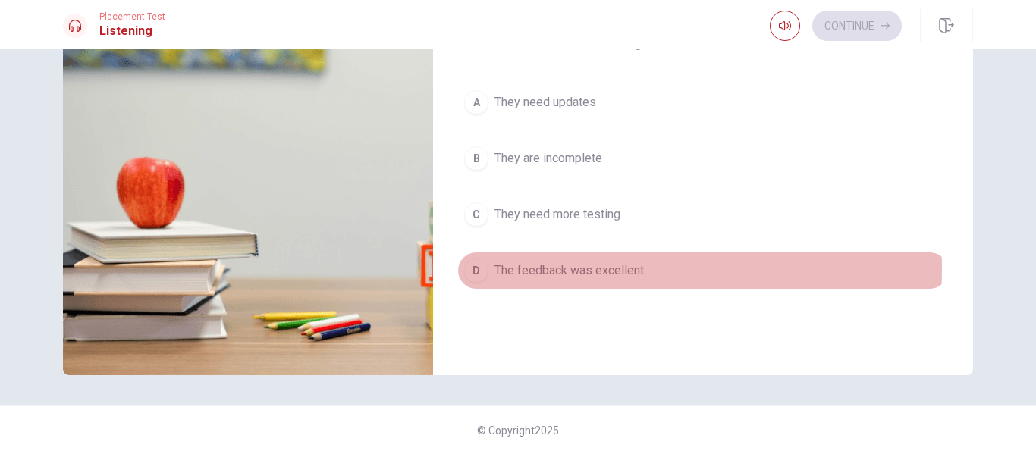
click at [567, 269] on span "The feedback was excellent" at bounding box center [569, 271] width 149 height 18
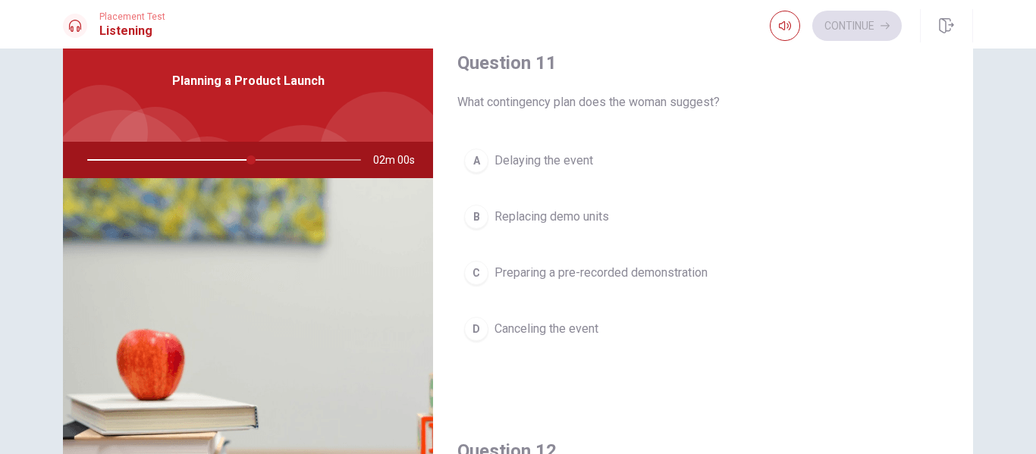
scroll to position [58, 0]
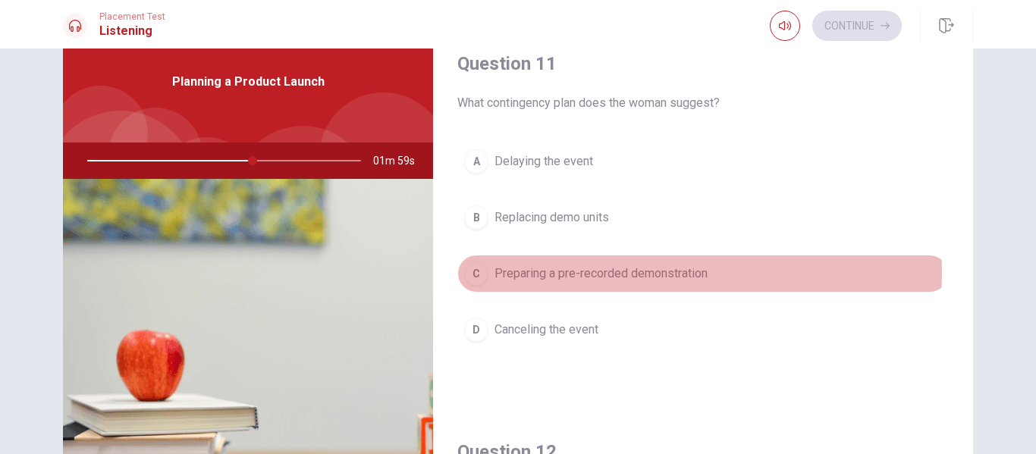
click at [643, 273] on span "Preparing a pre-recorded demonstration" at bounding box center [601, 274] width 213 height 18
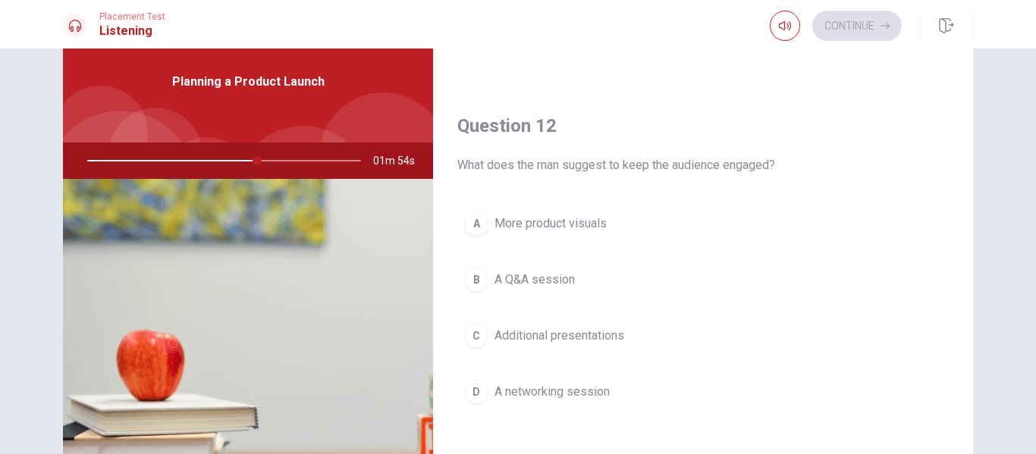
scroll to position [327, 0]
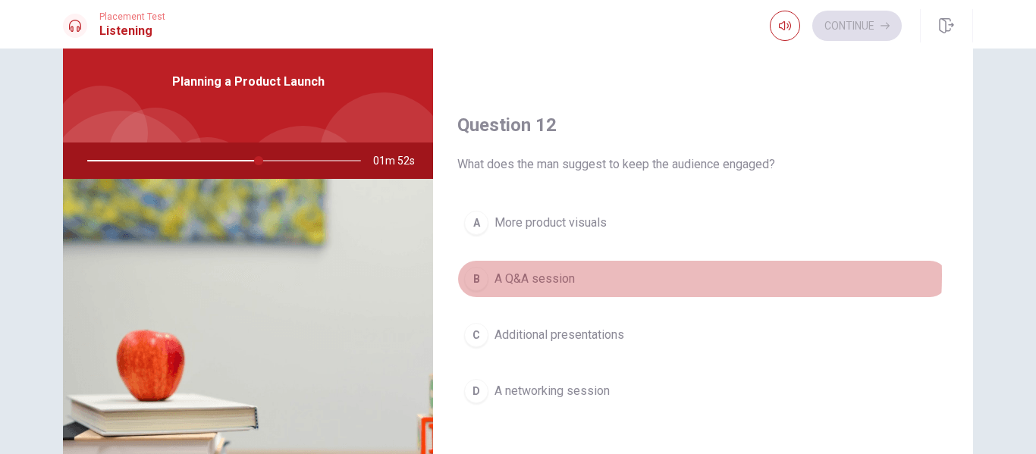
click at [563, 275] on span "A Q&A session" at bounding box center [535, 279] width 80 height 18
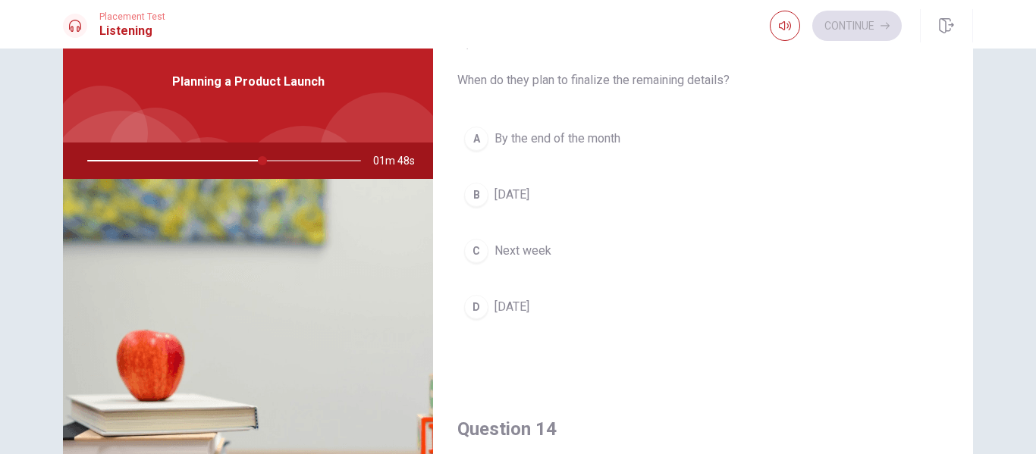
scroll to position [816, 0]
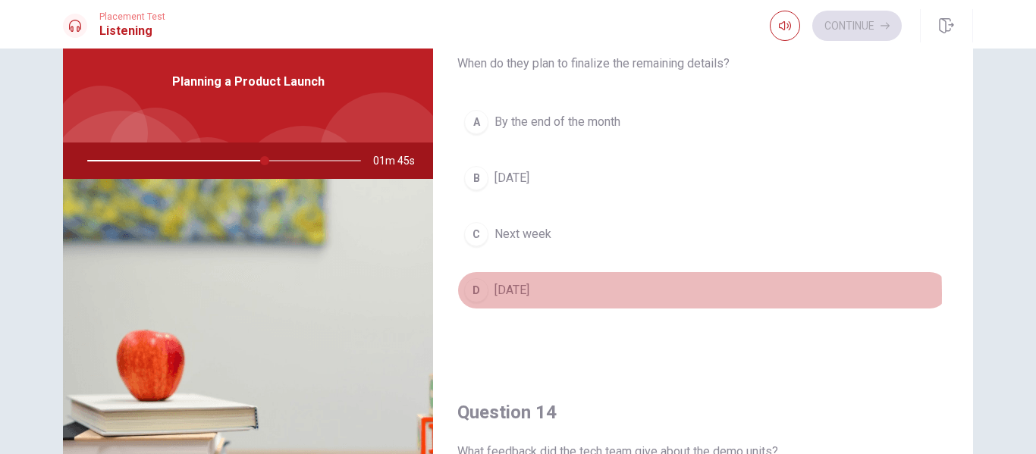
click at [521, 294] on span "[DATE]" at bounding box center [512, 290] width 35 height 18
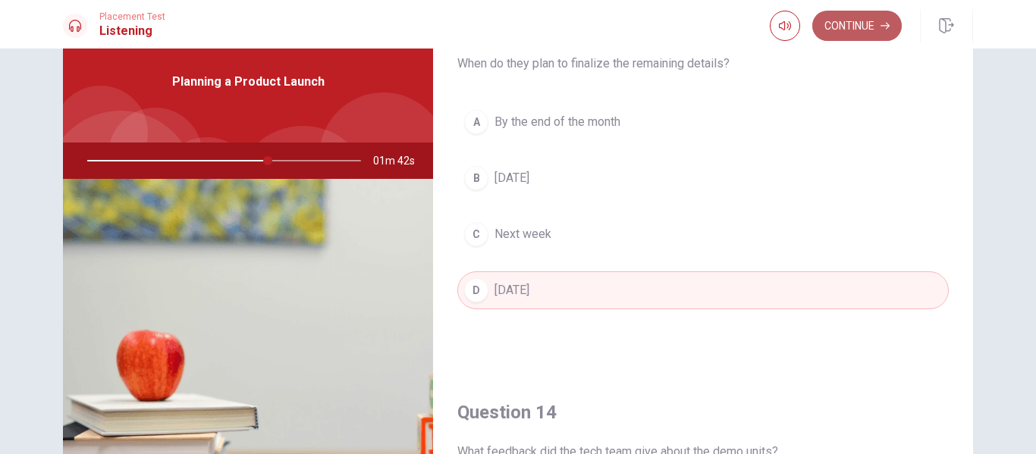
click at [873, 27] on button "Continue" at bounding box center [858, 26] width 90 height 30
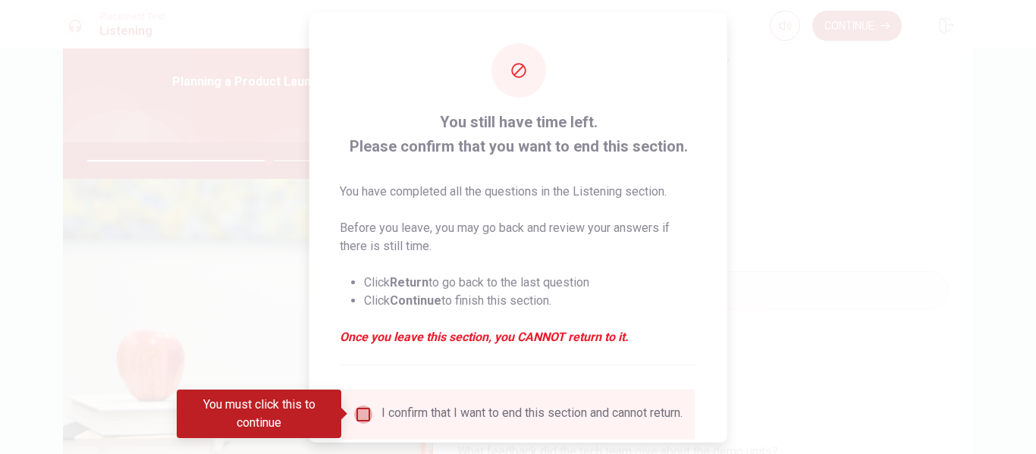
click at [359, 410] on input "You must click this to continue" at bounding box center [363, 414] width 18 height 18
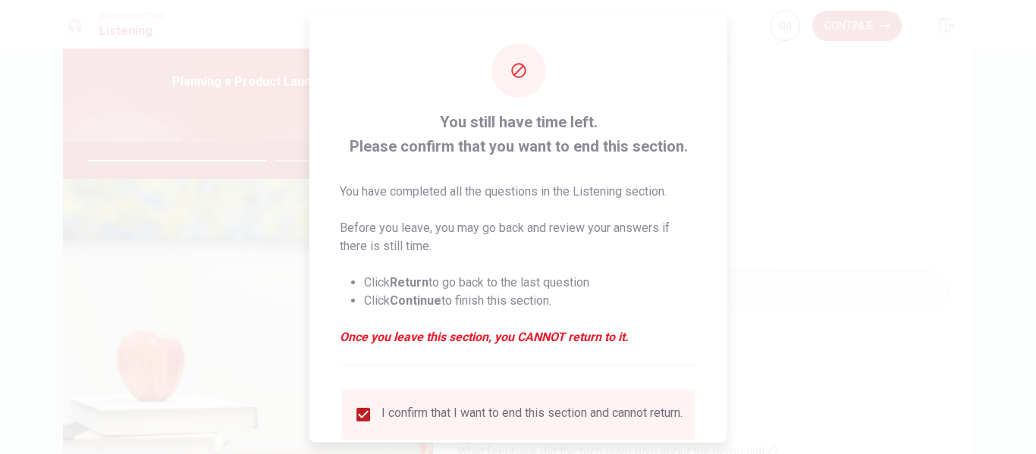
scroll to position [112, 0]
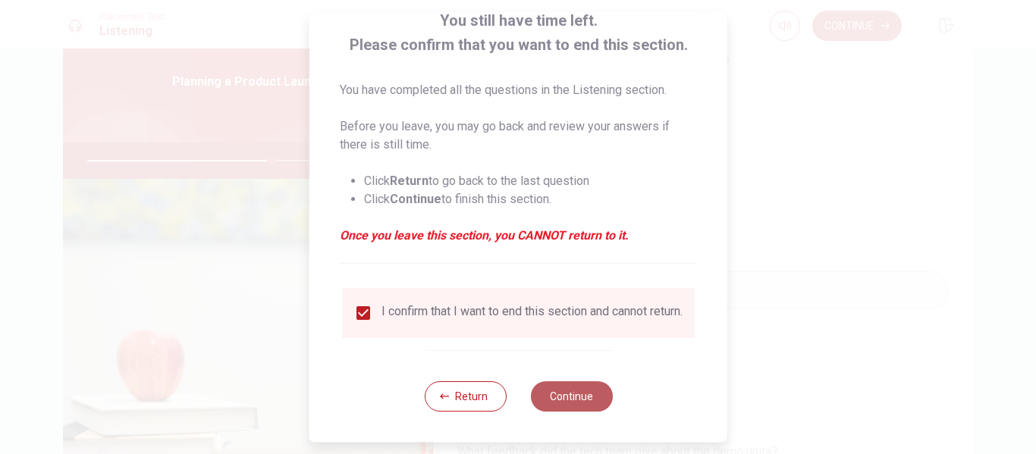
click at [576, 396] on button "Continue" at bounding box center [571, 397] width 82 height 30
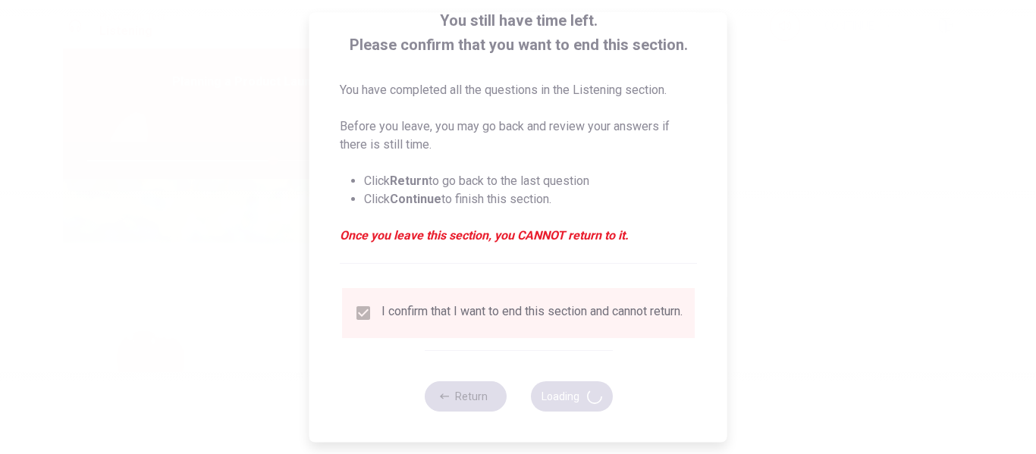
type input "68"
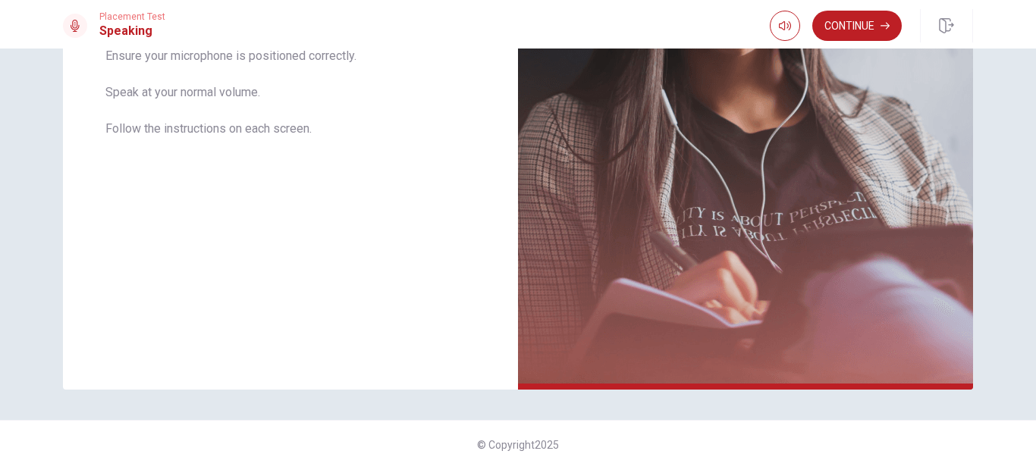
scroll to position [365, 0]
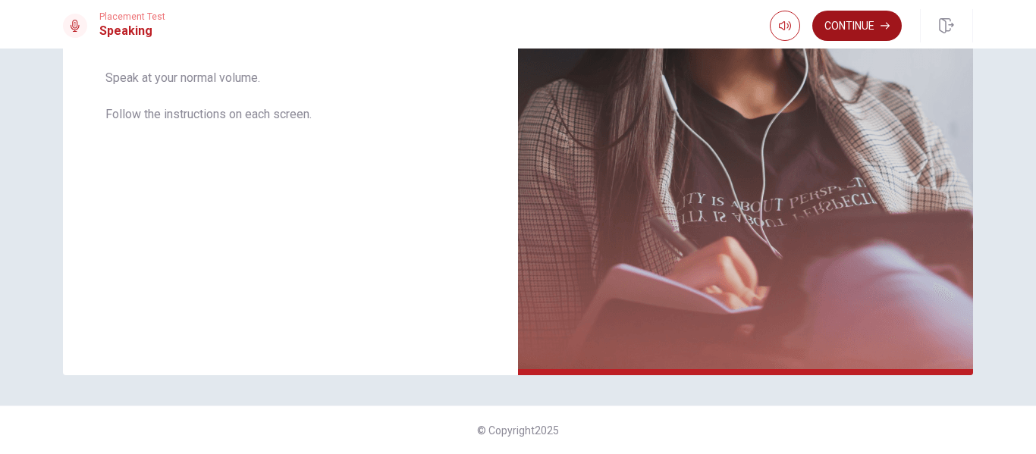
click at [854, 35] on button "Continue" at bounding box center [858, 26] width 90 height 30
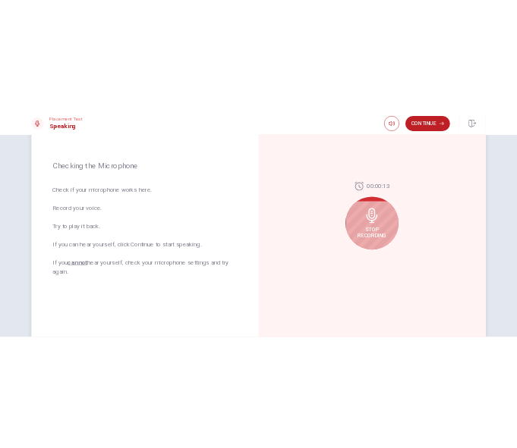
scroll to position [193, 0]
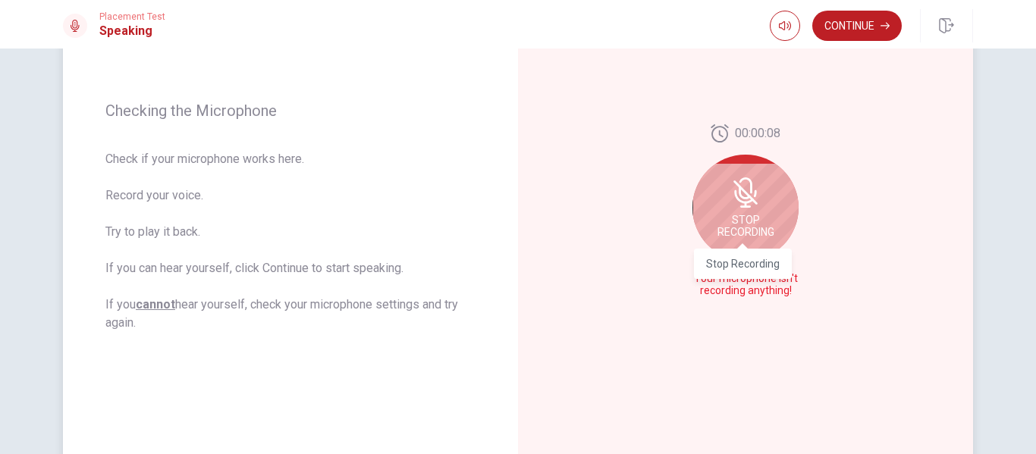
click at [765, 224] on span "Stop Recording" at bounding box center [746, 226] width 57 height 24
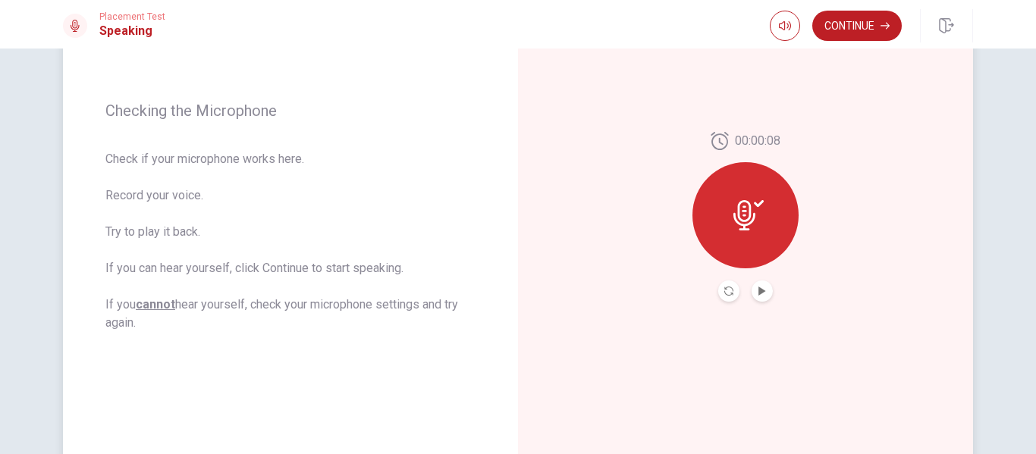
click at [765, 224] on div at bounding box center [746, 215] width 106 height 106
click at [762, 296] on button "Play Audio" at bounding box center [762, 291] width 21 height 21
click at [762, 296] on button "Pause Audio" at bounding box center [762, 291] width 21 height 21
click at [732, 297] on button "Record Again" at bounding box center [728, 291] width 21 height 21
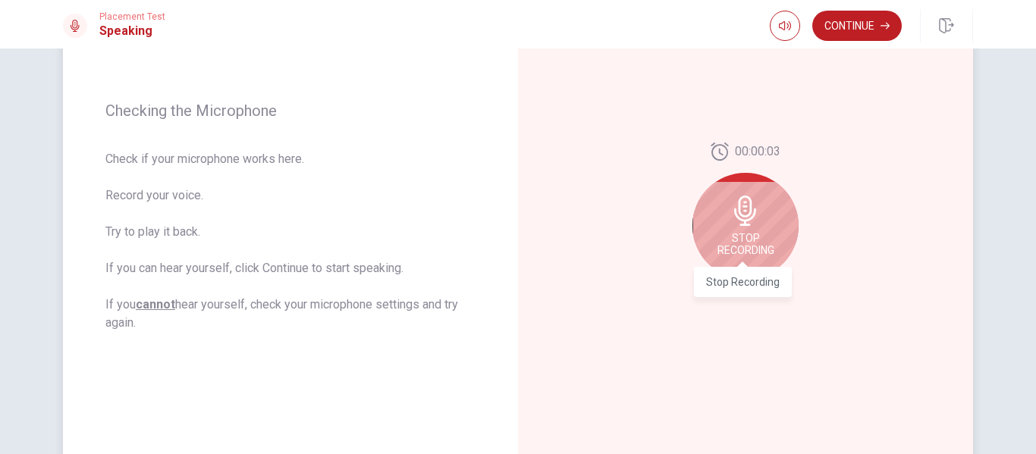
click at [739, 244] on span "Stop Recording" at bounding box center [746, 244] width 57 height 24
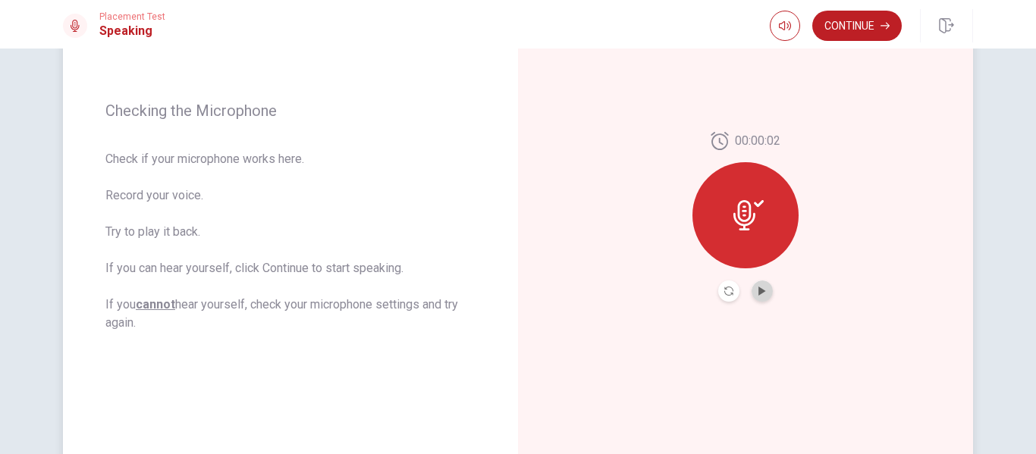
click at [768, 294] on button "Play Audio" at bounding box center [762, 291] width 21 height 21
click at [841, 21] on button "Continue" at bounding box center [858, 26] width 90 height 30
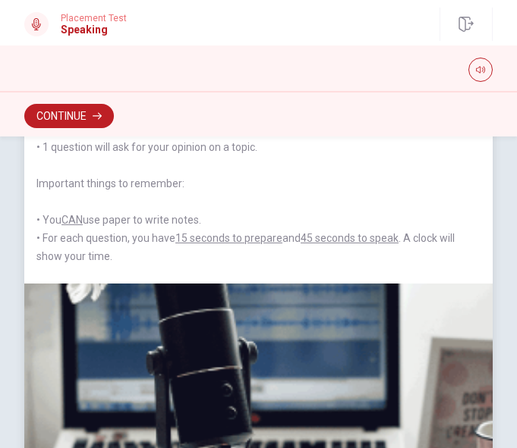
click at [279, 384] on img at bounding box center [258, 390] width 468 height 212
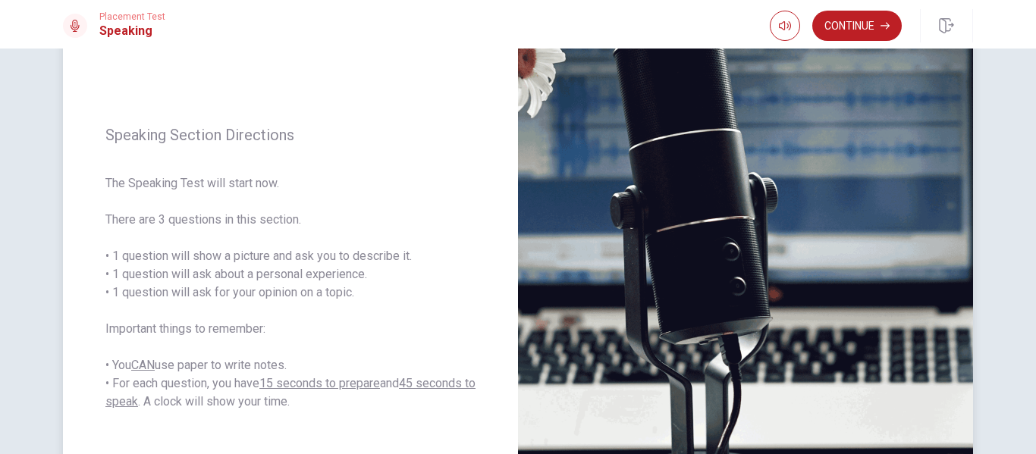
scroll to position [365, 0]
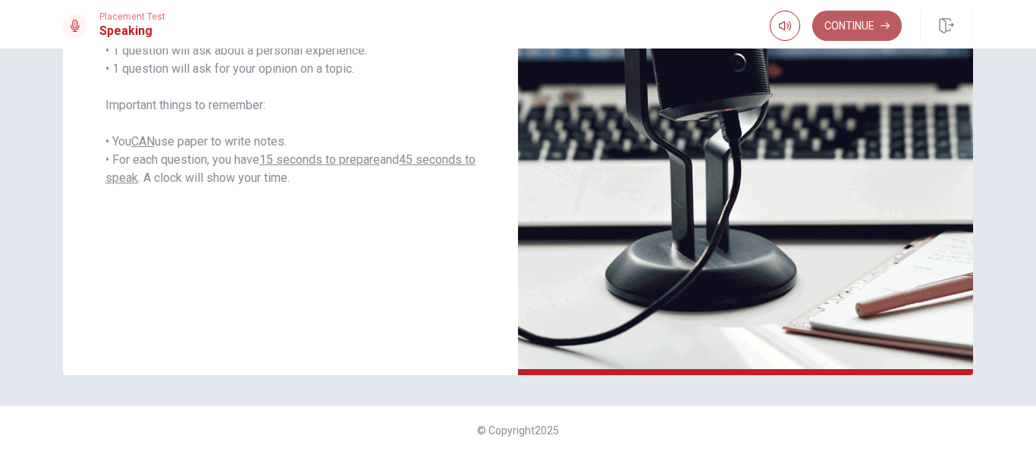
click at [852, 34] on button "Continue" at bounding box center [858, 26] width 90 height 30
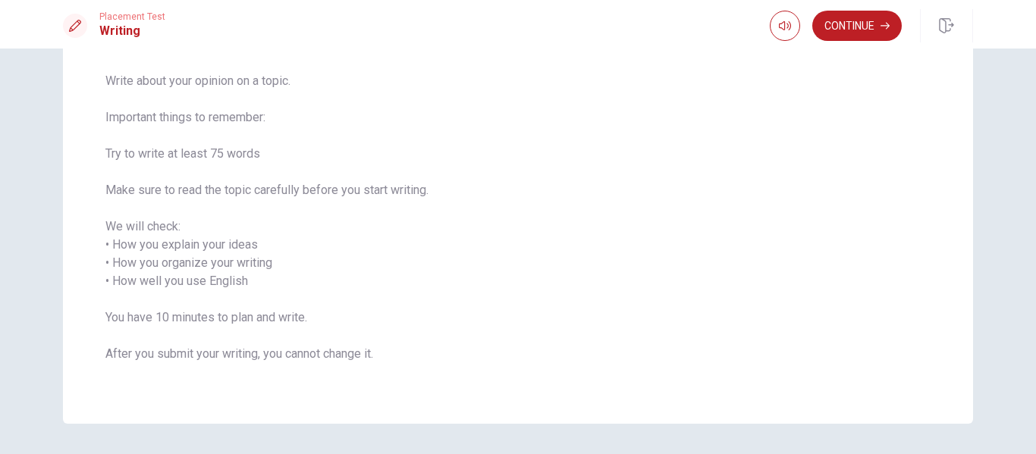
scroll to position [111, 0]
click at [862, 24] on button "Continue" at bounding box center [858, 26] width 90 height 30
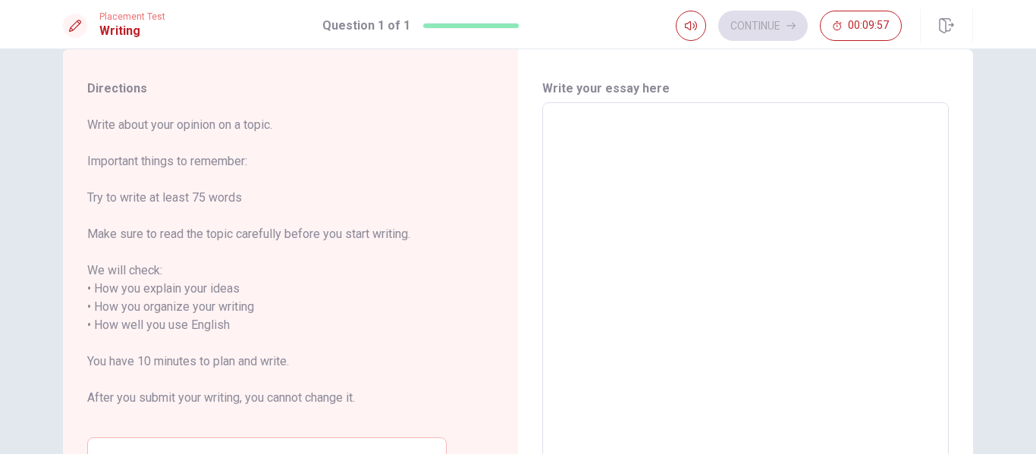
scroll to position [41, 0]
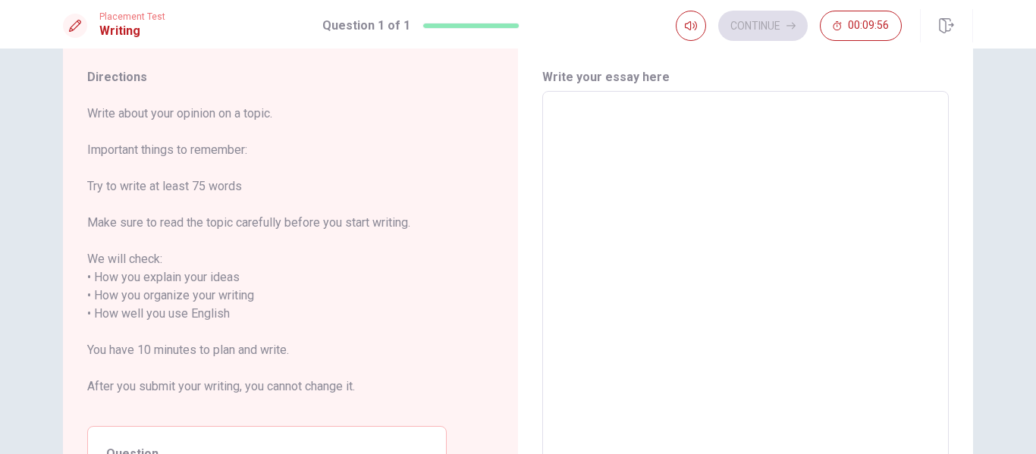
click at [624, 174] on textarea at bounding box center [745, 305] width 385 height 403
type textarea "S"
type textarea "x"
type textarea "So"
type textarea "x"
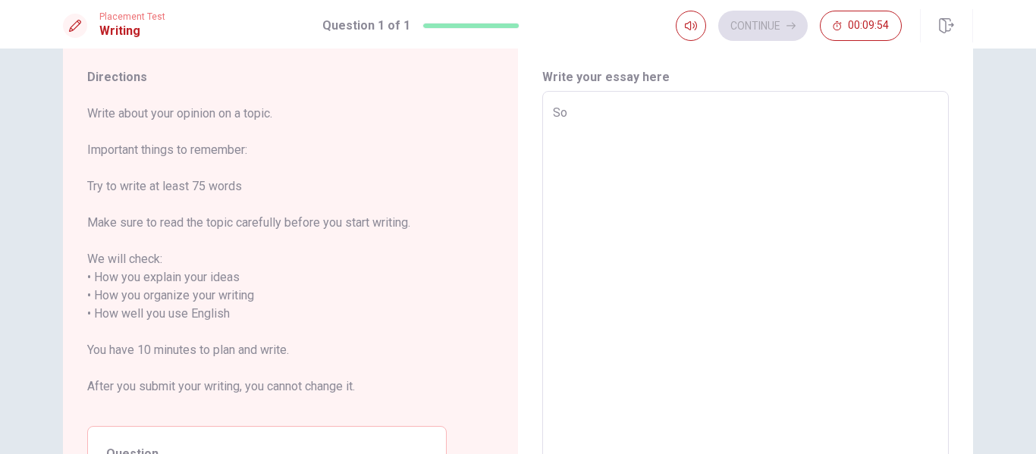
type textarea "So,"
type textarea "x"
type textarea "So,"
type textarea "x"
type textarea "So, m"
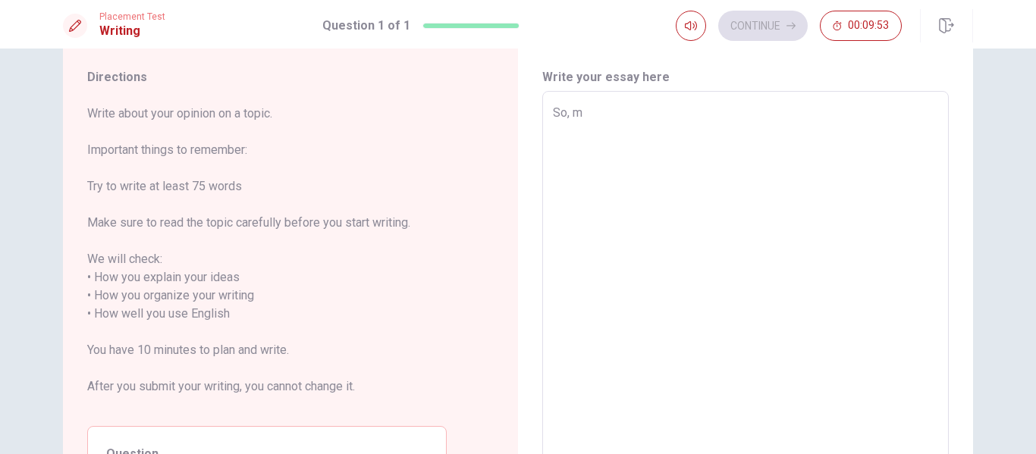
type textarea "x"
type textarea "So, my"
type textarea "x"
type textarea "So, my"
type textarea "x"
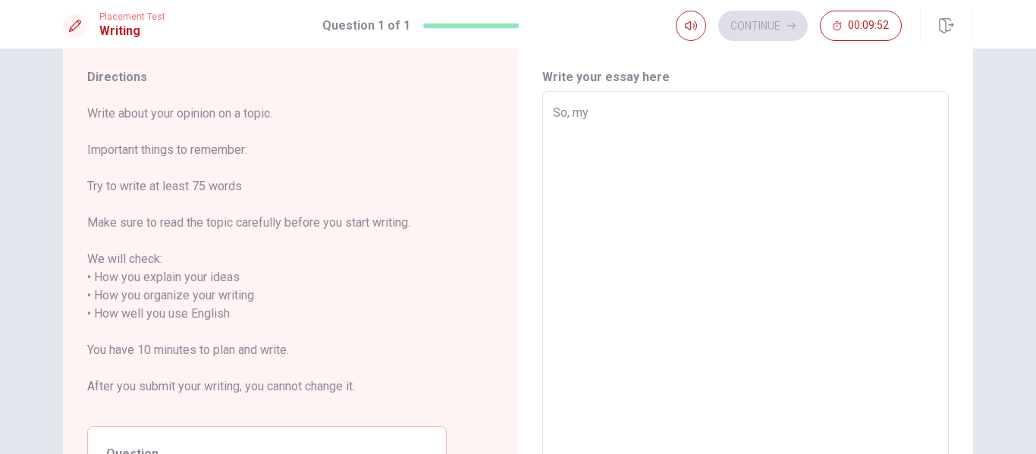
type textarea "So, my i"
type textarea "x"
type textarea "So, my id"
type textarea "x"
type textarea "So, my ide"
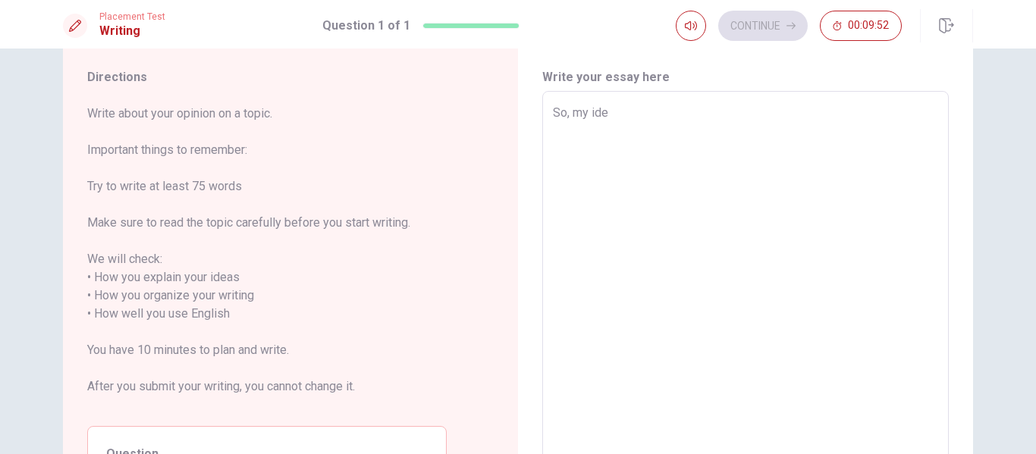
type textarea "x"
type textarea "So, my idea"
type textarea "x"
type textarea "So, my ideal"
type textarea "x"
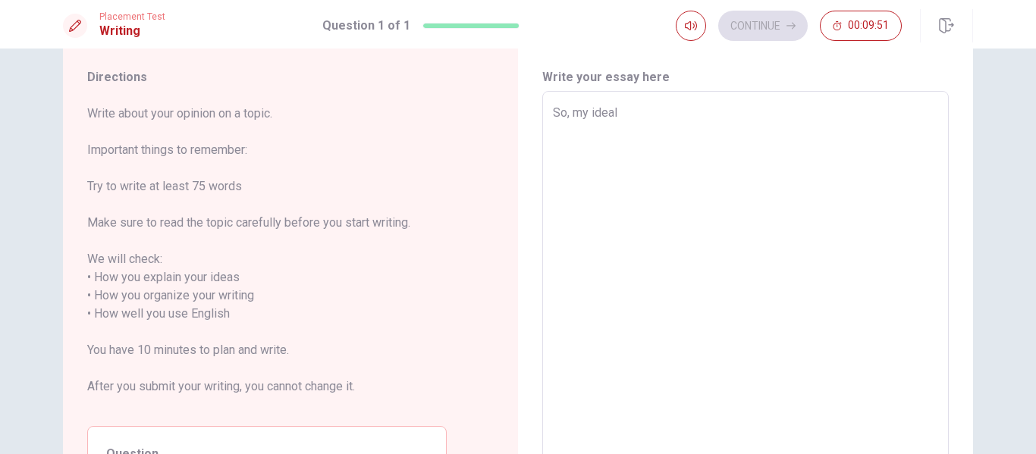
type textarea "So, my ideal"
type textarea "x"
type textarea "So, my ideal p"
type textarea "x"
type textarea "So, my ideal pl"
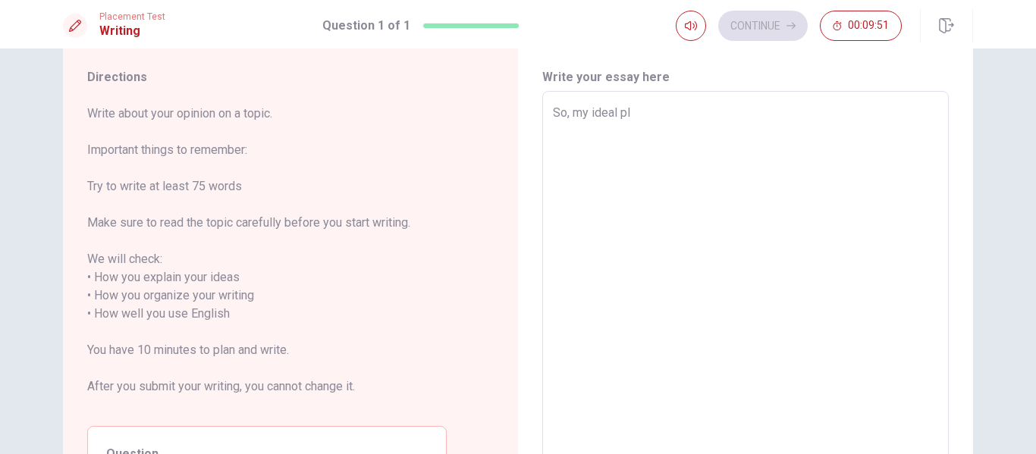
type textarea "x"
type textarea "So, my ideal pla"
type textarea "x"
type textarea "So, my ideal plac"
type textarea "x"
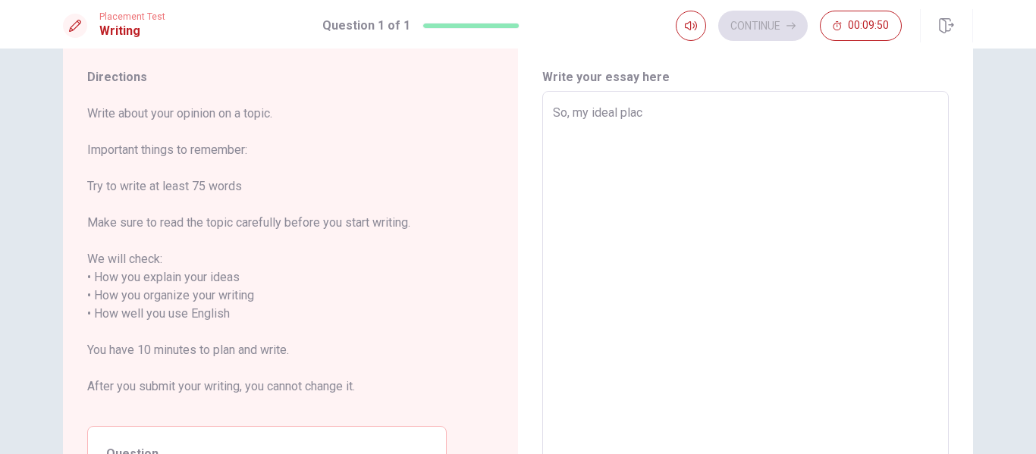
type textarea "So, my ideal place"
type textarea "x"
type textarea "So, my ideal place"
type textarea "x"
type textarea "So, my ideal place o"
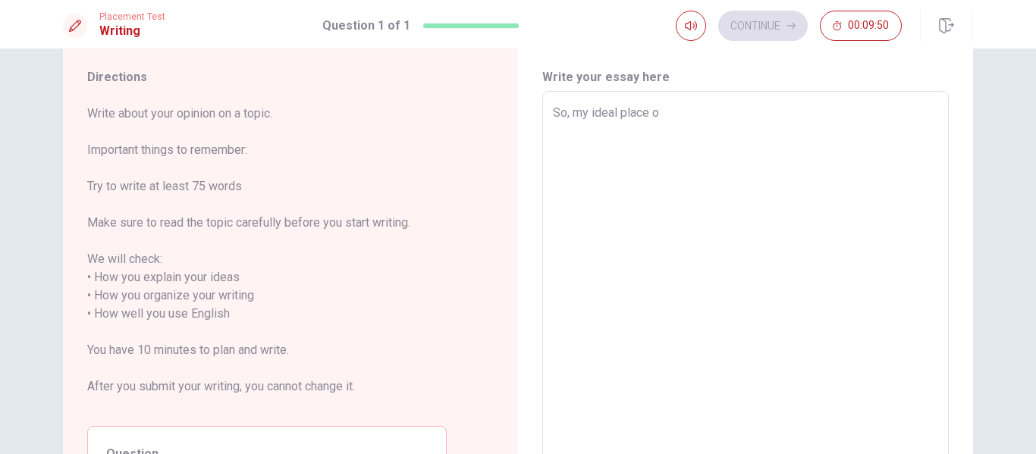
type textarea "x"
type textarea "So, my ideal place of"
type textarea "x"
type textarea "So, my ideal place of"
type textarea "x"
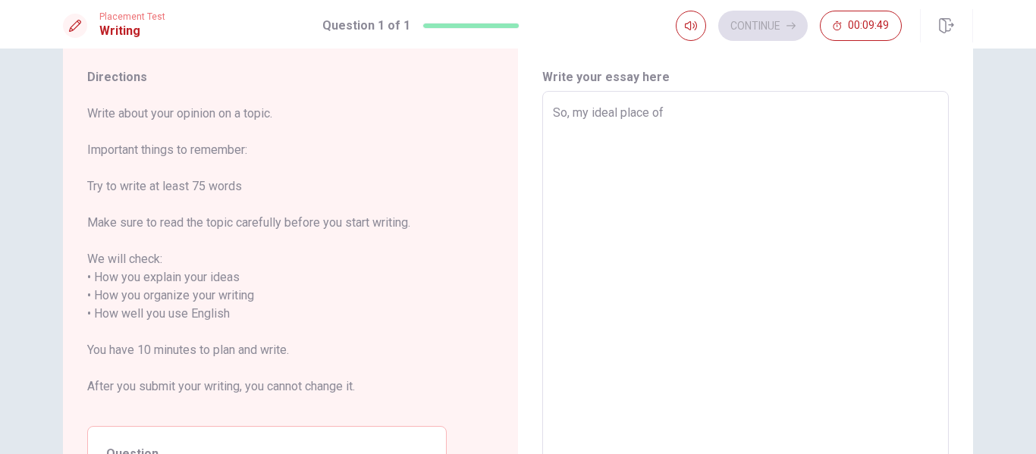
type textarea "So, my ideal place of w"
type textarea "x"
type textarea "So, my ideal place of wo"
type textarea "x"
type textarea "So, my ideal place of wor"
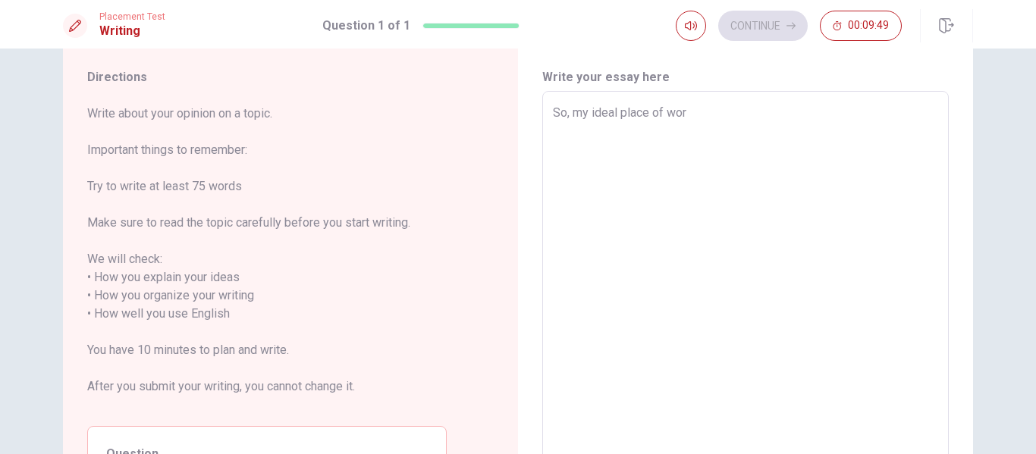
type textarea "x"
type textarea "So, my ideal place of work"
type textarea "x"
type textarea "So, my ideal place of work,"
type textarea "x"
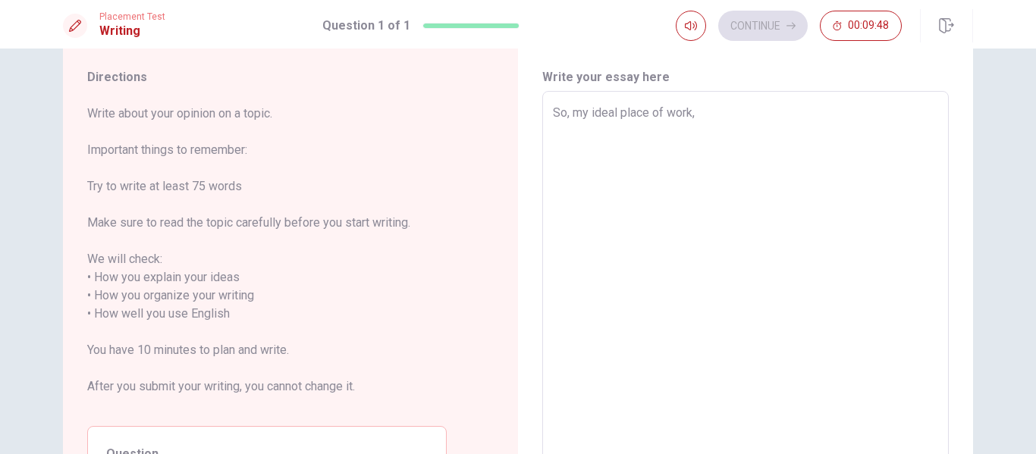
type textarea "So, my ideal place of work,"
type textarea "x"
type textarea "So, my ideal place of work, i"
type textarea "x"
type textarea "So, my ideal place of work, is"
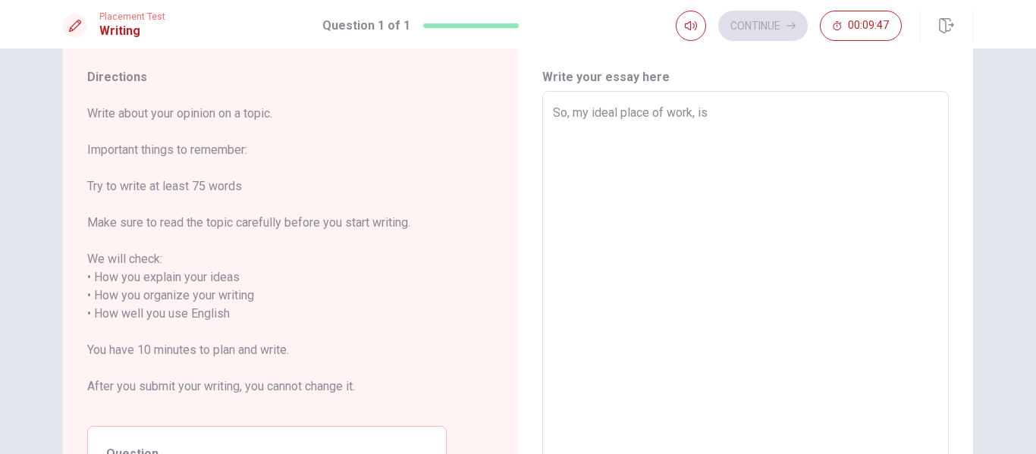
type textarea "x"
type textarea "So, my ideal place of work, is"
type textarea "x"
type textarea "So, my ideal place of work, is t"
type textarea "x"
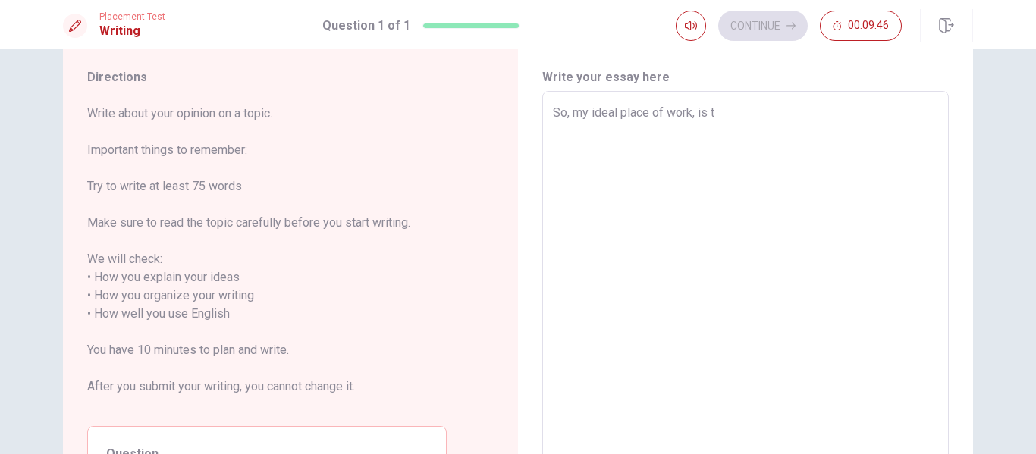
type textarea "So, my ideal place of work, is th"
type textarea "x"
type textarea "So, my ideal place of work, is the"
type textarea "x"
type textarea "So, my ideal place of work, is the"
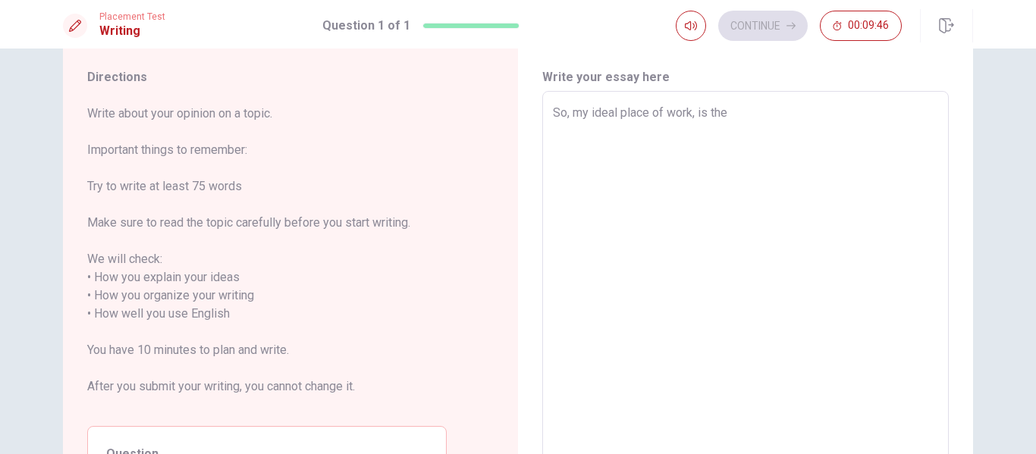
type textarea "x"
type textarea "So, my ideal place of work, is the o"
type textarea "x"
type textarea "So, my ideal place of work, is the on"
type textarea "x"
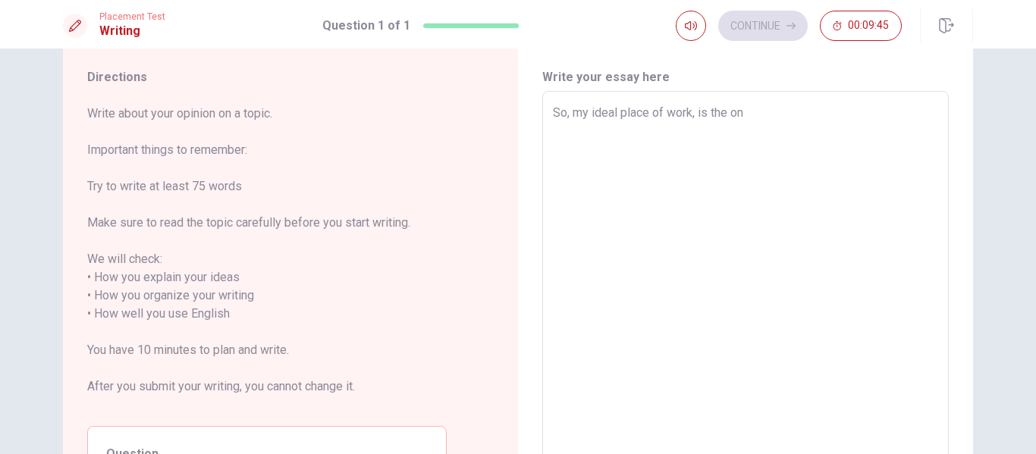
type textarea "So, my ideal place of work, is the one"
type textarea "x"
type textarea "So, my ideal place of work, is the one,"
type textarea "x"
type textarea "So, my ideal place of work, is the one,"
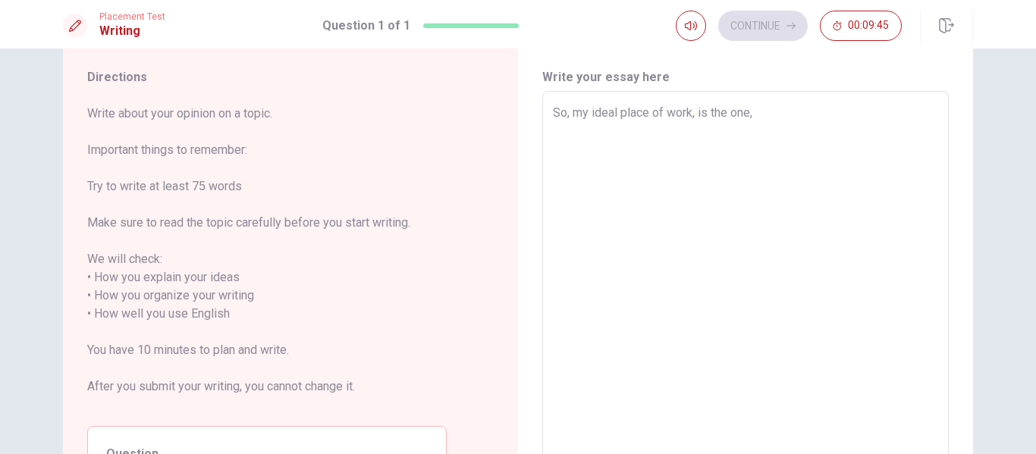
type textarea "x"
type textarea "So, my ideal place of work, is the one, w"
type textarea "x"
type textarea "So, my ideal place of work, is the one, wh"
type textarea "x"
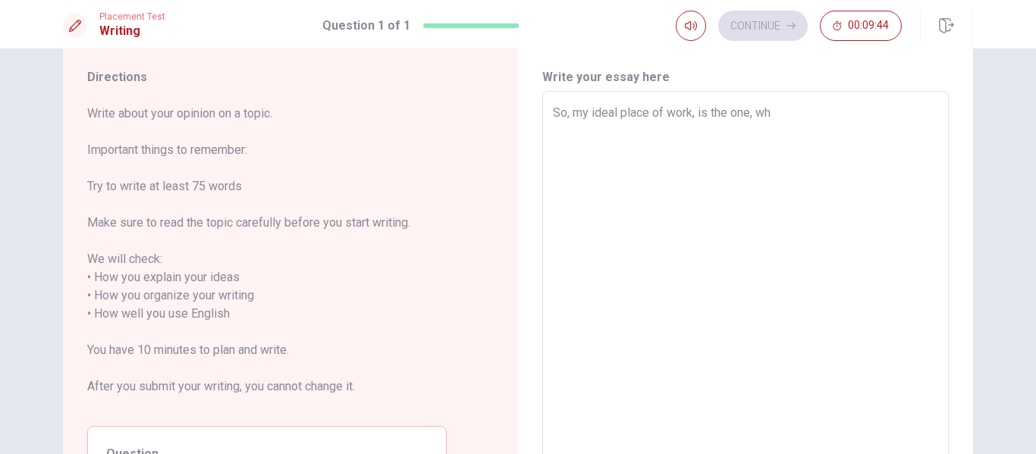
type textarea "So, my ideal place of work, is the one, whe"
type textarea "x"
type textarea "So, my ideal place of work, is the one, wher"
type textarea "x"
type textarea "So, my ideal place of work, is the one, where"
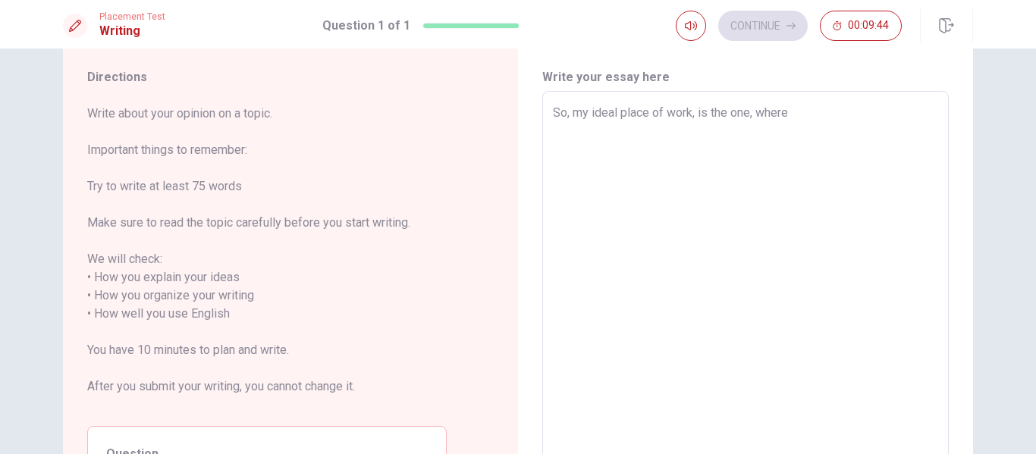
type textarea "x"
type textarea "So, my ideal place of work, is the one, where"
type textarea "x"
type textarea "So, my ideal place of work, is the one, where I"
type textarea "x"
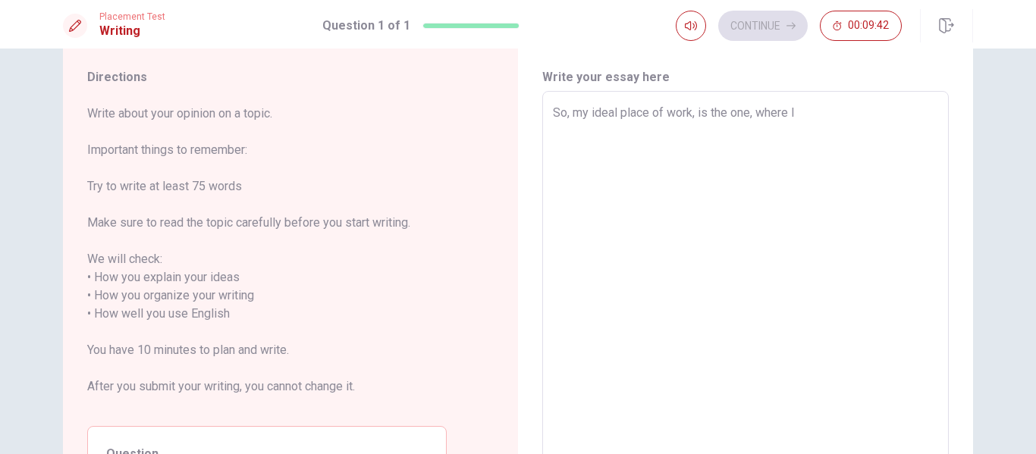
type textarea "So, my ideal place of work, is the one, where I"
type textarea "x"
type textarea "So, my ideal place of work, is the one, where I c"
type textarea "x"
type textarea "So, my ideal place of work, is the one, where I ca"
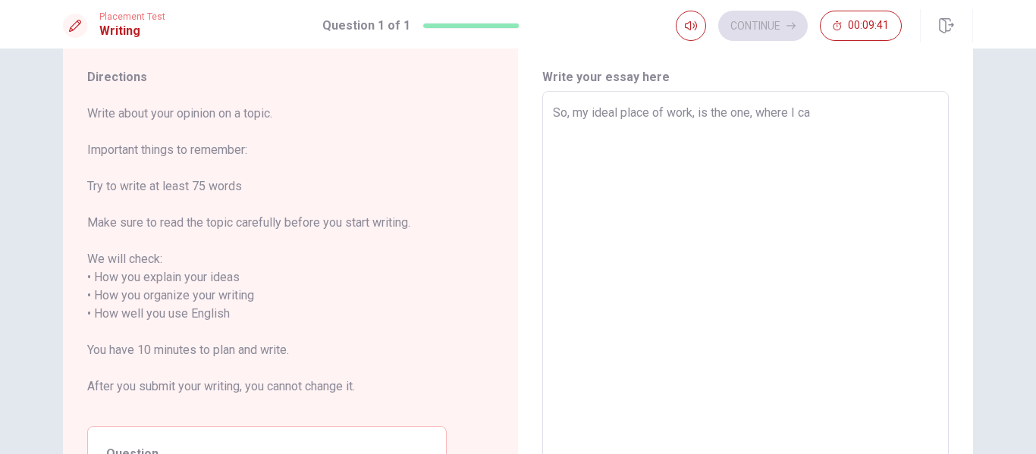
type textarea "x"
type textarea "So, my ideal place of work, is the one, where I can"
type textarea "x"
type textarea "So, my ideal place of work, is the one, where I can"
type textarea "x"
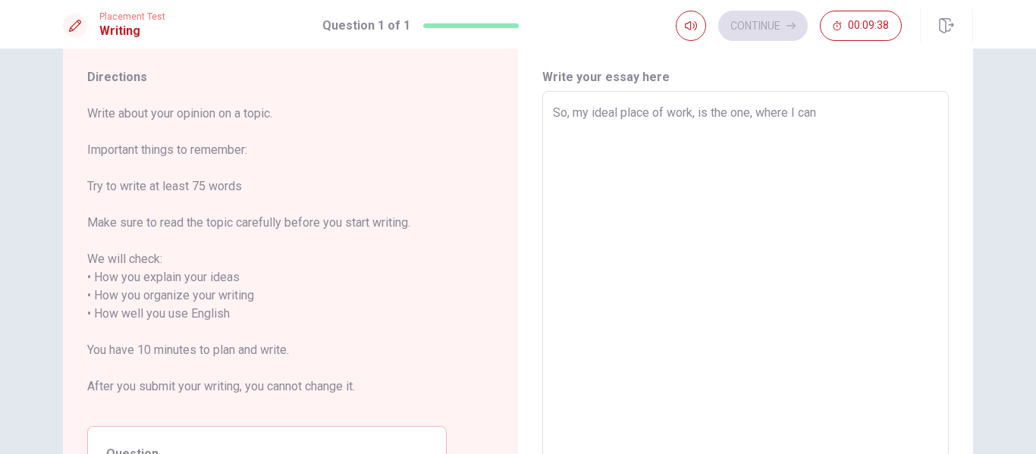
type textarea "So, my ideal place of work, is the one, where I can a"
type textarea "x"
type textarea "So, my ideal place of work, is the one, where I can as"
type textarea "x"
type textarea "So, my ideal place of work, is the one, where I can ask"
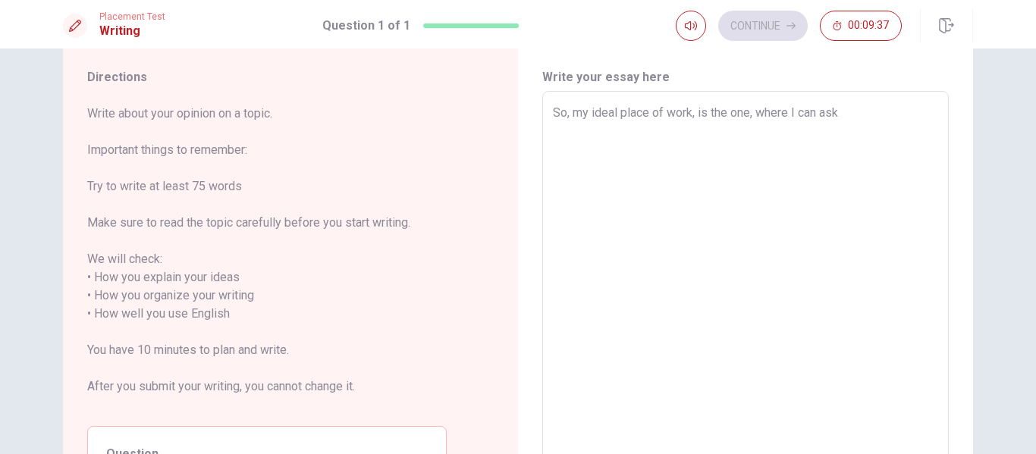
type textarea "x"
type textarea "So, my ideal place of work, is the one, where I can asks"
type textarea "x"
type textarea "So, my ideal place of work, is the one, where I can asks"
type textarea "x"
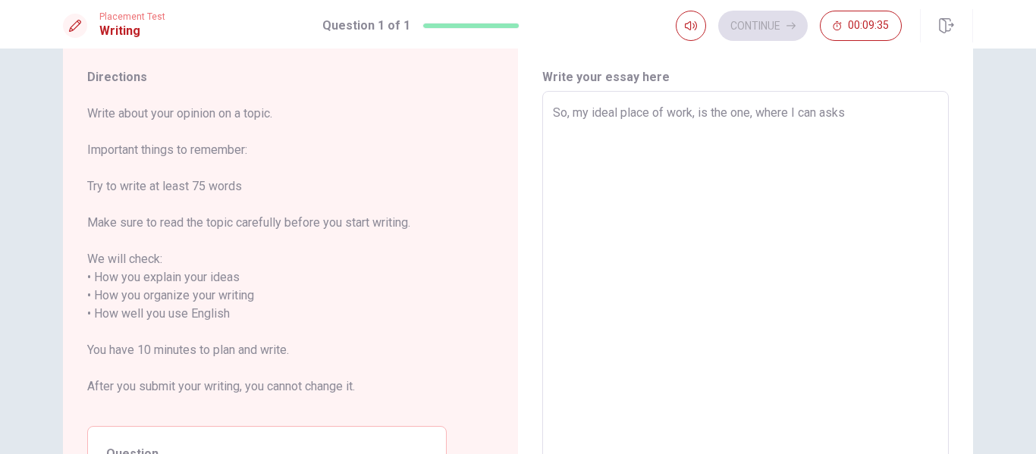
type textarea "So, my ideal place of work, is the one, where I can asks o"
type textarea "x"
type textarea "So, my ideal place of work, is the one, where I can asks oh"
type textarea "x"
type textarea "So, my ideal place of work, is the one, where I can asks oht"
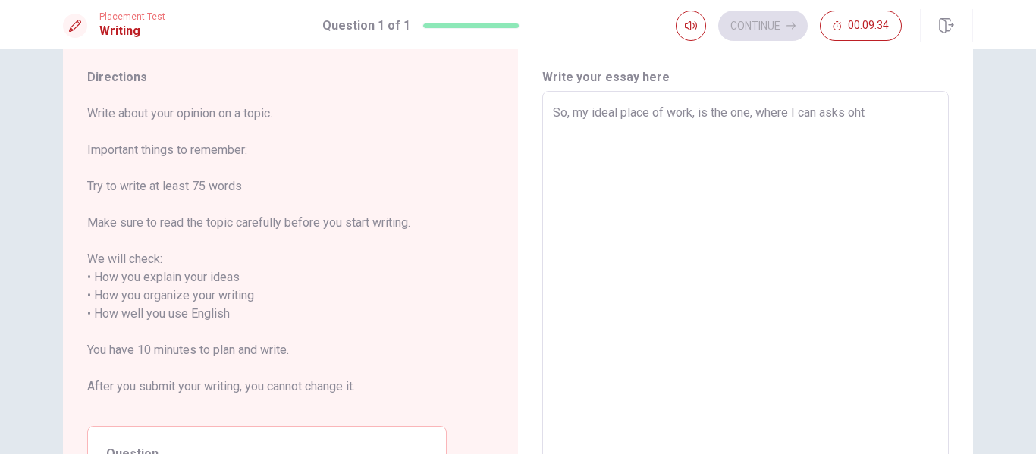
type textarea "x"
type textarea "So, my ideal place of work, is the one, where I can asks oh"
type textarea "x"
type textarea "So, my ideal place of work, is the one, where I can asks o"
type textarea "x"
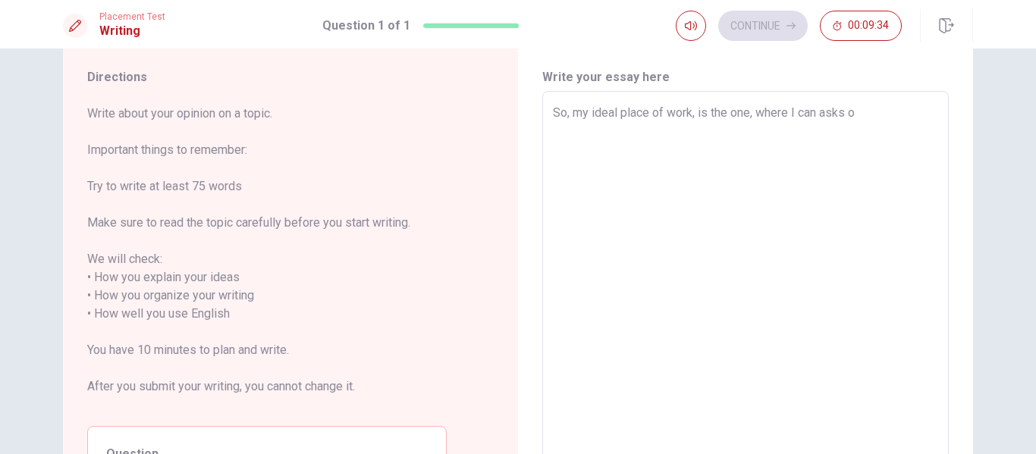
type textarea "So, my ideal place of work, is the one, where I can asks ot"
type textarea "x"
type textarea "So, my ideal place of work, is the one, where I can asks [PERSON_NAME]"
type textarea "x"
type textarea "So, my ideal place of work, is the one, where I can asks [PERSON_NAME]"
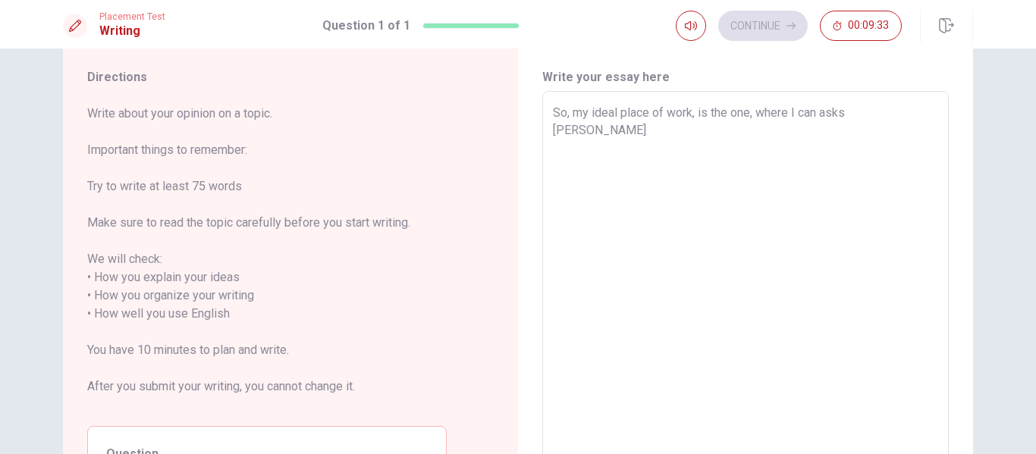
type textarea "x"
type textarea "So, my ideal place of work, is the one, where I can asks other"
type textarea "x"
type textarea "So, my ideal place of work, is the one, where I can asks other"
type textarea "x"
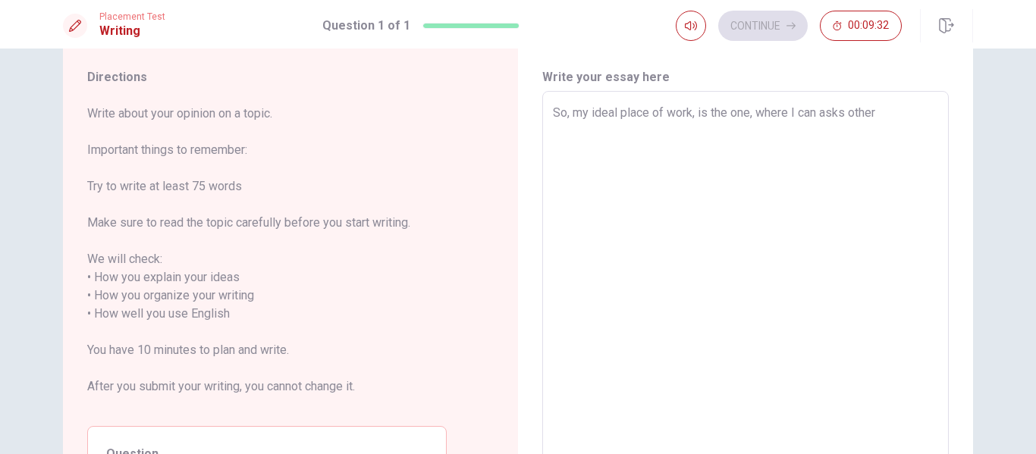
type textarea "So, my ideal place of work, is the one, where I can asks other c"
type textarea "x"
type textarea "So, my ideal place of work, is the one, where I can asks other co"
type textarea "x"
type textarea "So, my ideal place of work, is the one, where I can asks other com"
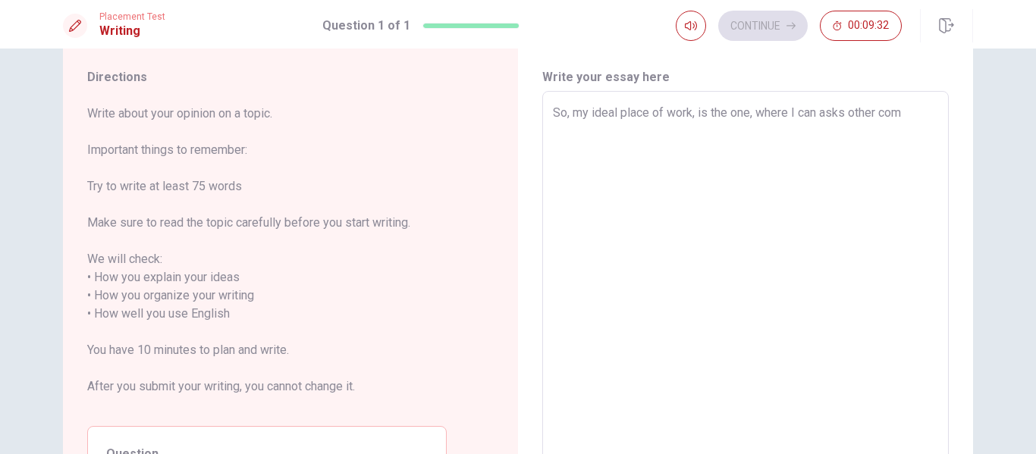
type textarea "x"
type textarea "So, my ideal place of work, is the one, where I can asks other comp"
type textarea "x"
type textarea "So, my ideal place of work, is the one, where I can asks other compa"
type textarea "x"
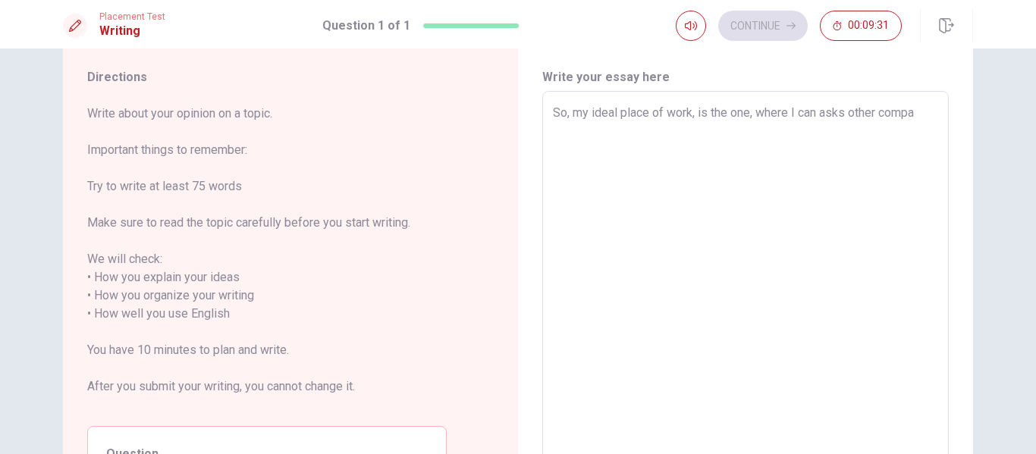
type textarea "So, my ideal place of work, is the one, where I can asks other comp"
type textarea "x"
type textarea "So, my ideal place of work, is the one, where I can asks other com"
type textarea "x"
type textarea "So, my ideal place of work, is the one, where I can asks other co"
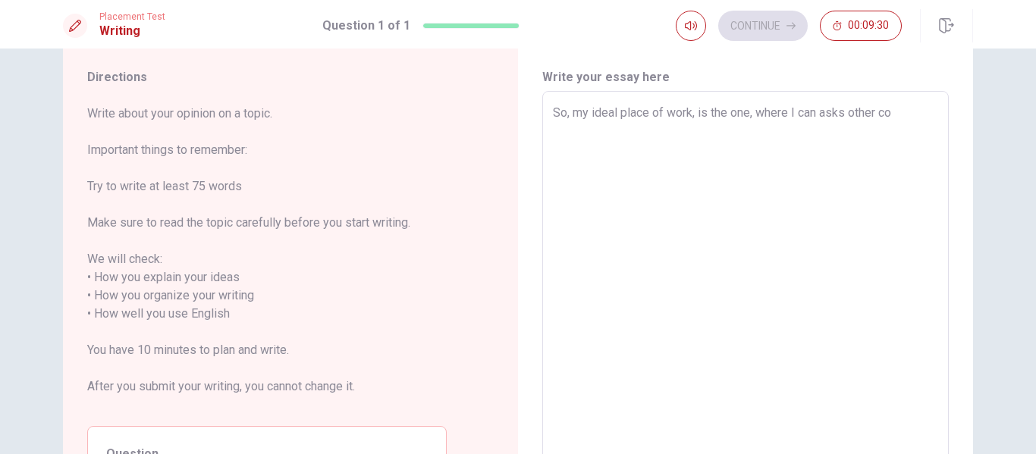
type textarea "x"
type textarea "So, my ideal place of work, is the one, where I can asks other c"
type textarea "x"
type textarea "So, my ideal place of work, is the one, where I can asks other co"
type textarea "x"
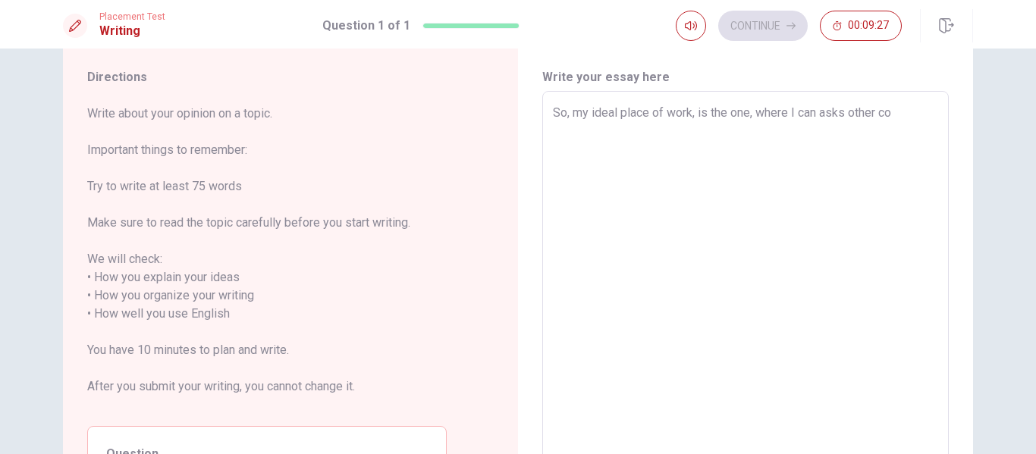
type textarea "So, my ideal place of work, is the one, where I can asks other cow"
type textarea "x"
type textarea "So, my ideal place of work, is the one, where I can asks other cowo"
type textarea "x"
type textarea "So, my ideal place of work, is the one, where I can asks other cowor"
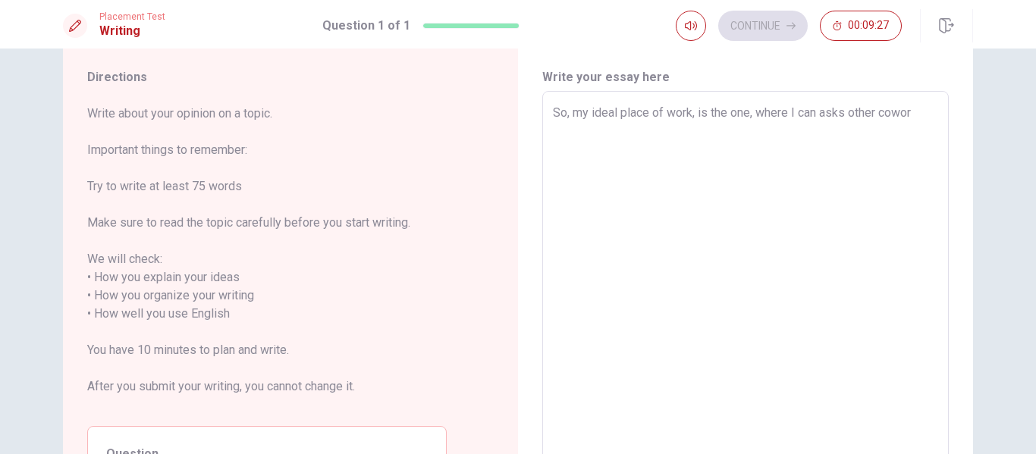
type textarea "x"
type textarea "So, my ideal place of work, is the one, where I can asks other cowork"
type textarea "x"
type textarea "So, my ideal place of work, is the one, where I can asks other coworke"
type textarea "x"
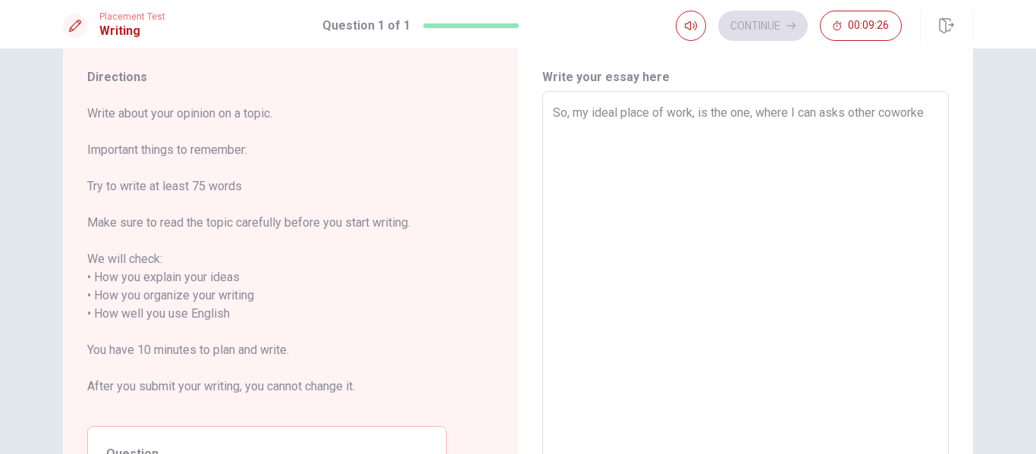
type textarea "So, my ideal place of work, is the one, where I can asks other coworkes"
type textarea "x"
type textarea "So, my ideal place of work, is the one, where I can asks other coworke"
type textarea "x"
type textarea "So, my ideal place of work, is the one, where I can asks other coworker"
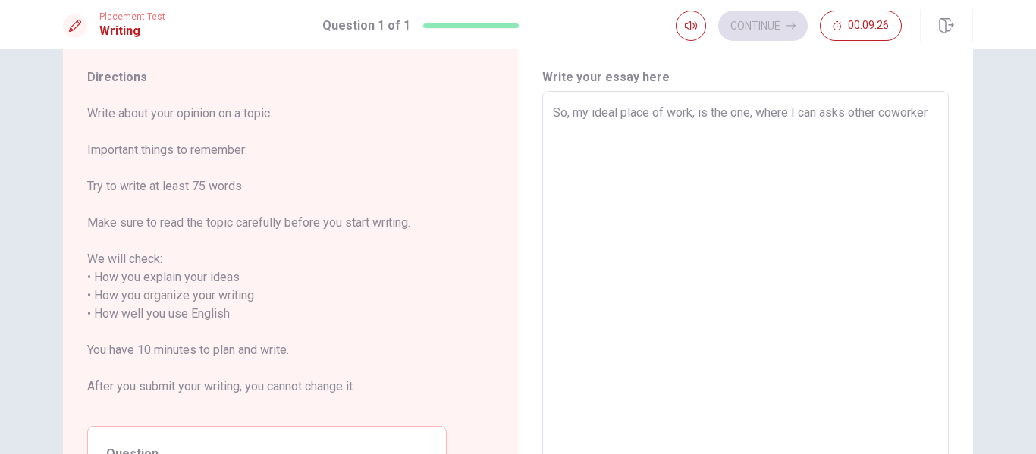
type textarea "x"
type textarea "So, my ideal place of work, is the one, where I can asks other coworkers"
type textarea "x"
type textarea "So, my ideal place of work, is the one, where I can asks other coworkers,"
type textarea "x"
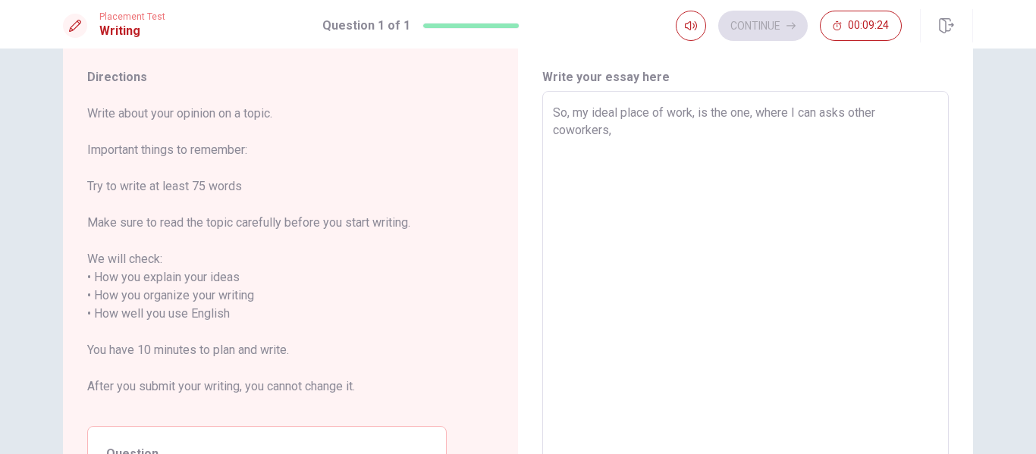
type textarea "So, my ideal place of work, is the one, where I can asks other coworkers,"
type textarea "x"
type textarea "So, my ideal place of work, is the one, where I can asks other coworkers, a"
type textarea "x"
type textarea "So, my ideal place of work, is the one, where I can asks other coworkers, ab"
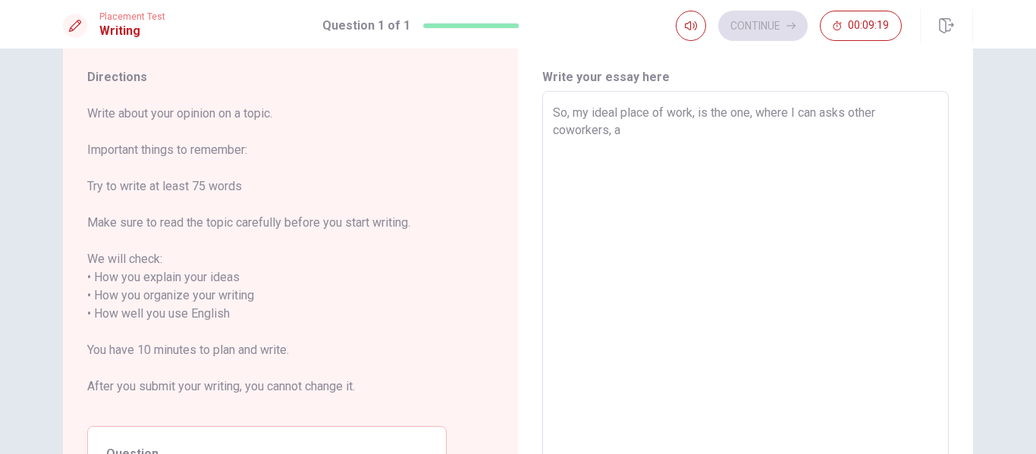
type textarea "x"
type textarea "So, my ideal place of work, is the one, where I can asks other coworkers, abo"
type textarea "x"
type textarea "So, my ideal place of work, is the one, where I can asks other coworkers, abou"
type textarea "x"
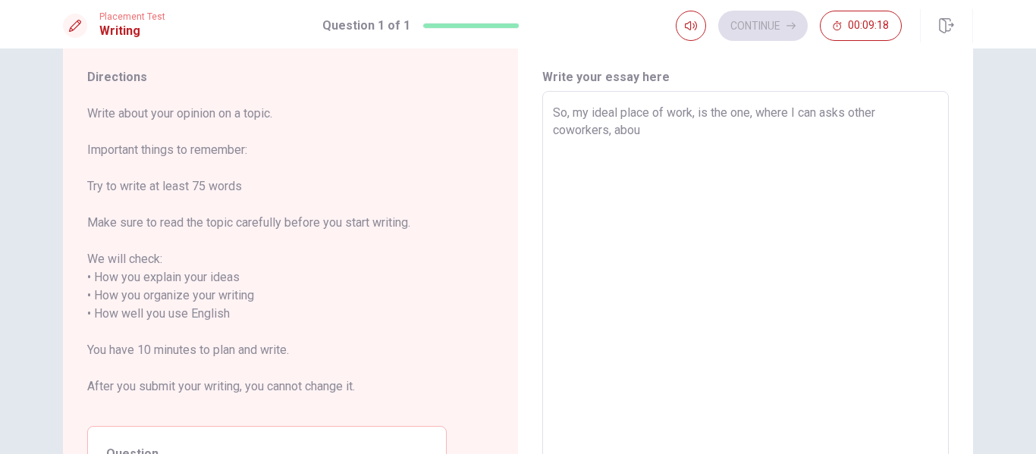
type textarea "So, my ideal place of work, is the one, where I can asks other coworkers, about"
type textarea "x"
type textarea "So, my ideal place of work, is the one, where I can asks other coworkers, about"
type textarea "x"
type textarea "So, my ideal place of work, is the one, where I can asks other coworkers, about…"
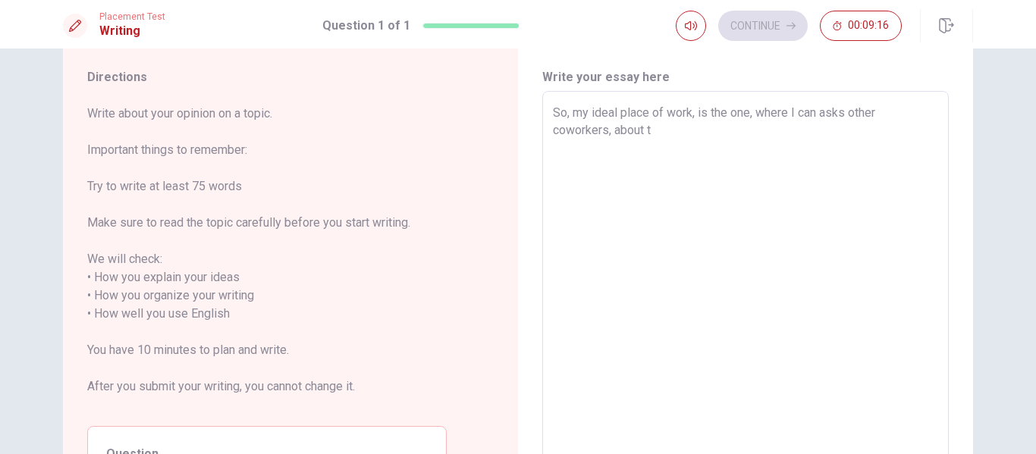
type textarea "x"
type textarea "So, my ideal place of work, is the one, where I can asks other coworkers, about…"
type textarea "x"
type textarea "So, my ideal place of work, is the one, where I can asks other coworkers, about…"
type textarea "x"
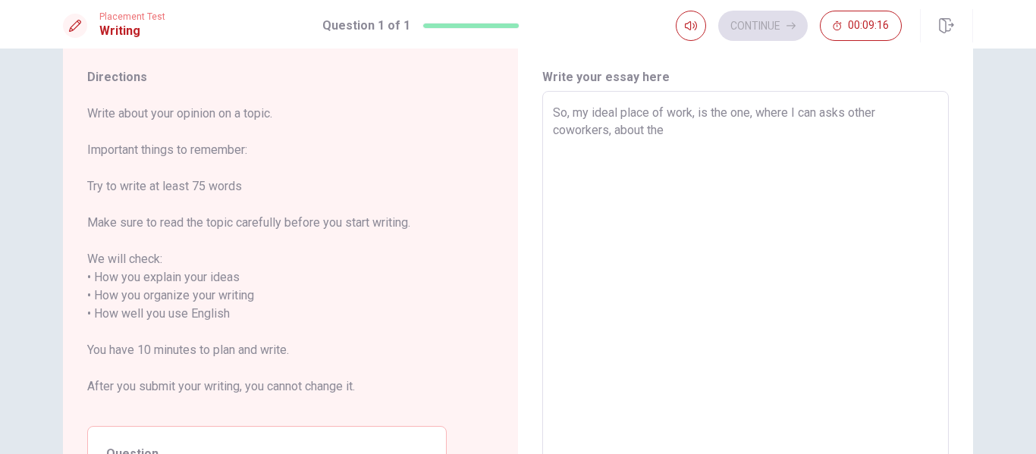
type textarea "So, my ideal place of work, is the one, where I can asks other coworkers, about…"
type textarea "x"
type textarea "So, my ideal place of work, is the one, where I can asks other coworkers, about…"
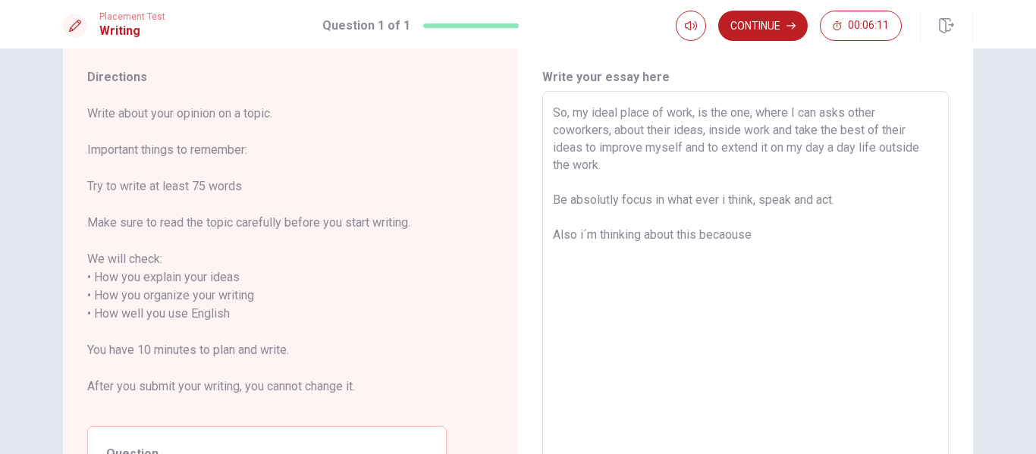
click at [723, 232] on textarea "So, my ideal place of work, is the one, where I can asks other coworkers, about…" at bounding box center [745, 305] width 385 height 403
click at [774, 225] on textarea "So, my ideal place of work, is the one, where I can asks other coworkers, about…" at bounding box center [745, 305] width 385 height 403
click at [759, 237] on textarea "So, my ideal place of work, is the one, where I can asks other coworkers, about…" at bounding box center [745, 305] width 385 height 403
click at [725, 234] on textarea "So, my ideal place of work, is the one, where I can asks other coworkers, about…" at bounding box center [745, 305] width 385 height 403
click at [784, 234] on textarea "So, my ideal place of work, is the one, where I can asks other coworkers, about…" at bounding box center [745, 305] width 385 height 403
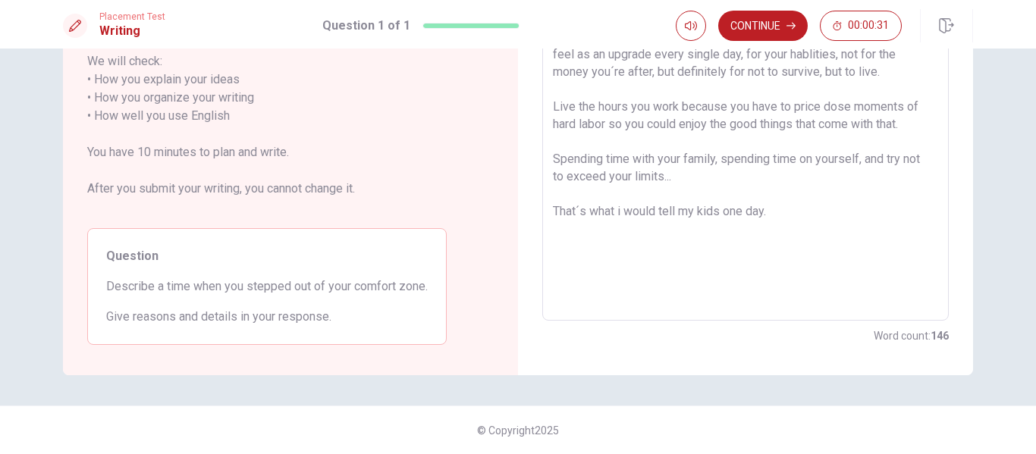
scroll to position [239, 0]
click at [749, 19] on button "Continue" at bounding box center [763, 26] width 90 height 30
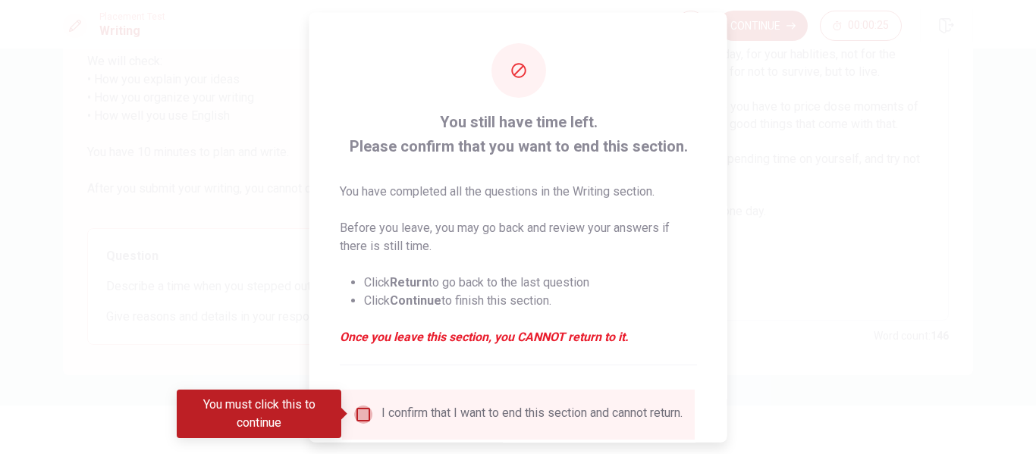
click at [358, 419] on input "You must click this to continue" at bounding box center [363, 414] width 18 height 18
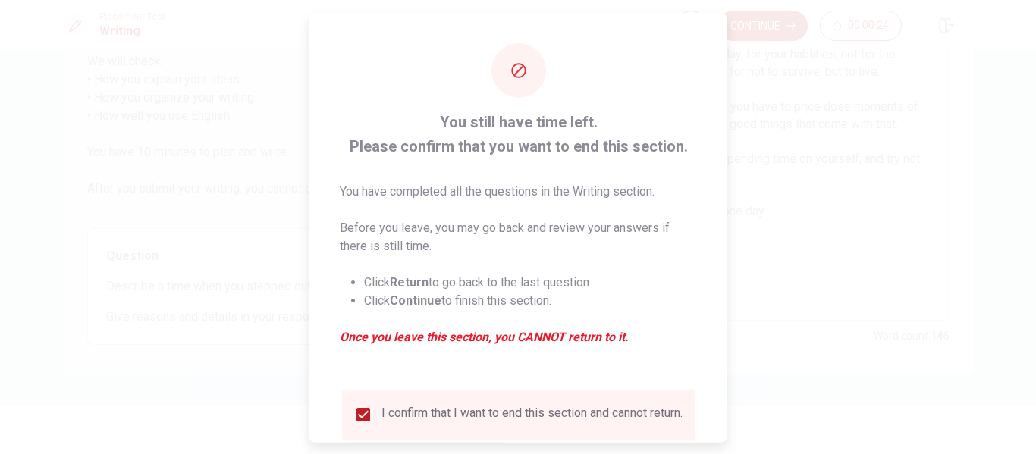
scroll to position [112, 0]
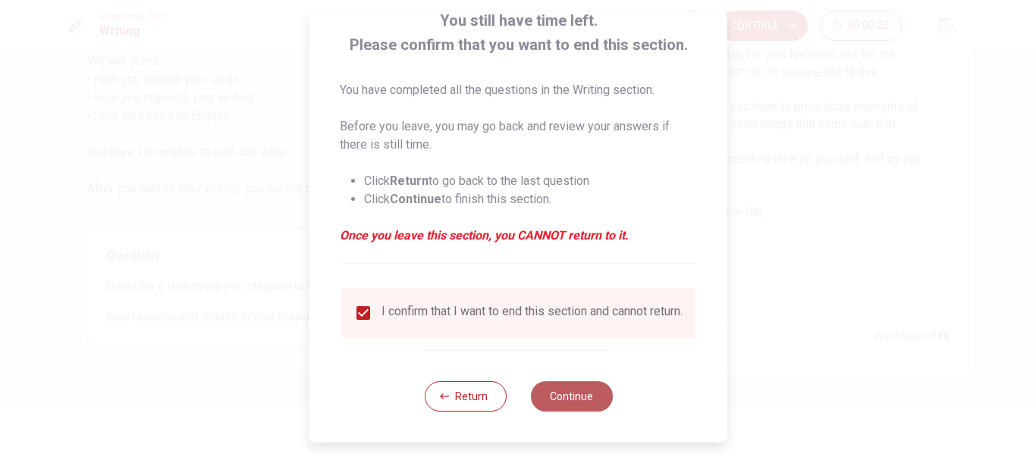
click at [570, 401] on button "Continue" at bounding box center [571, 397] width 82 height 30
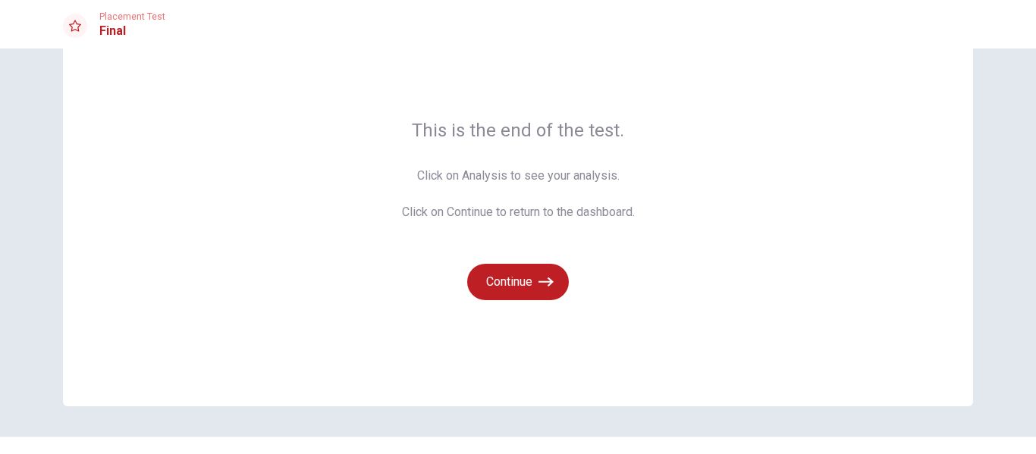
scroll to position [71, 0]
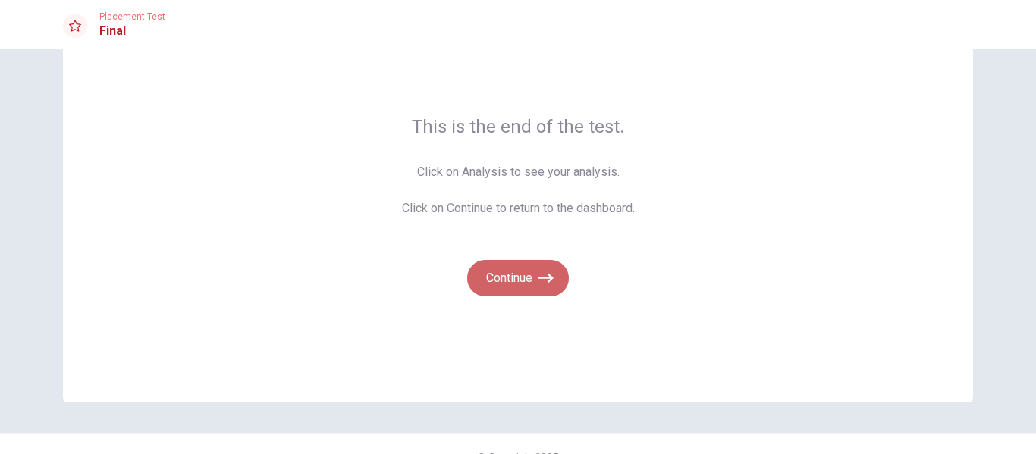
click at [545, 296] on button "Continue" at bounding box center [518, 278] width 102 height 36
